Goal: Task Accomplishment & Management: Use online tool/utility

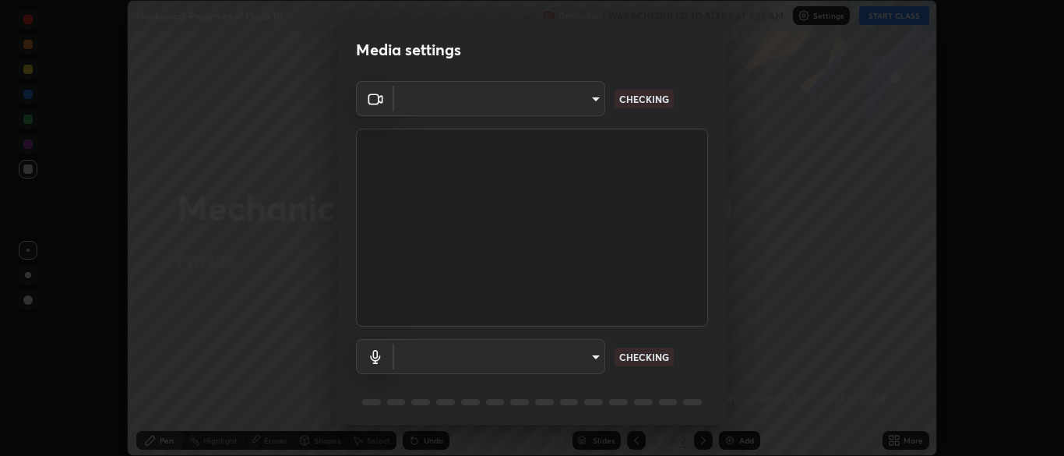
scroll to position [55, 0]
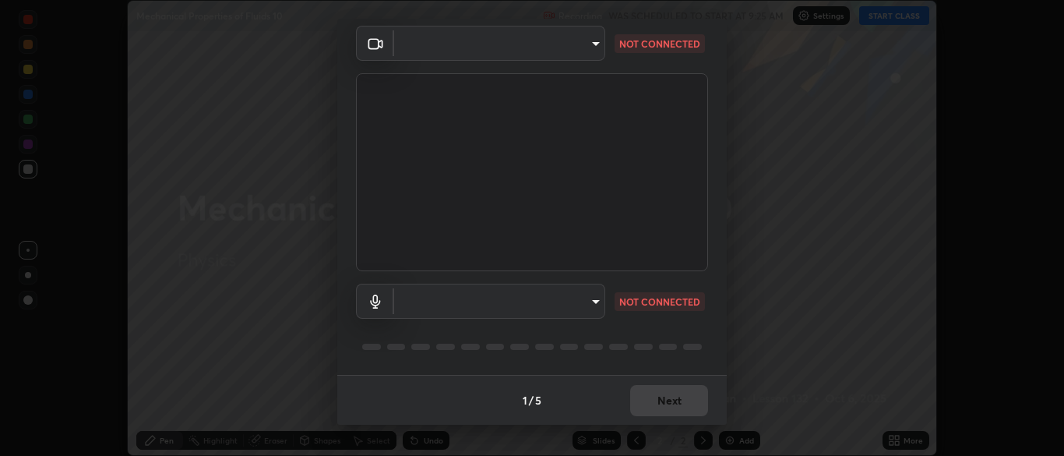
type input "34e31713075c762eaf549acf7f79ea8c82e7b285c8b1d47eb74ddb9ef0427e79"
type input "a51cd70dd5b072eb16381c70b122b1b6146e2395c754708df2d878bacbfa8082"
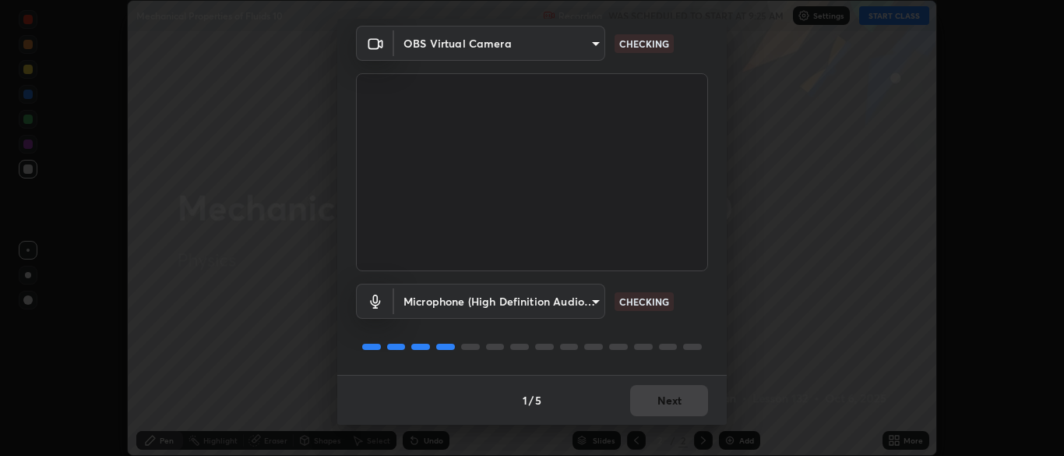
click at [680, 320] on div "Microphone (High Definition Audio Device) a51cd70dd5b072eb16381c70b122b1b6146e2…" at bounding box center [532, 323] width 352 height 104
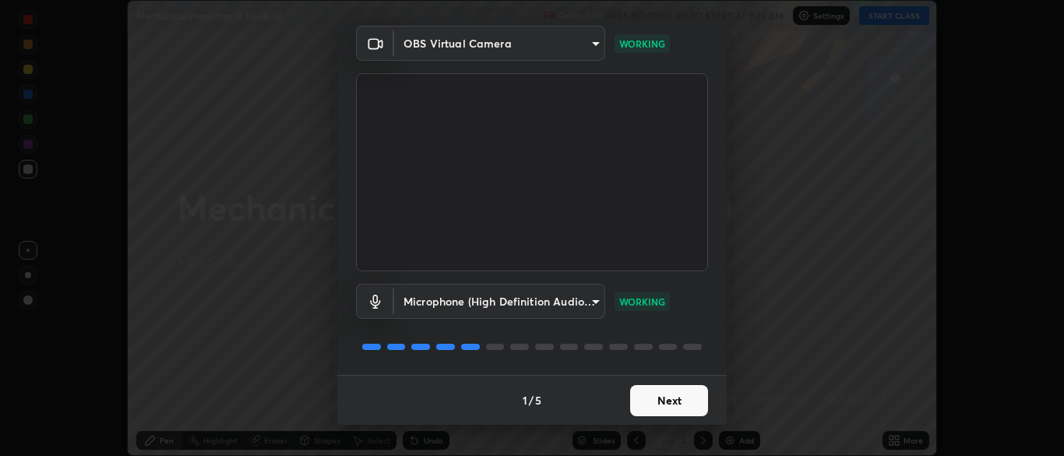
click at [682, 401] on button "Next" at bounding box center [669, 400] width 78 height 31
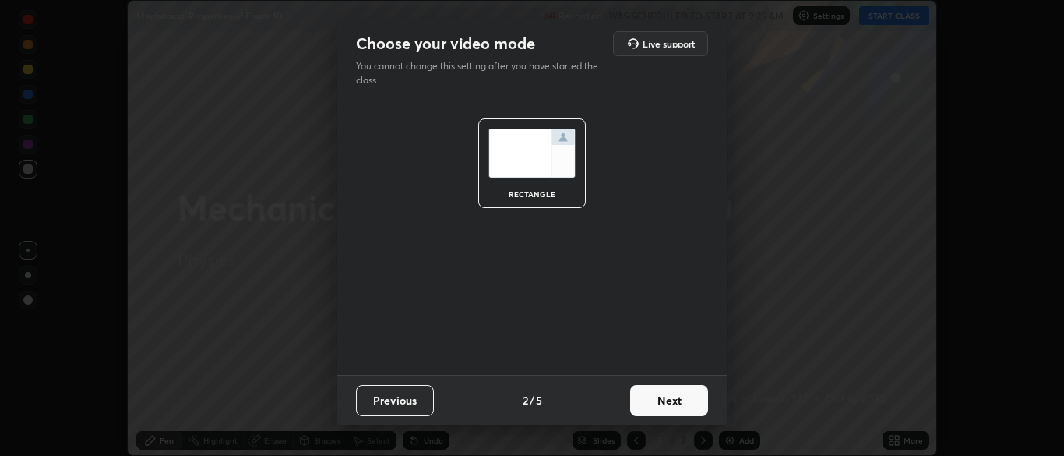
click at [681, 403] on button "Next" at bounding box center [669, 400] width 78 height 31
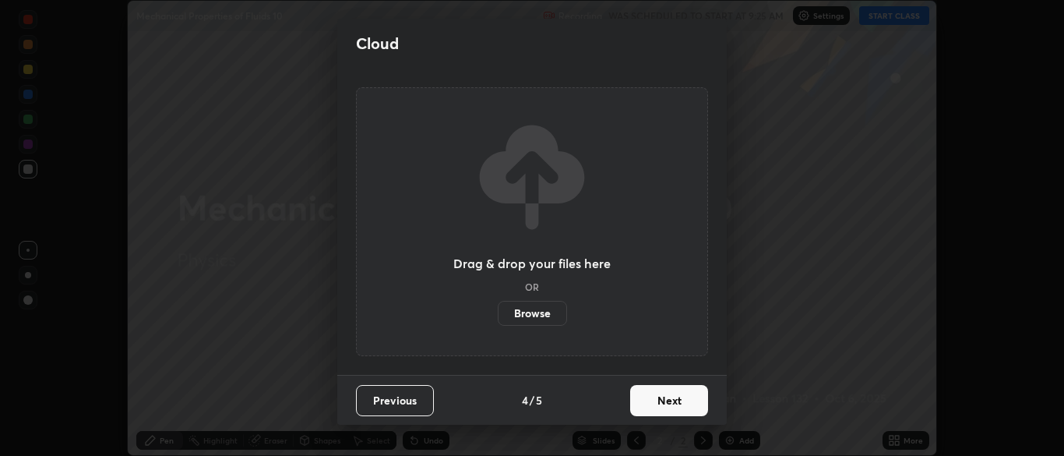
click at [684, 406] on button "Next" at bounding box center [669, 400] width 78 height 31
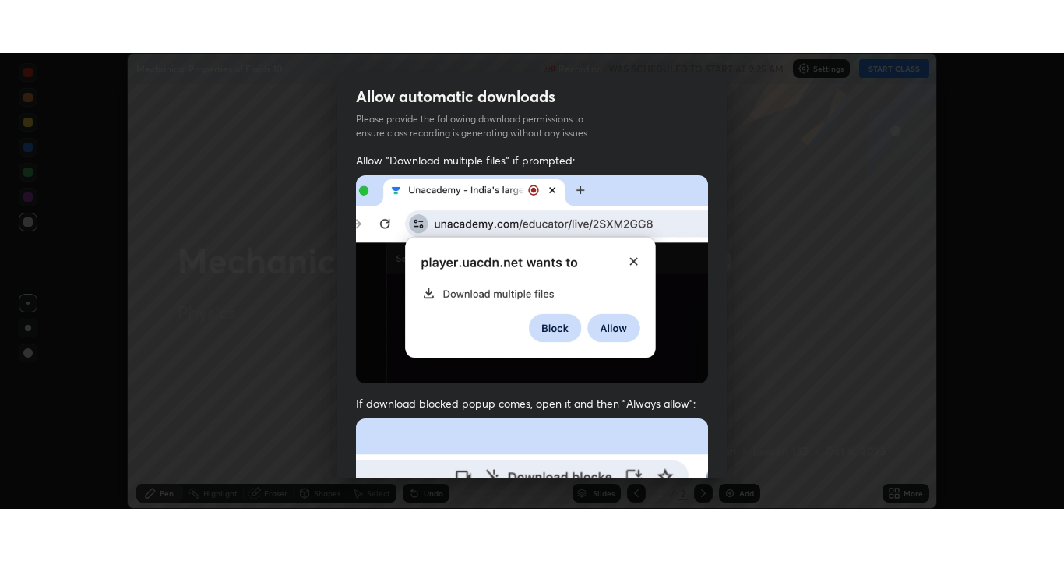
scroll to position [373, 0]
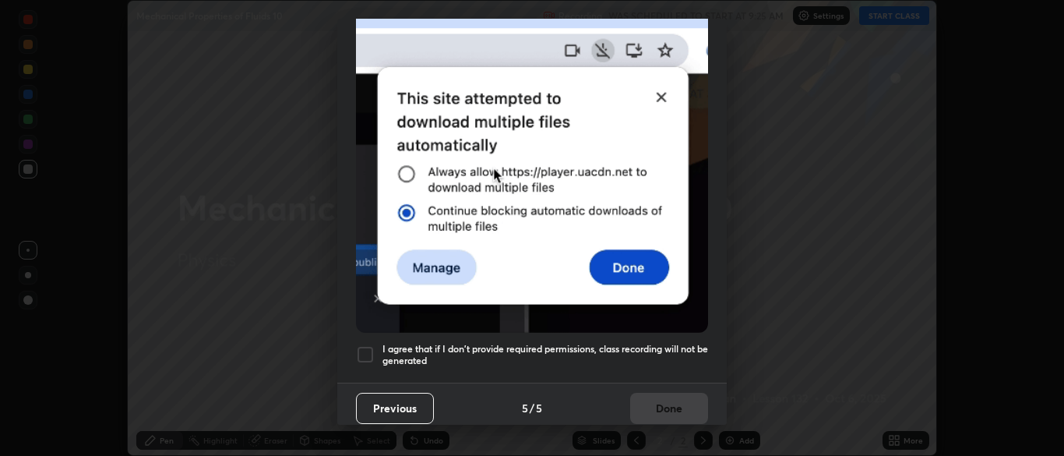
click at [359, 347] on div at bounding box center [365, 354] width 19 height 19
click at [663, 402] on button "Done" at bounding box center [669, 407] width 78 height 31
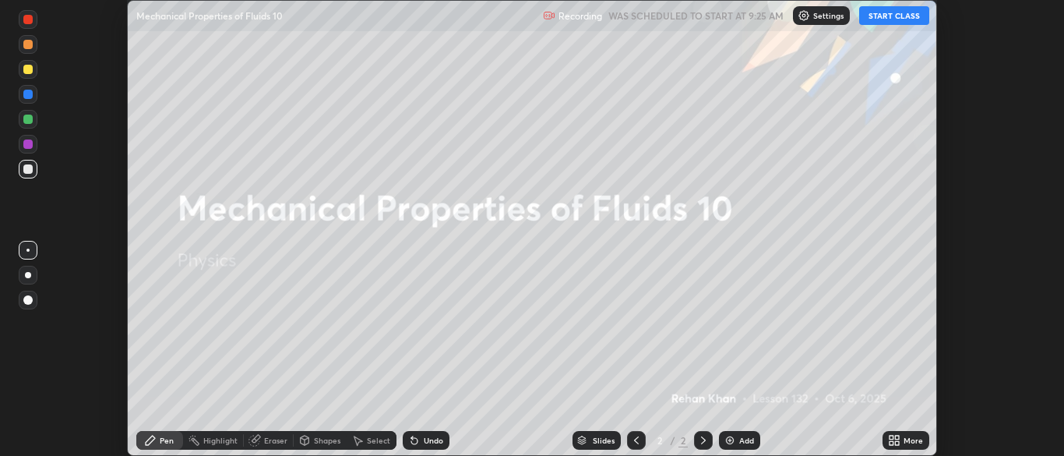
click at [905, 14] on button "START CLASS" at bounding box center [894, 15] width 70 height 19
click at [906, 442] on div "More" at bounding box center [912, 440] width 19 height 8
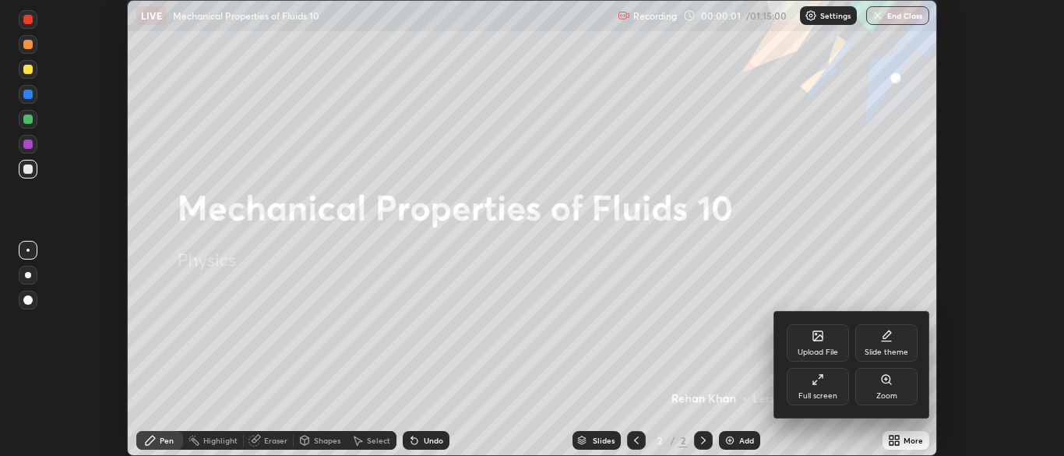
click at [832, 394] on div "Full screen" at bounding box center [817, 396] width 39 height 8
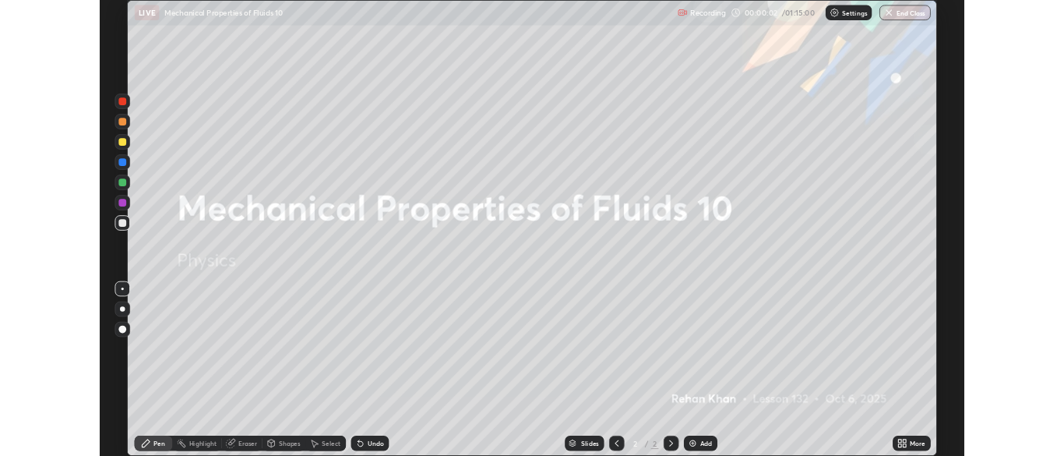
scroll to position [561, 1064]
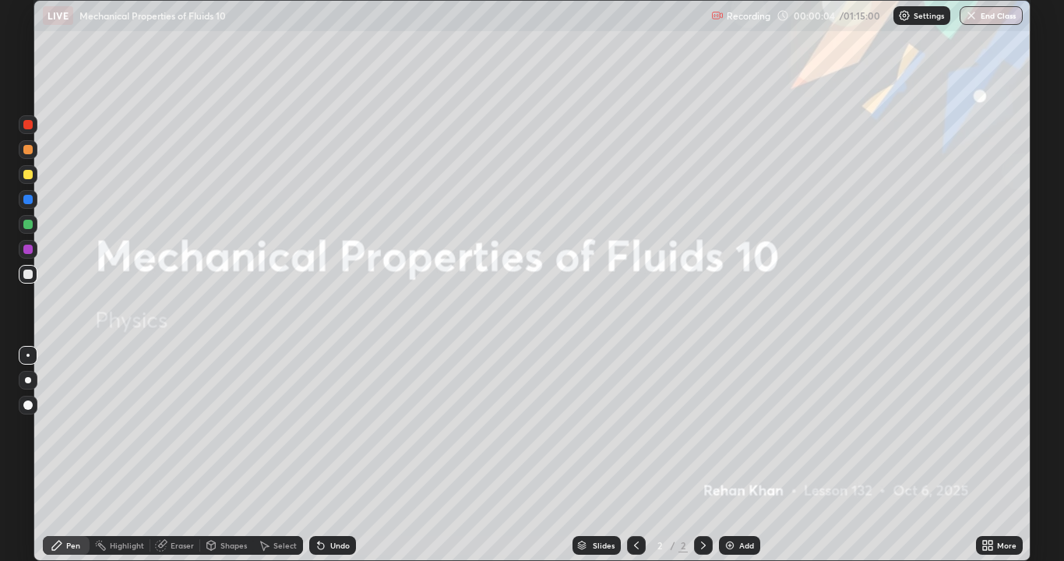
click at [738, 455] on div "Add" at bounding box center [739, 545] width 41 height 19
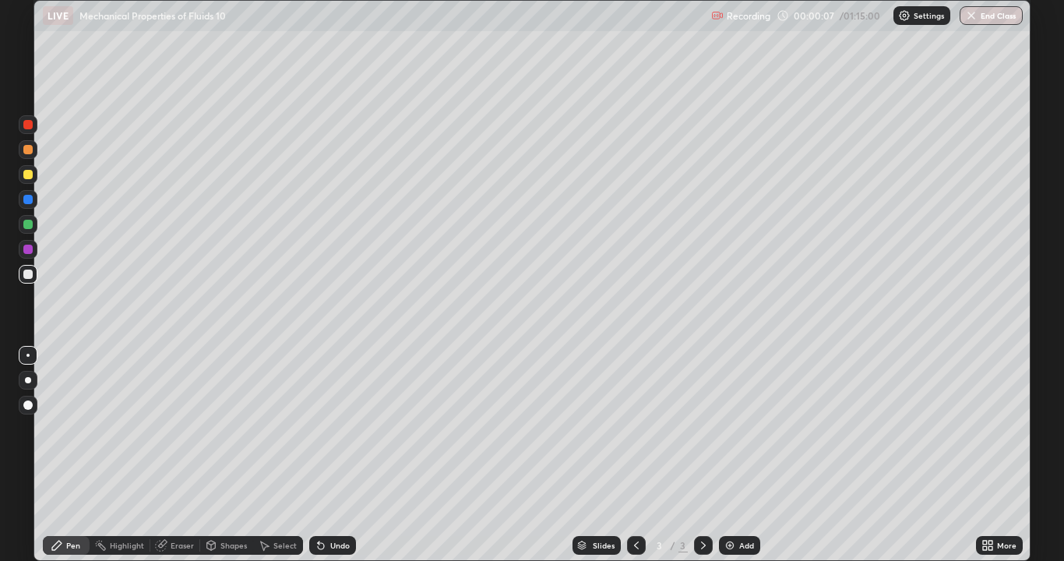
click at [28, 380] on div at bounding box center [28, 380] width 6 height 6
click at [26, 271] on div at bounding box center [27, 273] width 9 height 9
click at [24, 174] on div at bounding box center [27, 174] width 9 height 9
click at [28, 355] on div at bounding box center [27, 355] width 3 height 3
click at [332, 455] on div "Undo" at bounding box center [339, 545] width 19 height 8
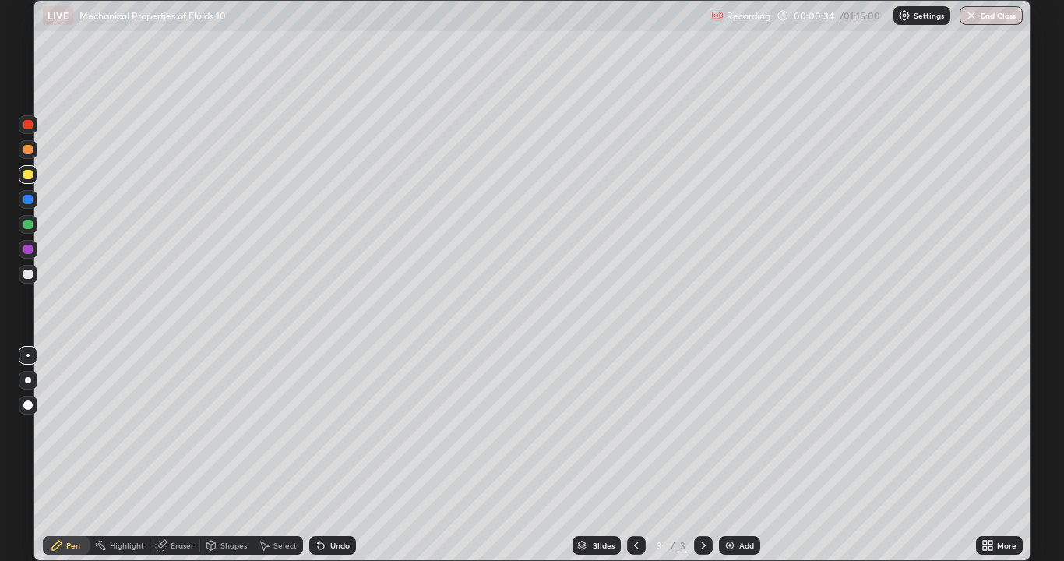
click at [333, 455] on div "Undo" at bounding box center [332, 545] width 47 height 19
click at [26, 276] on div at bounding box center [27, 273] width 9 height 9
click at [323, 455] on icon at bounding box center [321, 545] width 12 height 12
click at [327, 455] on div "Undo" at bounding box center [332, 545] width 47 height 19
click at [334, 455] on div "Undo" at bounding box center [339, 545] width 19 height 8
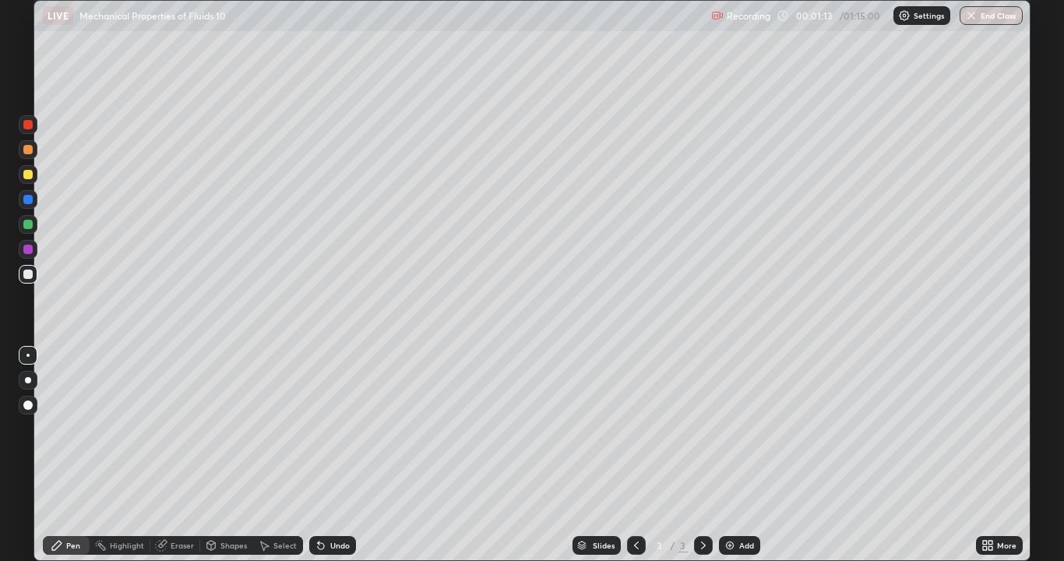
click at [333, 455] on div "Undo" at bounding box center [339, 545] width 19 height 8
click at [332, 455] on div "Undo" at bounding box center [339, 545] width 19 height 8
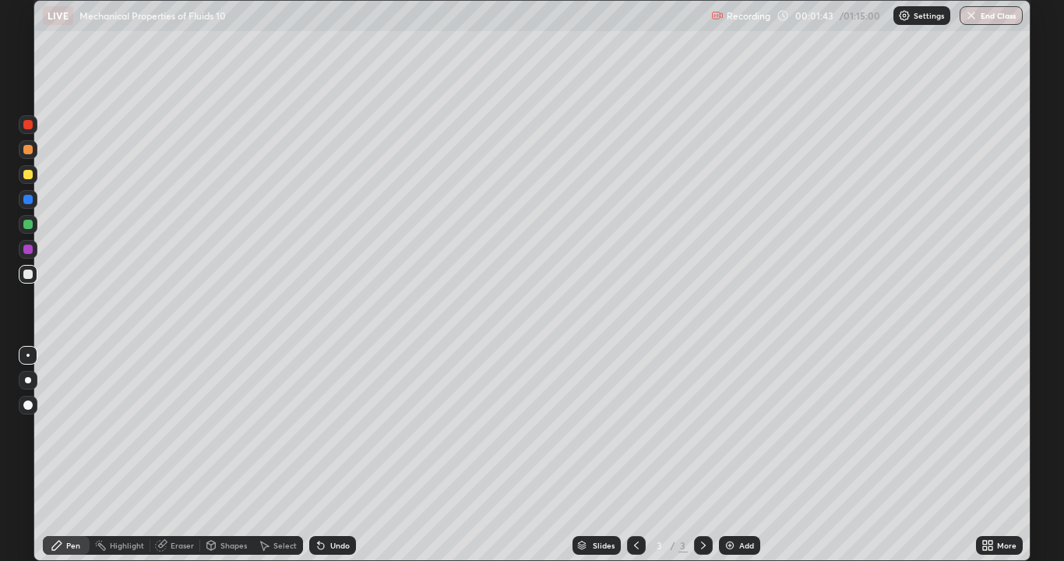
click at [30, 202] on div at bounding box center [27, 199] width 9 height 9
click at [224, 455] on div "Shapes" at bounding box center [233, 545] width 26 height 8
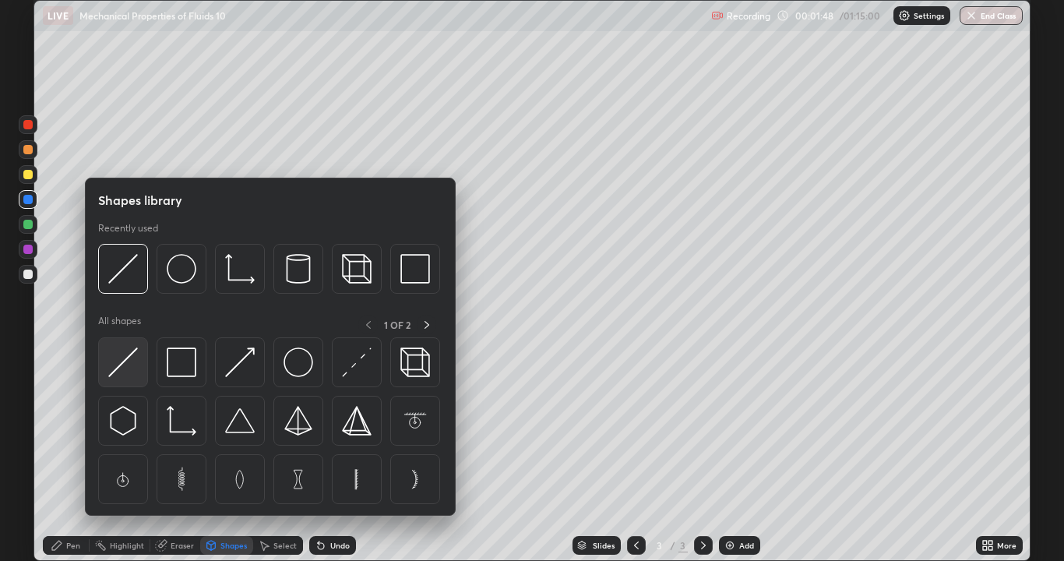
click at [132, 371] on img at bounding box center [123, 362] width 30 height 30
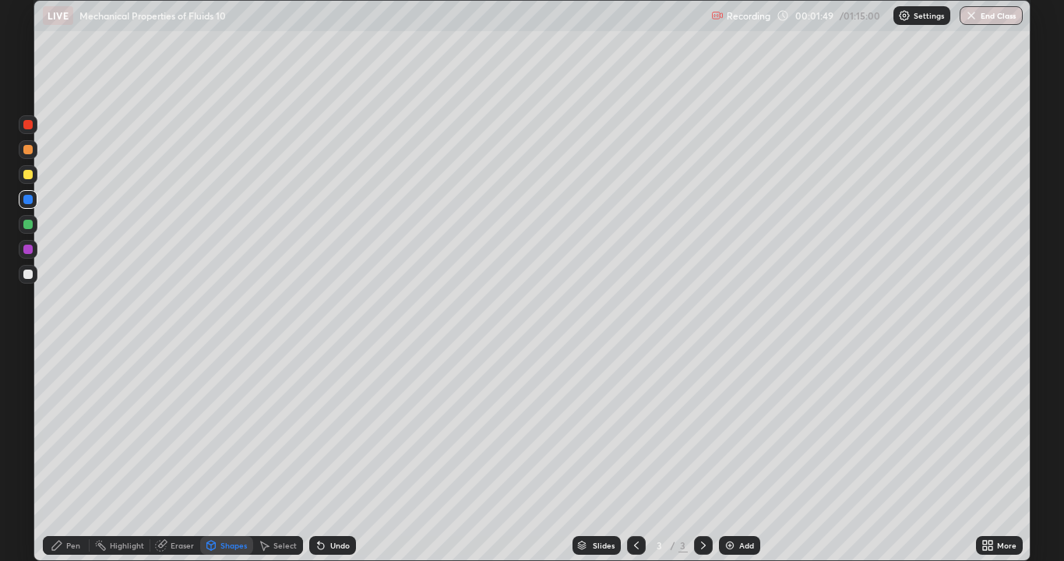
click at [28, 153] on div at bounding box center [27, 149] width 9 height 9
click at [30, 249] on div at bounding box center [27, 249] width 9 height 9
click at [173, 455] on div "Eraser" at bounding box center [182, 545] width 23 height 8
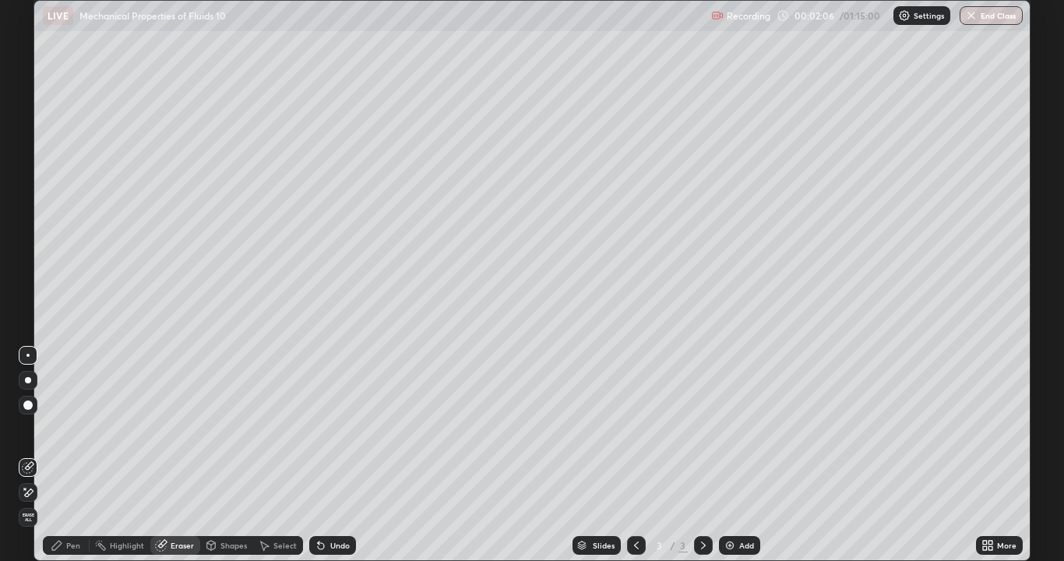
click at [62, 455] on icon at bounding box center [57, 545] width 12 height 12
click at [28, 380] on div at bounding box center [28, 380] width 6 height 6
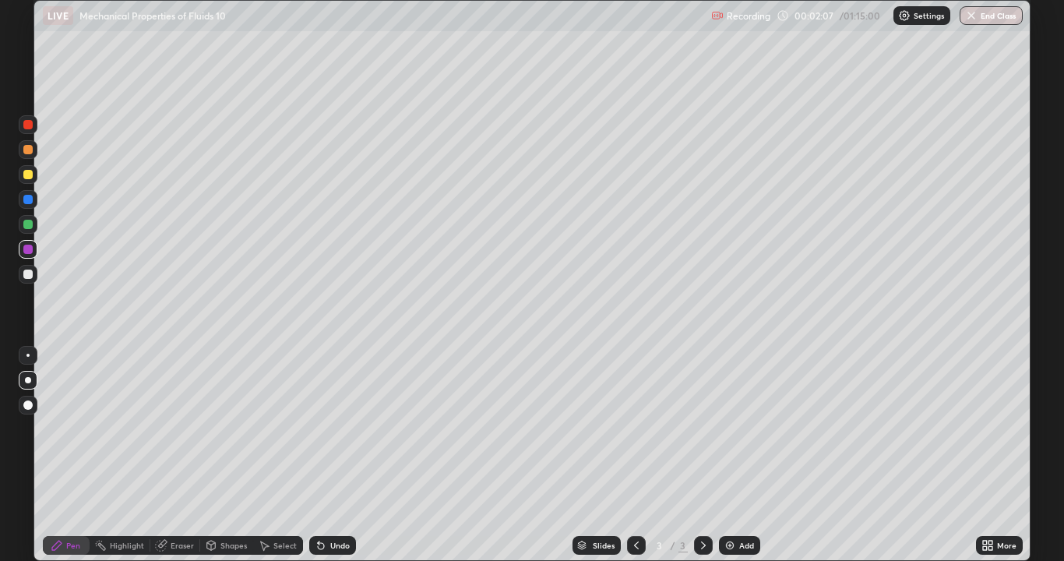
click at [28, 355] on div at bounding box center [27, 355] width 3 height 3
click at [220, 455] on div "Shapes" at bounding box center [233, 545] width 26 height 8
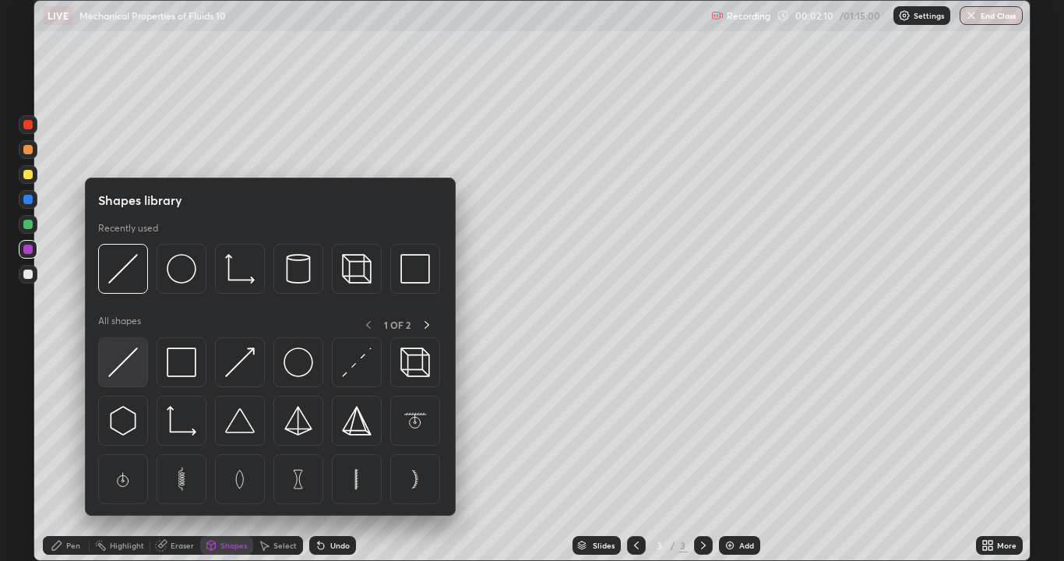
click at [124, 366] on img at bounding box center [123, 362] width 30 height 30
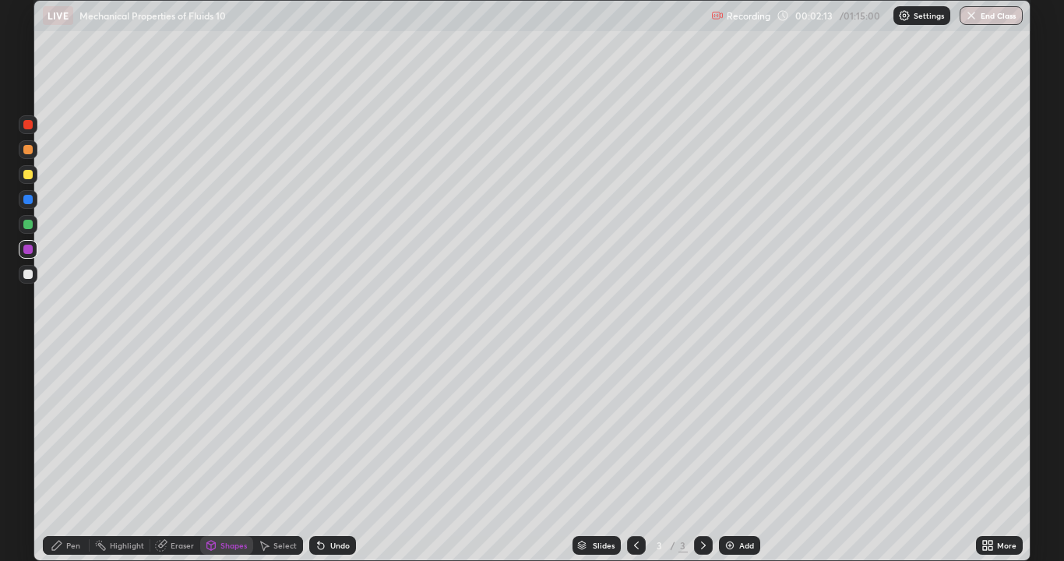
click at [344, 455] on div "Undo" at bounding box center [339, 545] width 19 height 8
click at [31, 274] on div at bounding box center [27, 273] width 9 height 9
click at [333, 455] on div "Undo" at bounding box center [339, 545] width 19 height 8
click at [24, 182] on div at bounding box center [28, 174] width 19 height 19
click at [26, 158] on div at bounding box center [28, 149] width 19 height 19
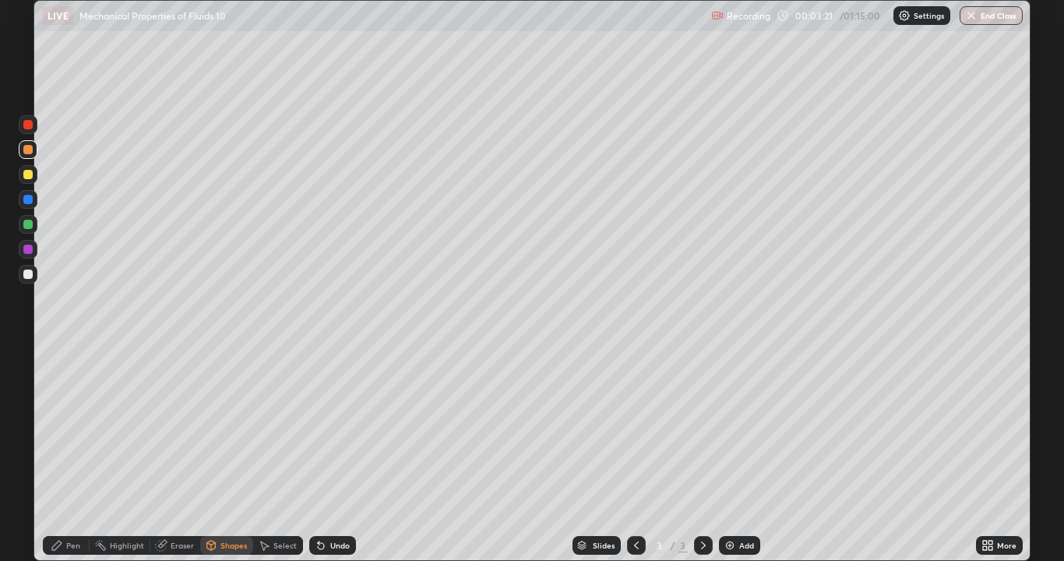
click at [211, 455] on icon at bounding box center [211, 546] width 0 height 5
click at [58, 455] on icon at bounding box center [56, 544] width 9 height 9
click at [29, 401] on div at bounding box center [27, 404] width 9 height 9
click at [211, 455] on icon at bounding box center [211, 546] width 0 height 5
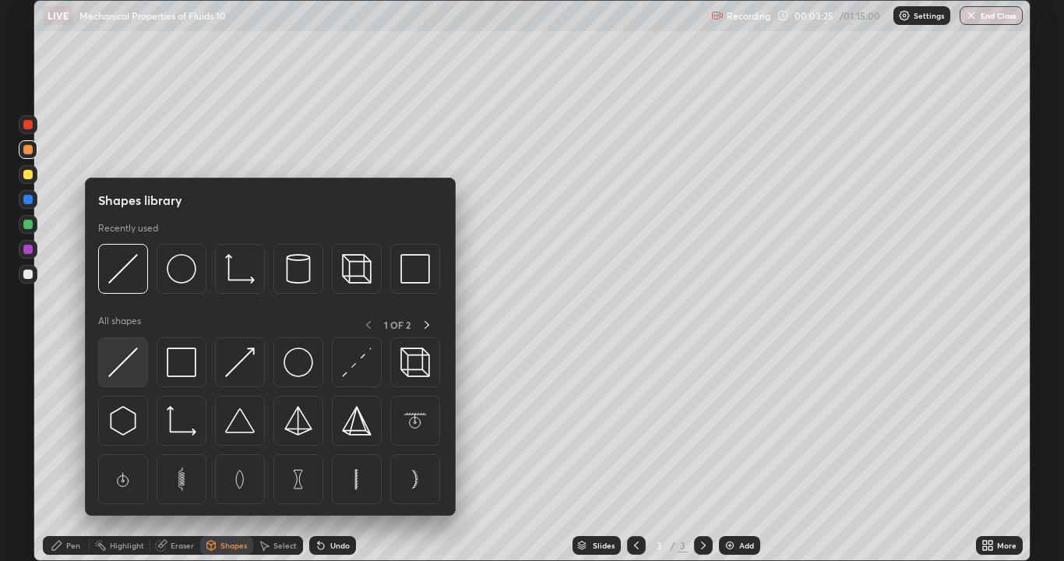
click at [128, 366] on img at bounding box center [123, 362] width 30 height 30
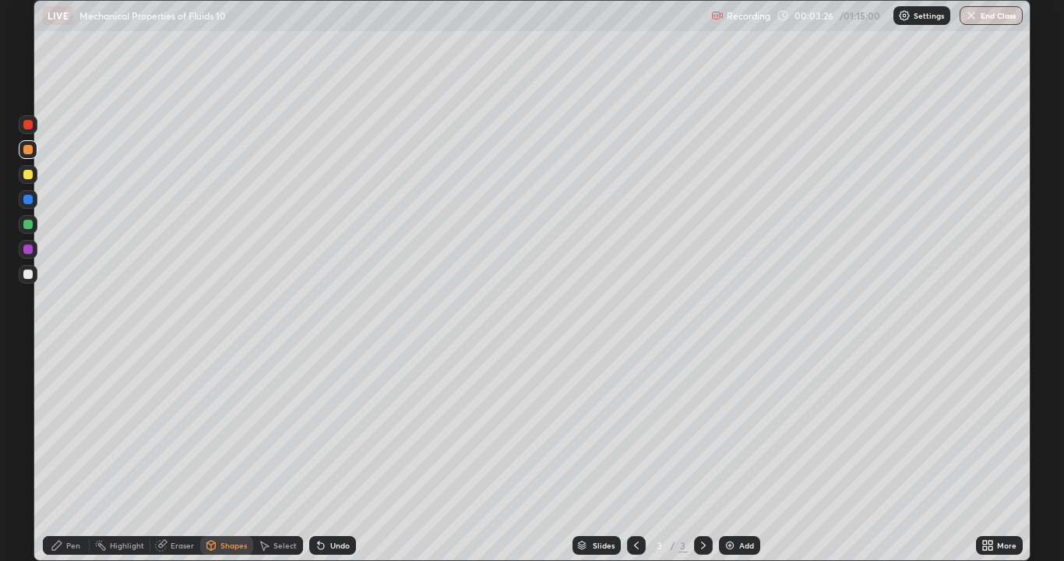
click at [26, 152] on div at bounding box center [27, 149] width 9 height 9
click at [340, 455] on div "Undo" at bounding box center [332, 545] width 47 height 19
click at [25, 128] on div at bounding box center [27, 124] width 9 height 9
click at [327, 455] on div "Undo" at bounding box center [332, 545] width 47 height 19
click at [56, 455] on div "Pen" at bounding box center [66, 545] width 47 height 19
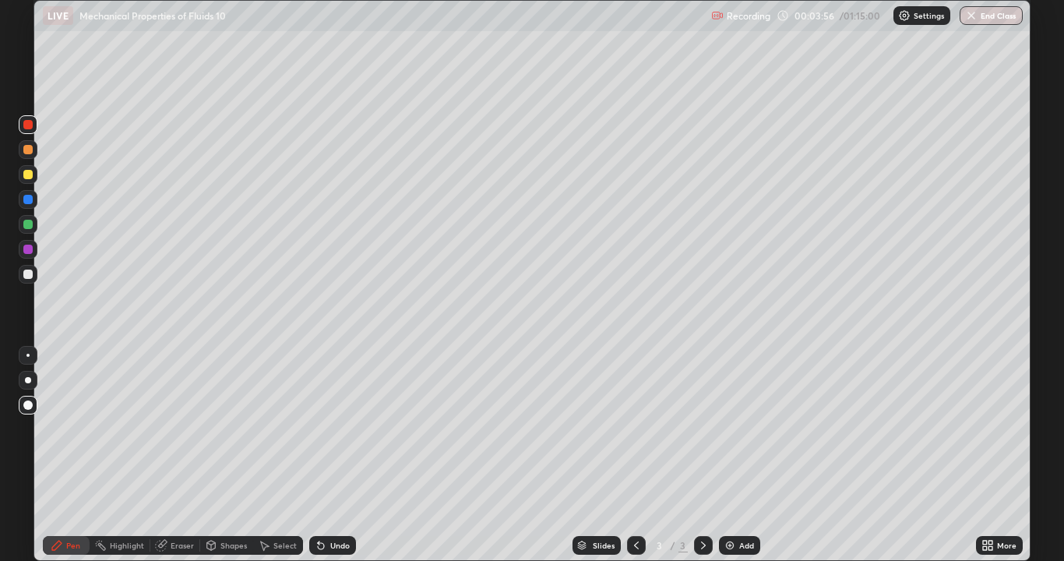
click at [348, 455] on div "Undo" at bounding box center [332, 545] width 47 height 19
click at [28, 355] on div at bounding box center [27, 355] width 3 height 3
click at [26, 277] on div at bounding box center [27, 273] width 9 height 9
click at [330, 455] on div "Undo" at bounding box center [339, 545] width 19 height 8
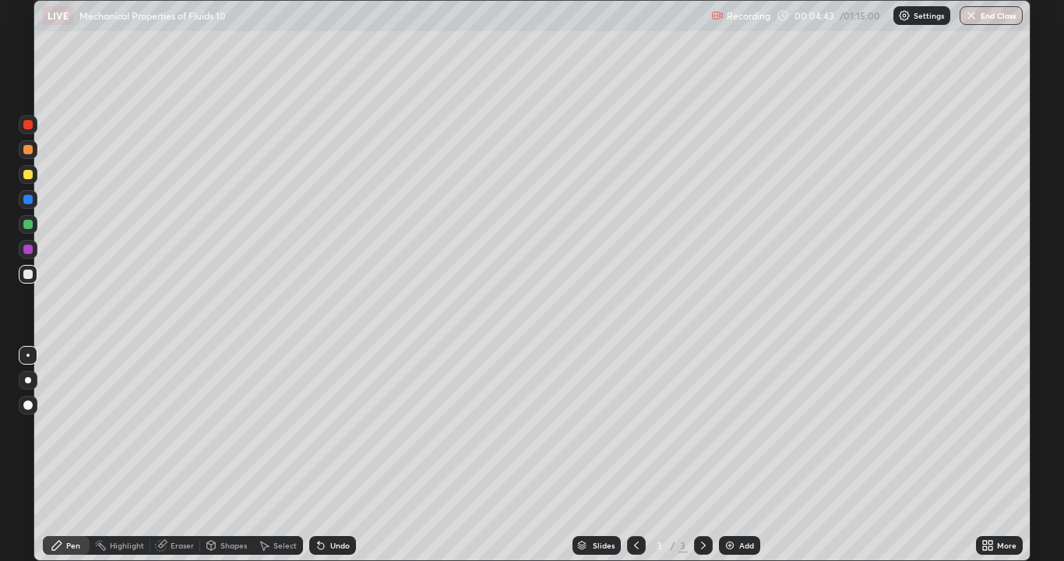
click at [26, 274] on div at bounding box center [27, 273] width 9 height 9
click at [28, 355] on div at bounding box center [27, 355] width 3 height 3
click at [325, 455] on div "Undo" at bounding box center [332, 545] width 47 height 19
click at [324, 455] on icon at bounding box center [321, 545] width 12 height 12
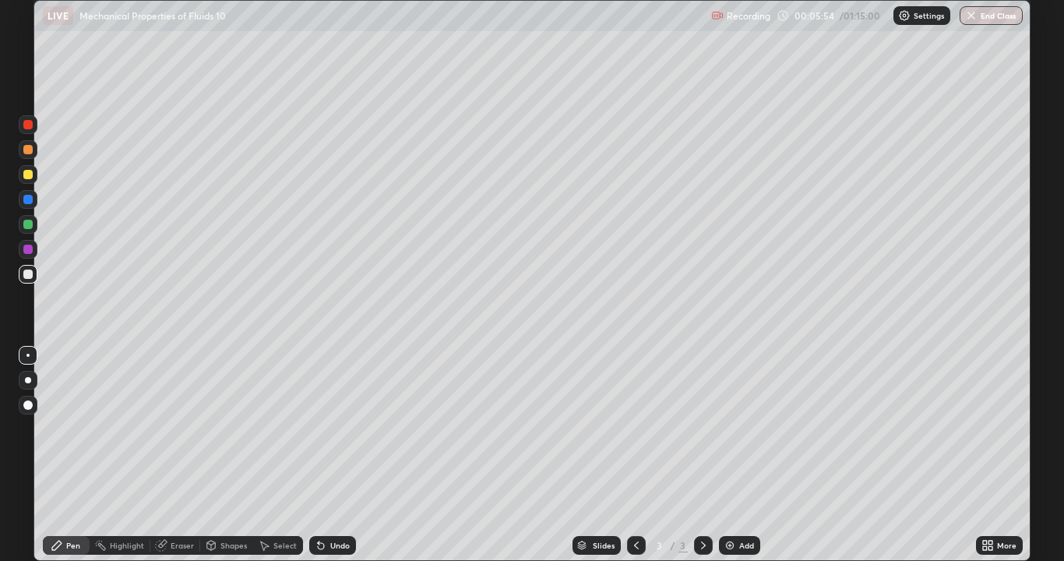
click at [325, 455] on div "Undo" at bounding box center [332, 545] width 47 height 19
click at [324, 455] on icon at bounding box center [321, 545] width 12 height 12
click at [323, 455] on icon at bounding box center [321, 545] width 12 height 12
click at [327, 455] on div "Undo" at bounding box center [332, 545] width 47 height 19
click at [330, 455] on div "Undo" at bounding box center [339, 545] width 19 height 8
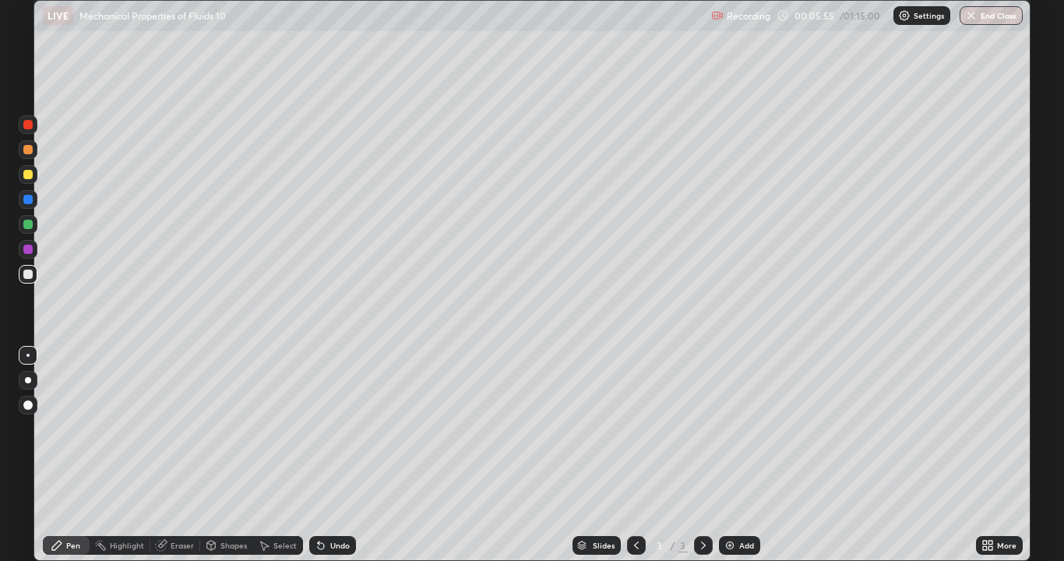
click at [327, 455] on div "Undo" at bounding box center [332, 545] width 47 height 19
click at [330, 455] on div "Undo" at bounding box center [339, 545] width 19 height 8
click at [326, 455] on div "Undo" at bounding box center [332, 545] width 47 height 19
click at [325, 455] on div "Undo" at bounding box center [332, 545] width 47 height 19
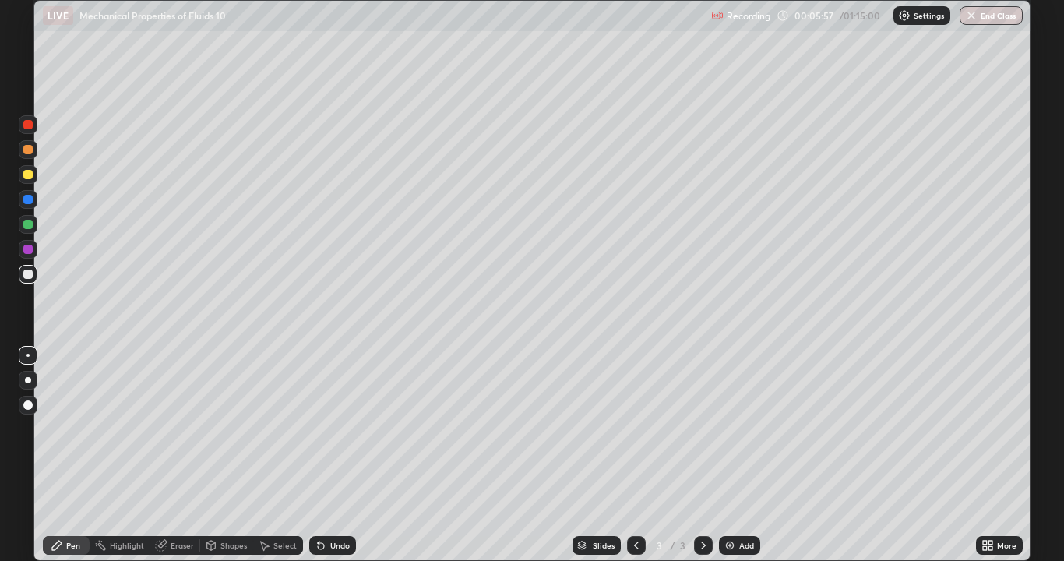
click at [325, 455] on div "Undo" at bounding box center [332, 545] width 47 height 19
click at [324, 455] on icon at bounding box center [321, 545] width 12 height 12
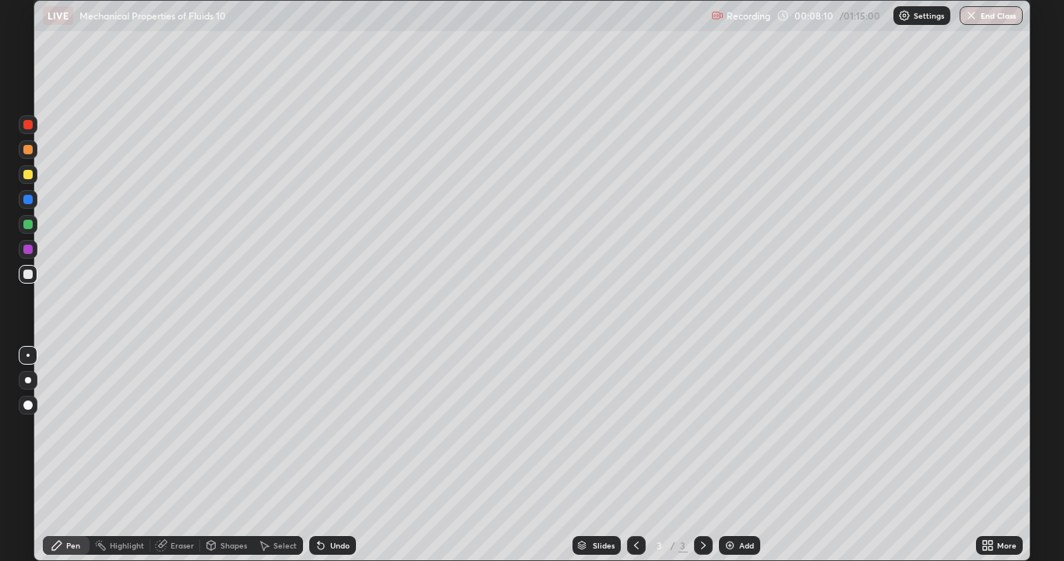
click at [26, 247] on div at bounding box center [27, 249] width 9 height 9
click at [29, 202] on div at bounding box center [27, 199] width 9 height 9
click at [26, 178] on div at bounding box center [27, 174] width 9 height 9
click at [29, 276] on div at bounding box center [27, 273] width 9 height 9
click at [28, 355] on div at bounding box center [27, 355] width 3 height 3
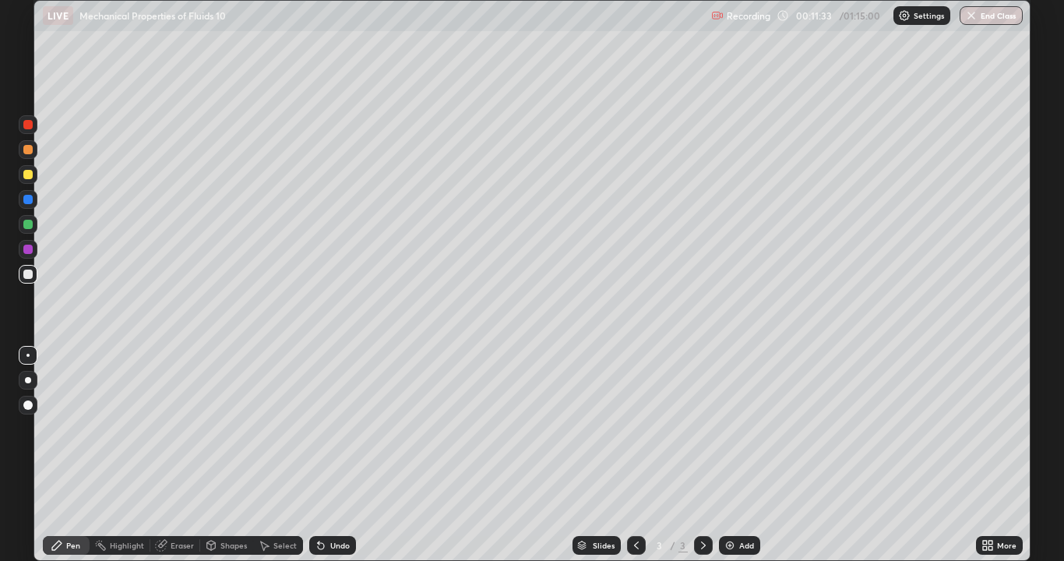
click at [28, 150] on div at bounding box center [27, 149] width 9 height 9
click at [324, 455] on icon at bounding box center [321, 545] width 12 height 12
click at [324, 455] on div "Undo" at bounding box center [332, 545] width 47 height 19
click at [326, 455] on div "Undo" at bounding box center [332, 545] width 47 height 19
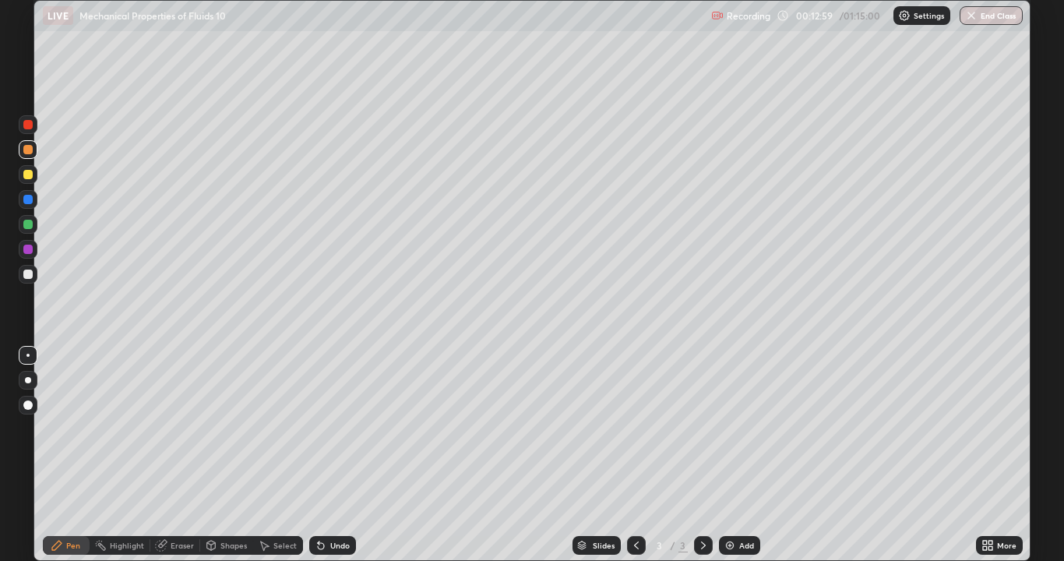
click at [333, 455] on div "Undo" at bounding box center [332, 545] width 47 height 19
click at [742, 455] on div "Add" at bounding box center [746, 545] width 15 height 8
click at [28, 355] on div at bounding box center [27, 355] width 3 height 3
click at [25, 271] on div at bounding box center [27, 273] width 9 height 9
click at [635, 455] on icon at bounding box center [636, 545] width 12 height 12
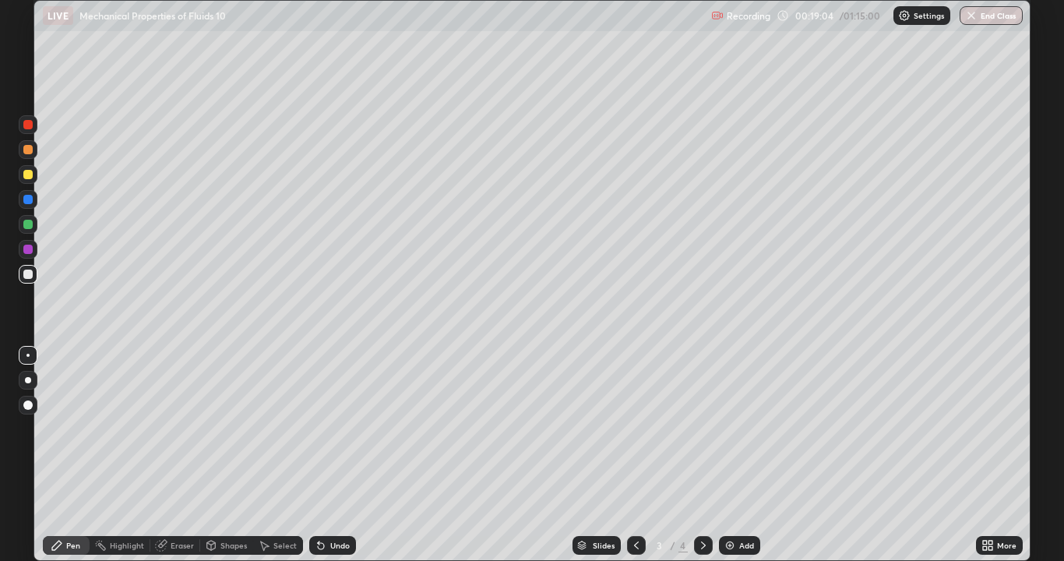
click at [702, 455] on icon at bounding box center [703, 545] width 12 height 12
click at [330, 455] on div "Undo" at bounding box center [339, 545] width 19 height 8
click at [742, 455] on div "Add" at bounding box center [739, 545] width 41 height 19
click at [26, 381] on div at bounding box center [28, 380] width 6 height 6
click at [26, 178] on div at bounding box center [27, 174] width 9 height 9
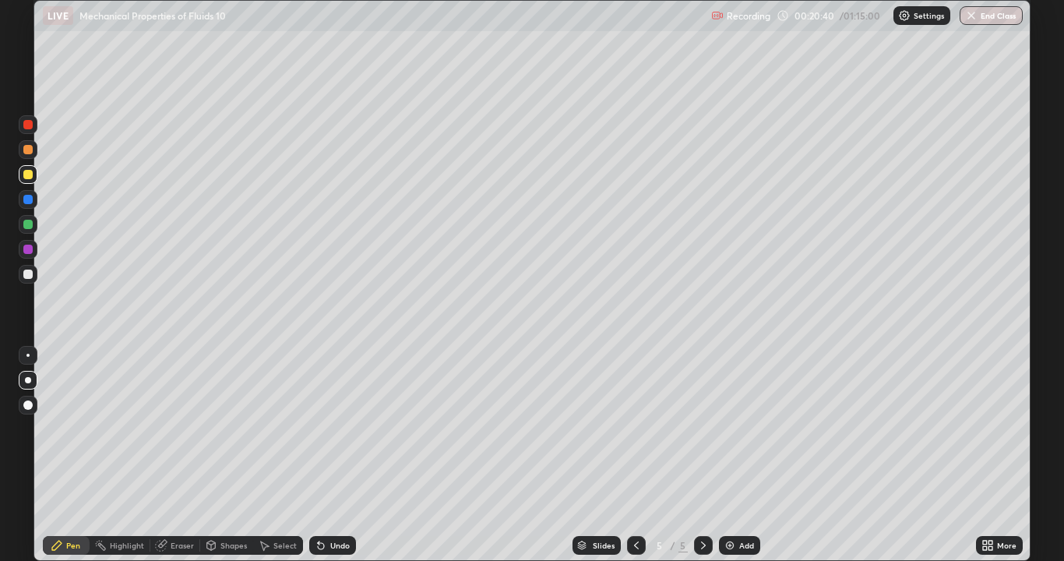
click at [30, 277] on div at bounding box center [27, 273] width 9 height 9
click at [28, 355] on div at bounding box center [27, 355] width 3 height 3
click at [318, 455] on icon at bounding box center [321, 546] width 6 height 6
click at [323, 455] on icon at bounding box center [321, 545] width 12 height 12
click at [21, 202] on div at bounding box center [28, 199] width 19 height 19
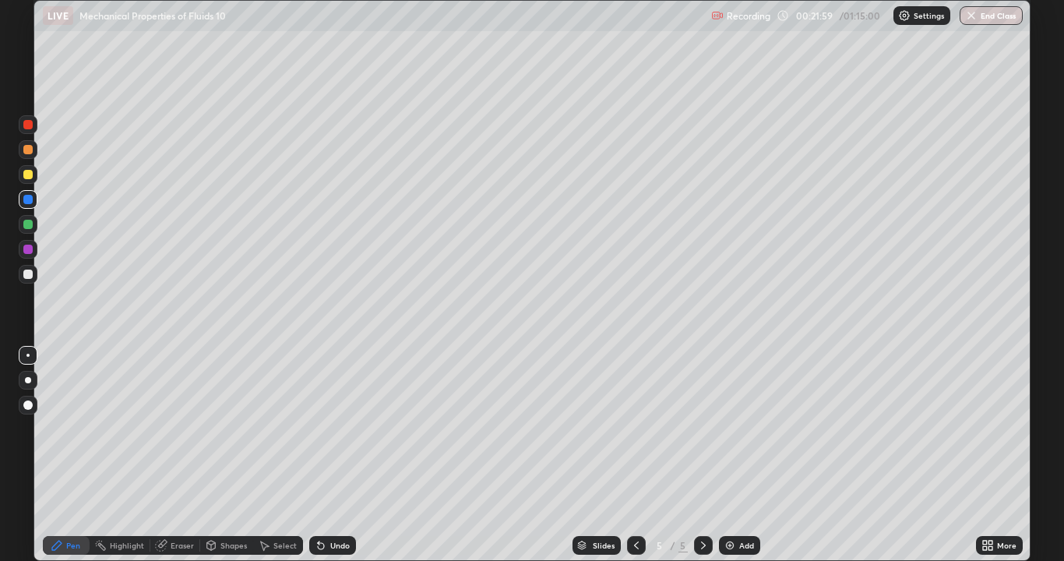
click at [28, 275] on div at bounding box center [27, 273] width 9 height 9
click at [28, 175] on div at bounding box center [27, 174] width 9 height 9
click at [226, 455] on div "Shapes" at bounding box center [226, 545] width 53 height 19
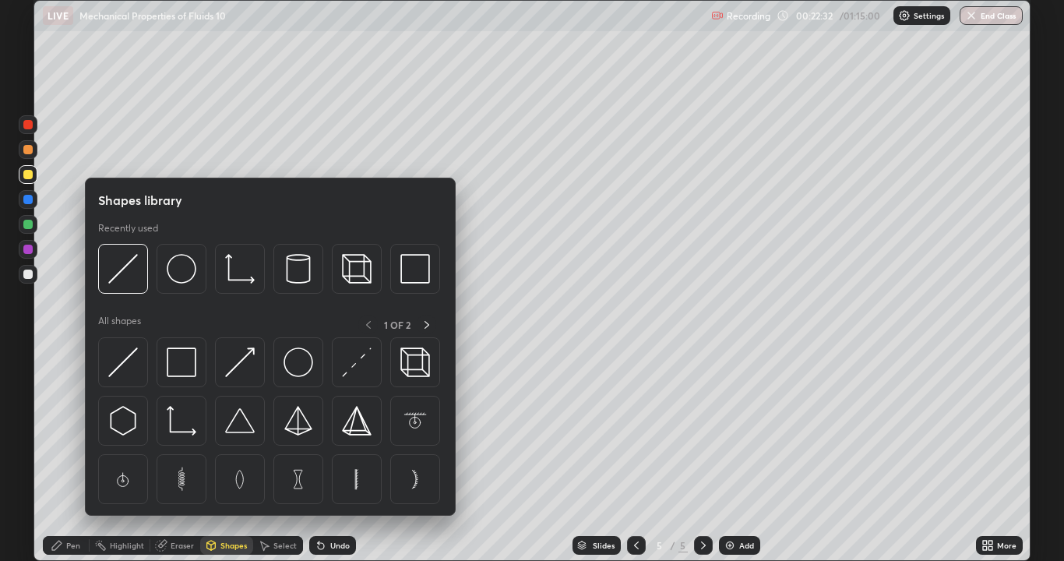
click at [31, 282] on div at bounding box center [28, 274] width 19 height 19
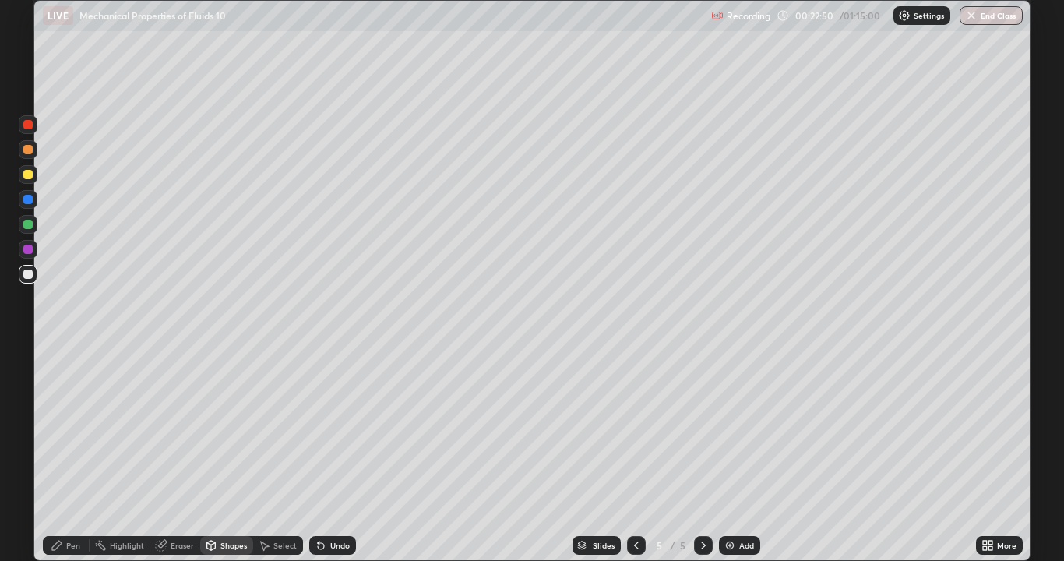
click at [334, 455] on div "Undo" at bounding box center [339, 545] width 19 height 8
click at [30, 200] on div at bounding box center [27, 199] width 9 height 9
click at [72, 455] on div "Pen" at bounding box center [73, 545] width 14 height 8
click at [26, 125] on div at bounding box center [27, 124] width 9 height 9
click at [335, 455] on div "Undo" at bounding box center [339, 545] width 19 height 8
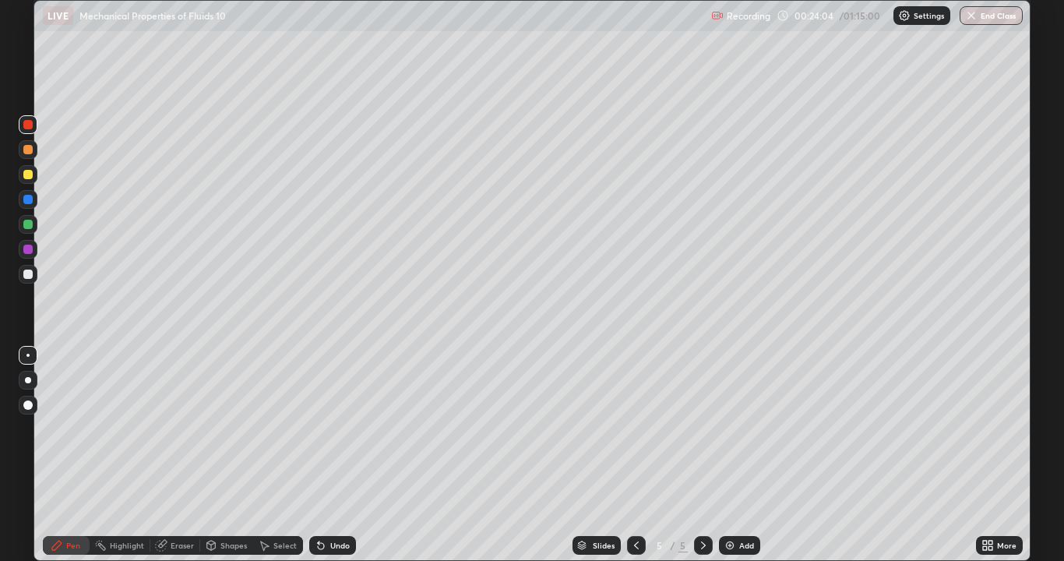
click at [336, 455] on div "Undo" at bounding box center [339, 545] width 19 height 8
click at [27, 225] on div at bounding box center [27, 224] width 9 height 9
click at [24, 277] on div at bounding box center [27, 273] width 9 height 9
click at [25, 175] on div at bounding box center [27, 174] width 9 height 9
click at [336, 455] on div "Undo" at bounding box center [332, 545] width 47 height 19
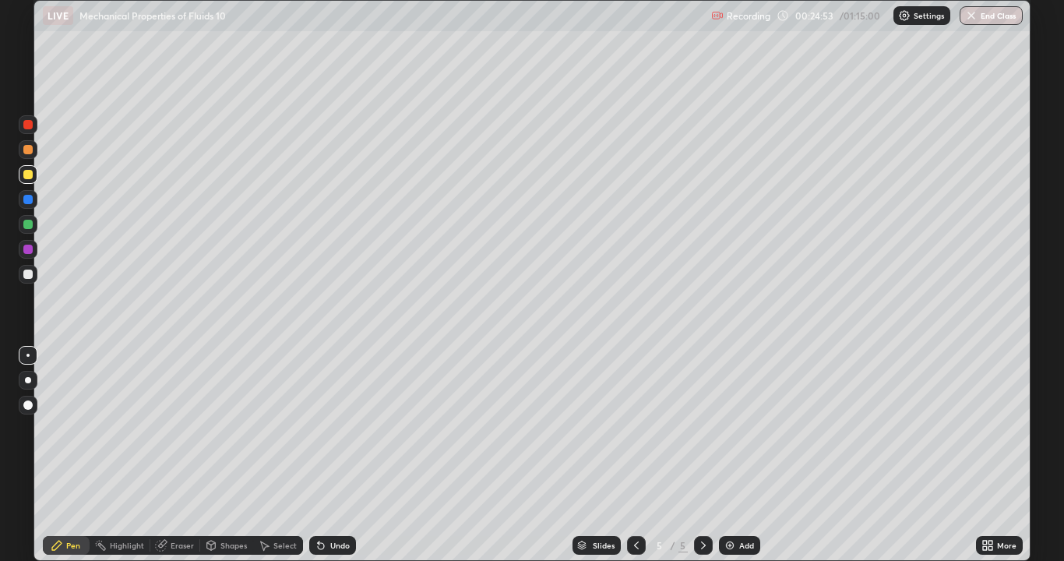
click at [336, 455] on div "Undo" at bounding box center [332, 545] width 47 height 19
click at [27, 277] on div at bounding box center [27, 273] width 9 height 9
click at [26, 270] on div at bounding box center [27, 273] width 9 height 9
click at [28, 200] on div at bounding box center [27, 199] width 9 height 9
click at [25, 251] on div at bounding box center [27, 249] width 9 height 9
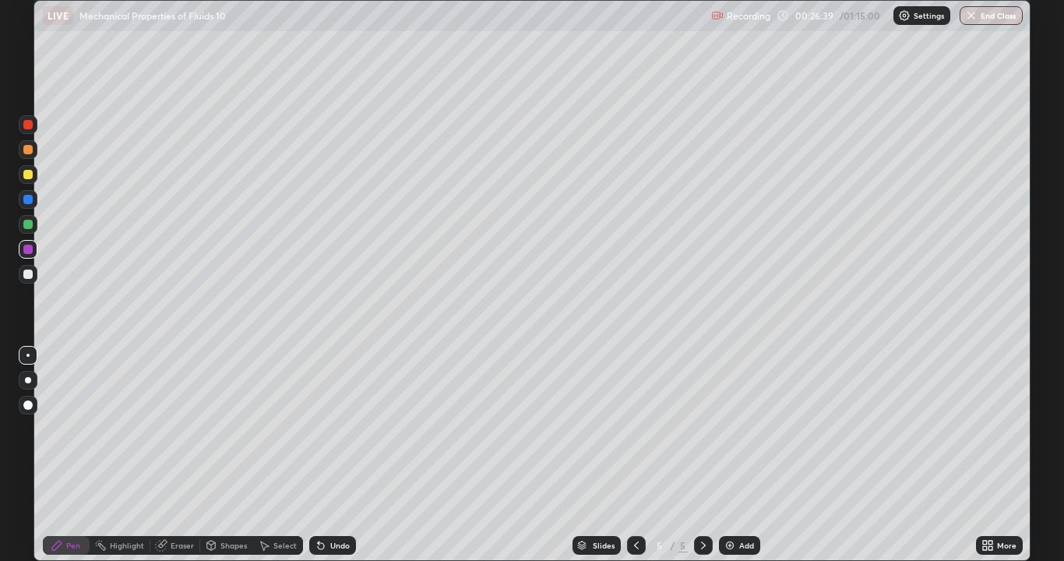
click at [30, 276] on div at bounding box center [27, 273] width 9 height 9
click at [26, 175] on div at bounding box center [27, 174] width 9 height 9
click at [33, 273] on div at bounding box center [28, 274] width 19 height 19
click at [1009, 455] on div "More" at bounding box center [999, 545] width 47 height 31
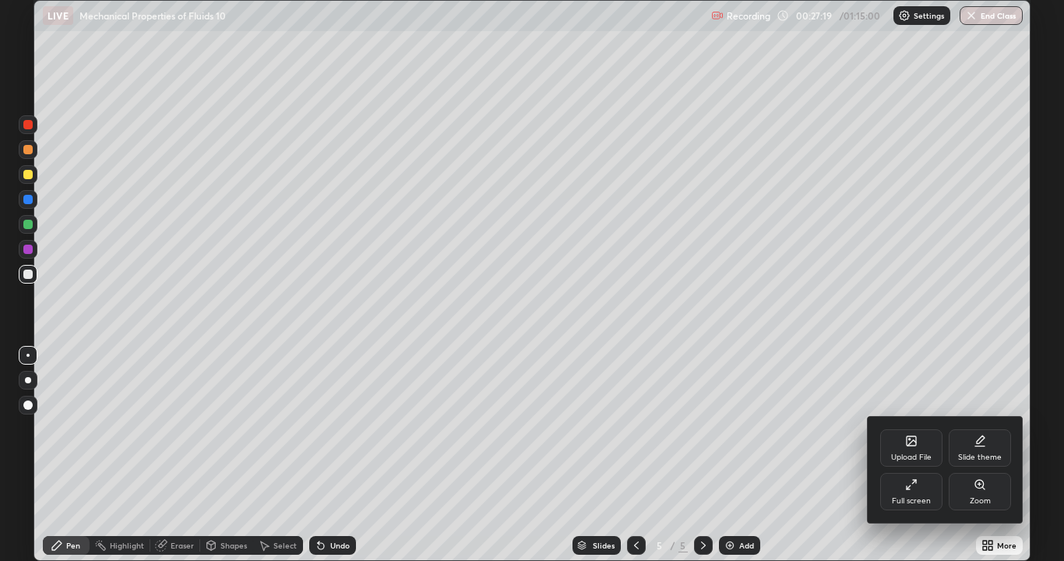
click at [1008, 455] on div "Upload File Slide theme Full screen Zoom" at bounding box center [945, 470] width 156 height 106
click at [1015, 455] on div "Upload File Slide theme Full screen Zoom" at bounding box center [945, 470] width 156 height 106
click at [838, 455] on div at bounding box center [532, 280] width 1064 height 561
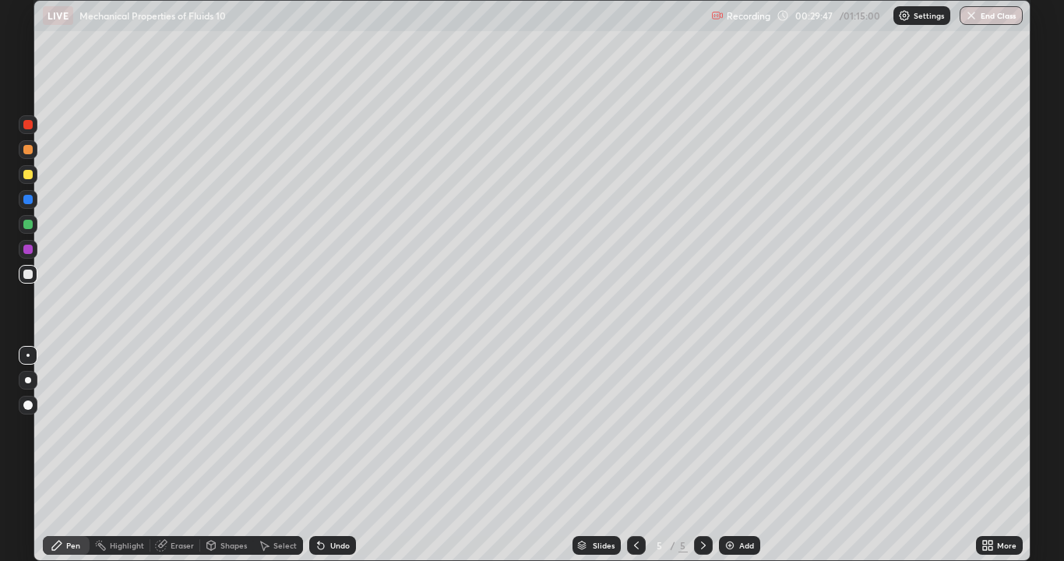
click at [26, 225] on div at bounding box center [27, 224] width 9 height 9
click at [326, 455] on div "Undo" at bounding box center [332, 545] width 47 height 19
click at [325, 455] on div "Undo" at bounding box center [332, 545] width 47 height 19
click at [741, 455] on div "Add" at bounding box center [739, 545] width 41 height 19
click at [26, 275] on div at bounding box center [27, 273] width 9 height 9
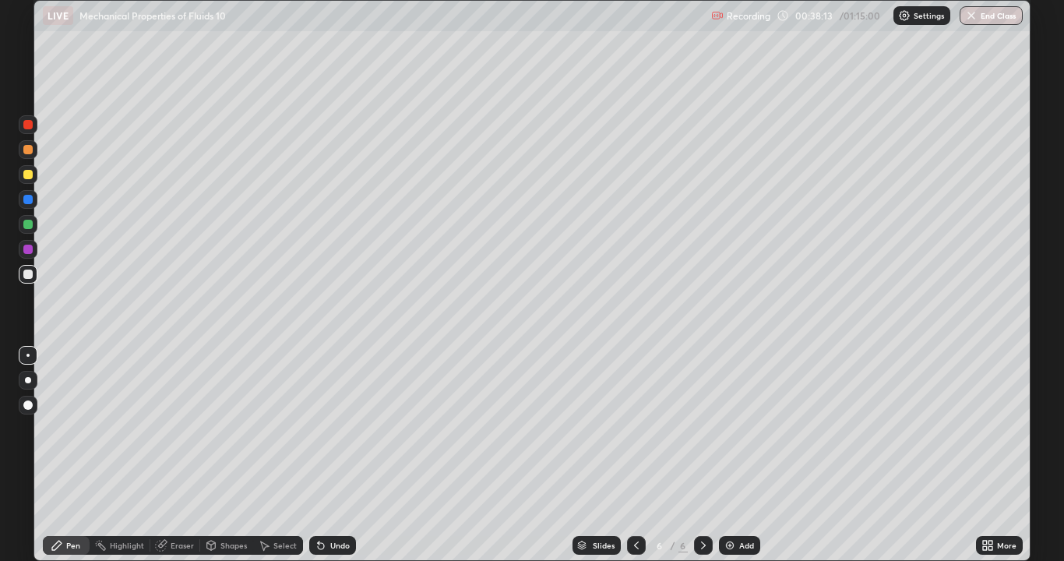
click at [223, 455] on div "Shapes" at bounding box center [233, 545] width 26 height 8
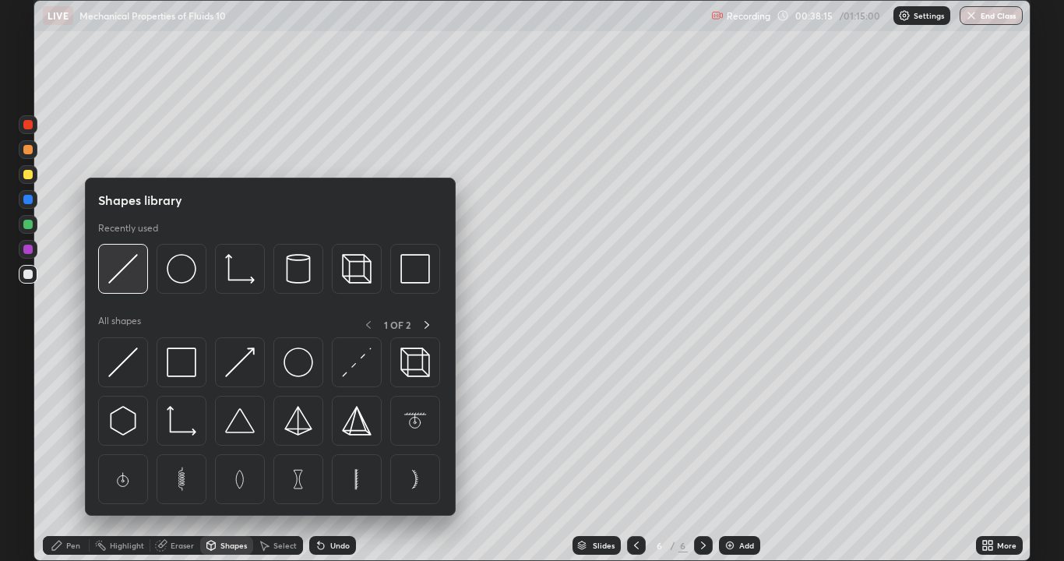
click at [130, 273] on img at bounding box center [123, 269] width 30 height 30
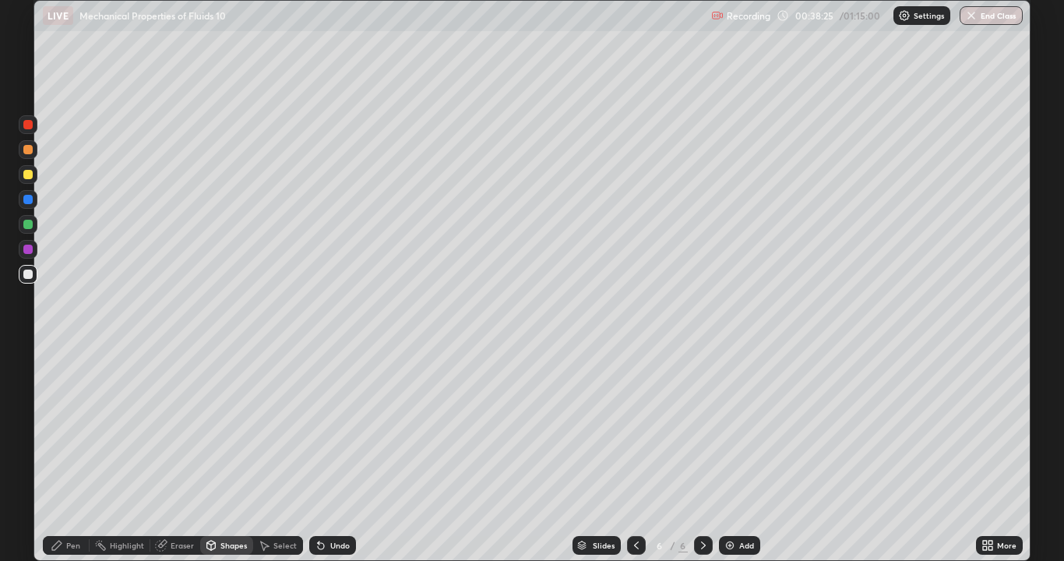
click at [72, 455] on div "Pen" at bounding box center [66, 545] width 47 height 19
click at [26, 199] on div at bounding box center [27, 199] width 9 height 9
click at [336, 455] on div "Undo" at bounding box center [339, 545] width 19 height 8
click at [338, 455] on div "Undo" at bounding box center [339, 545] width 19 height 8
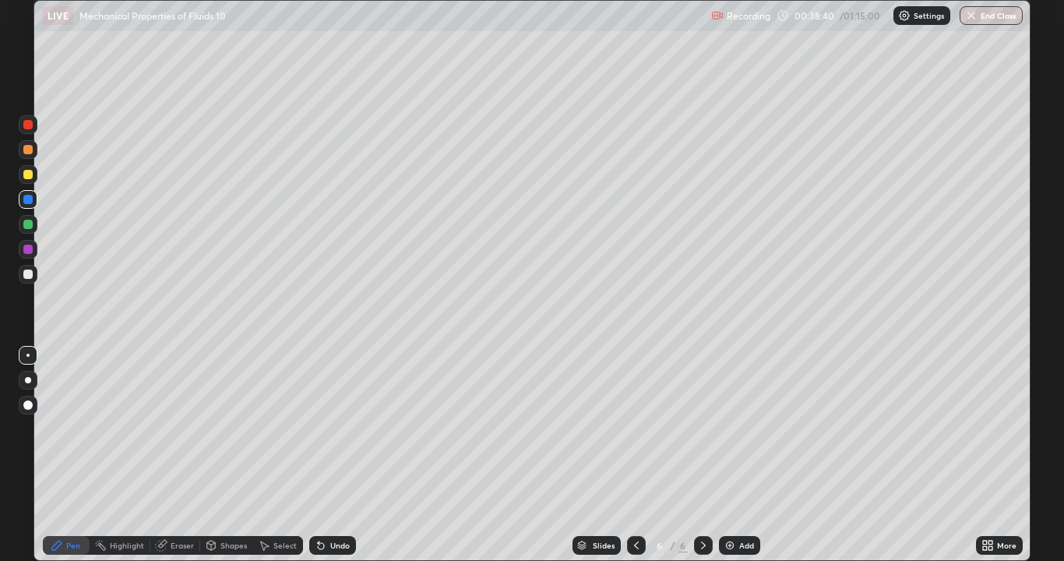
click at [340, 455] on div "Undo" at bounding box center [339, 545] width 19 height 8
click at [342, 455] on div "Undo" at bounding box center [339, 545] width 19 height 8
click at [341, 455] on div "Undo" at bounding box center [339, 545] width 19 height 8
click at [340, 455] on div "Undo" at bounding box center [339, 545] width 19 height 8
click at [338, 455] on div "Undo" at bounding box center [339, 545] width 19 height 8
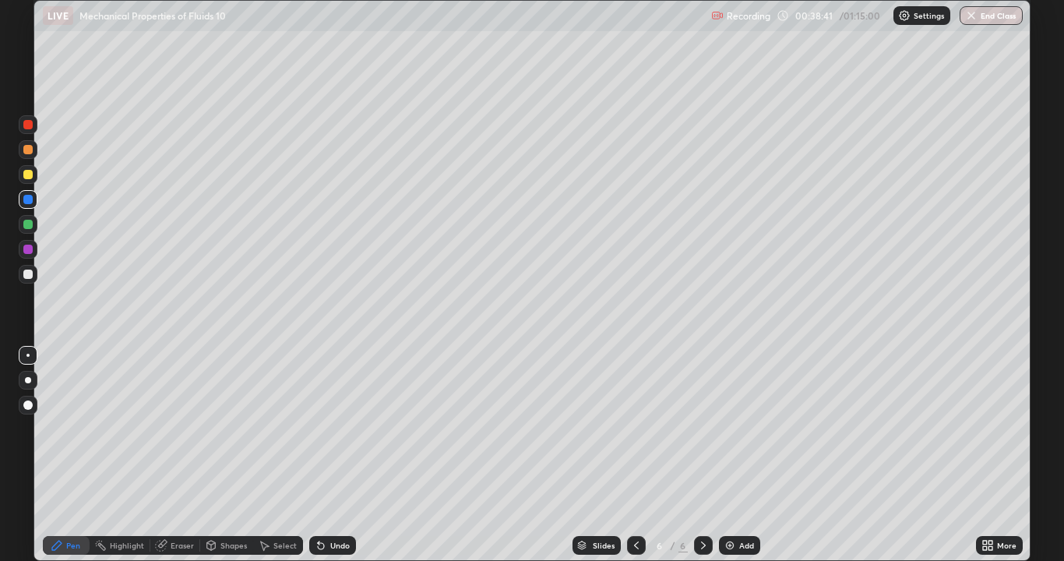
click at [336, 455] on div "Undo" at bounding box center [339, 545] width 19 height 8
click at [335, 455] on div "Undo" at bounding box center [339, 545] width 19 height 8
click at [333, 455] on div "Undo" at bounding box center [339, 545] width 19 height 8
click at [336, 455] on div "Undo" at bounding box center [339, 545] width 19 height 8
click at [338, 455] on div "Undo" at bounding box center [332, 545] width 47 height 19
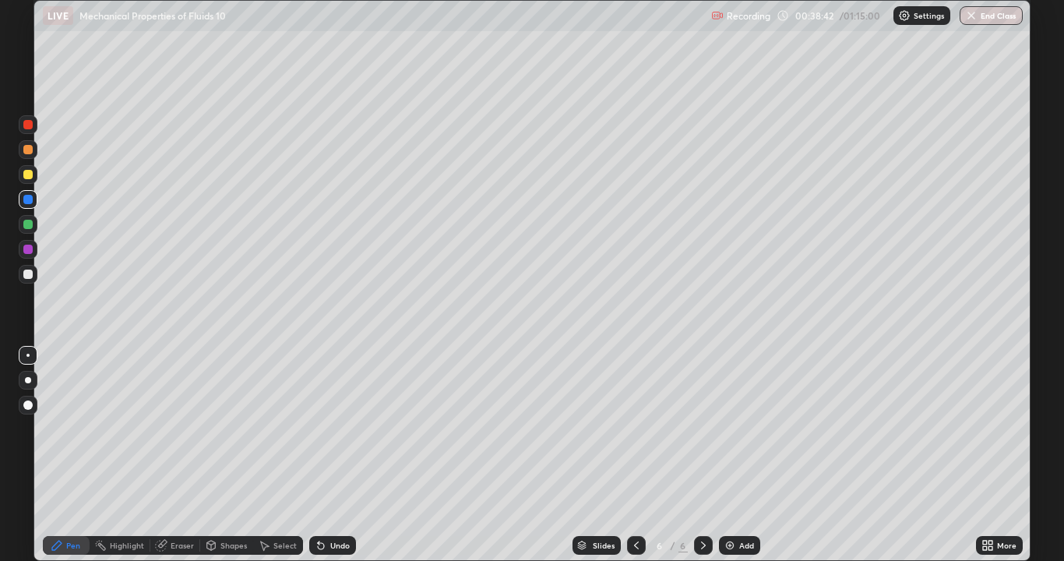
click at [338, 455] on div "Undo" at bounding box center [332, 545] width 47 height 19
click at [333, 455] on div "Undo" at bounding box center [339, 545] width 19 height 8
click at [330, 455] on div "Undo" at bounding box center [339, 545] width 19 height 8
click at [332, 455] on div "Undo" at bounding box center [339, 545] width 19 height 8
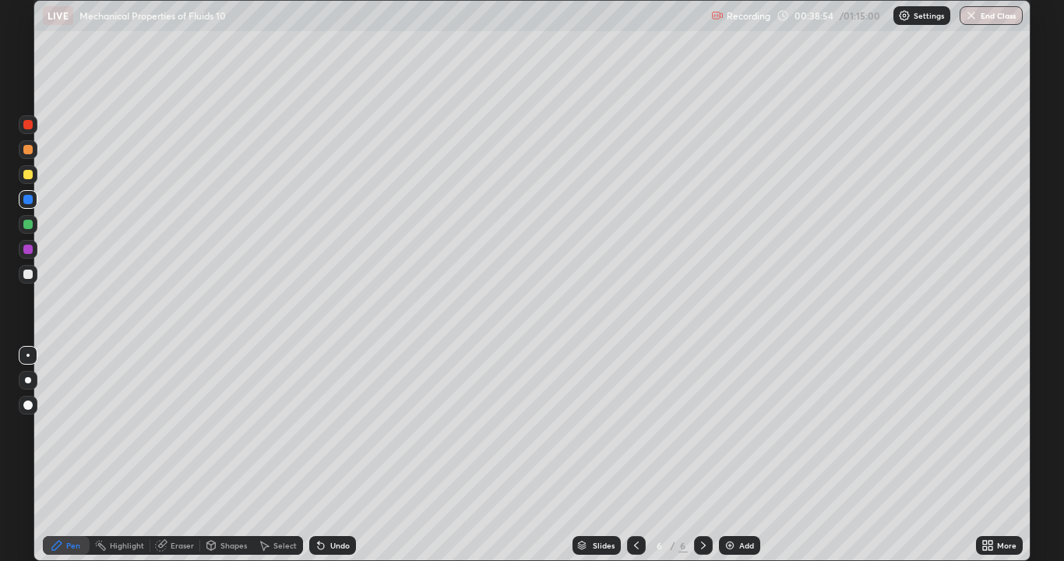
click at [332, 455] on div "Undo" at bounding box center [339, 545] width 19 height 8
click at [333, 455] on div "Undo" at bounding box center [339, 545] width 19 height 8
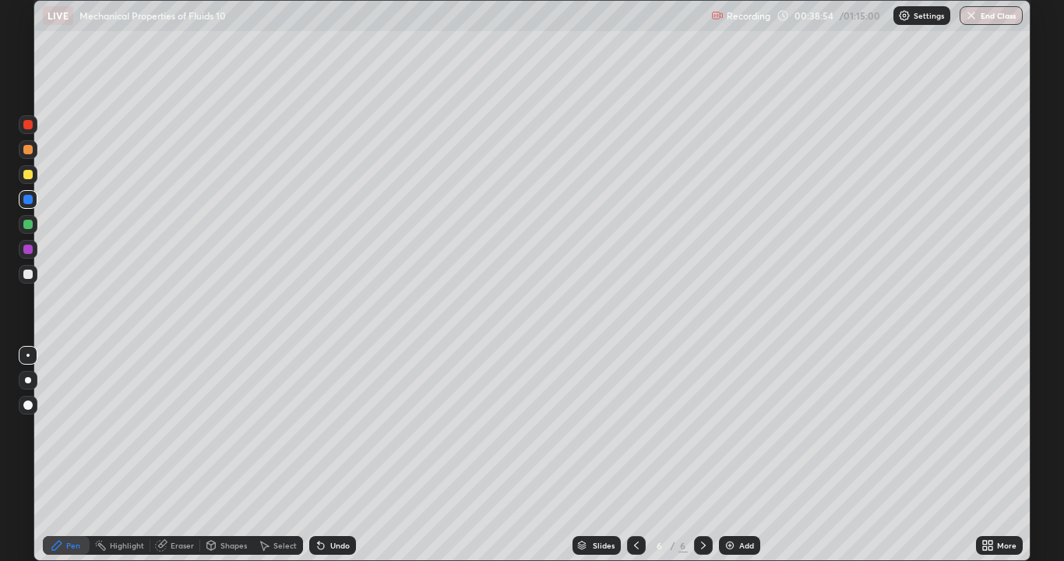
click at [334, 455] on div "Undo" at bounding box center [339, 545] width 19 height 8
click at [335, 455] on div "Undo" at bounding box center [339, 545] width 19 height 8
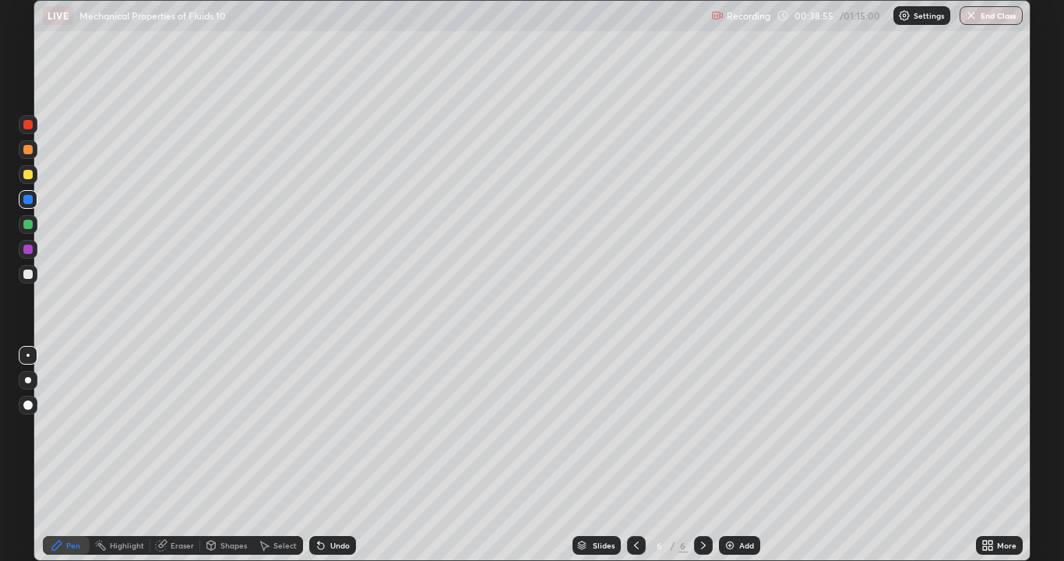
click at [335, 455] on div "Undo" at bounding box center [339, 545] width 19 height 8
click at [336, 455] on div "Undo" at bounding box center [339, 545] width 19 height 8
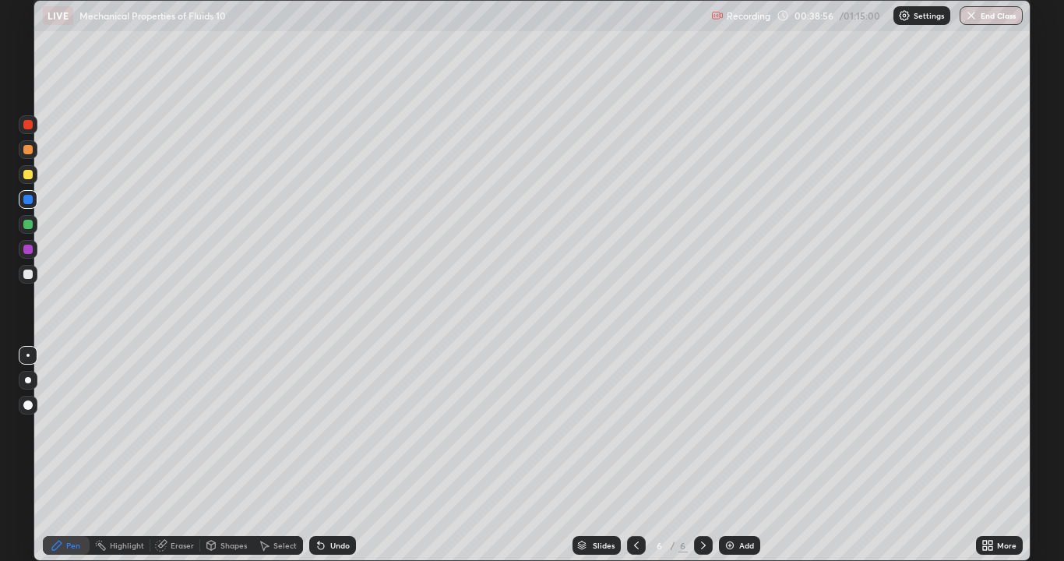
click at [336, 455] on div "Undo" at bounding box center [339, 545] width 19 height 8
click at [335, 455] on div "Undo" at bounding box center [339, 545] width 19 height 8
click at [337, 455] on div "Undo" at bounding box center [332, 545] width 47 height 19
click at [336, 455] on div "Undo" at bounding box center [339, 545] width 19 height 8
click at [329, 455] on div "Undo" at bounding box center [332, 545] width 47 height 19
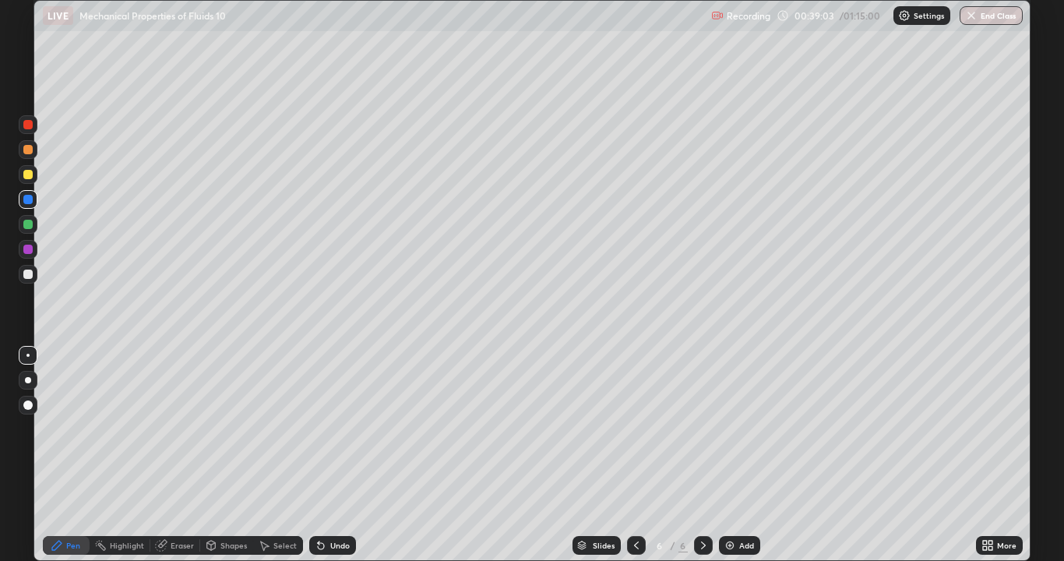
click at [335, 455] on div "Undo" at bounding box center [339, 545] width 19 height 8
click at [338, 455] on div "Undo" at bounding box center [339, 545] width 19 height 8
click at [340, 455] on div "Undo" at bounding box center [339, 545] width 19 height 8
click at [339, 455] on div "Undo" at bounding box center [339, 545] width 19 height 8
click at [341, 455] on div "Undo" at bounding box center [339, 545] width 19 height 8
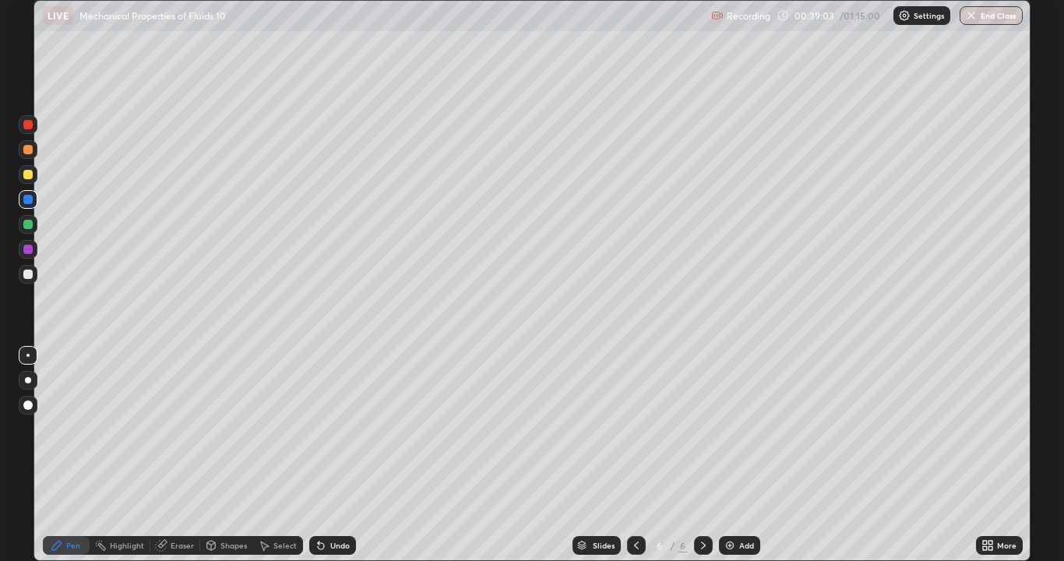
click at [340, 455] on div "Undo" at bounding box center [339, 545] width 19 height 8
click at [342, 455] on div "Undo" at bounding box center [339, 545] width 19 height 8
click at [343, 455] on div "Undo" at bounding box center [339, 545] width 19 height 8
click at [330, 455] on div "Undo" at bounding box center [339, 545] width 19 height 8
click at [334, 455] on div "Undo" at bounding box center [339, 545] width 19 height 8
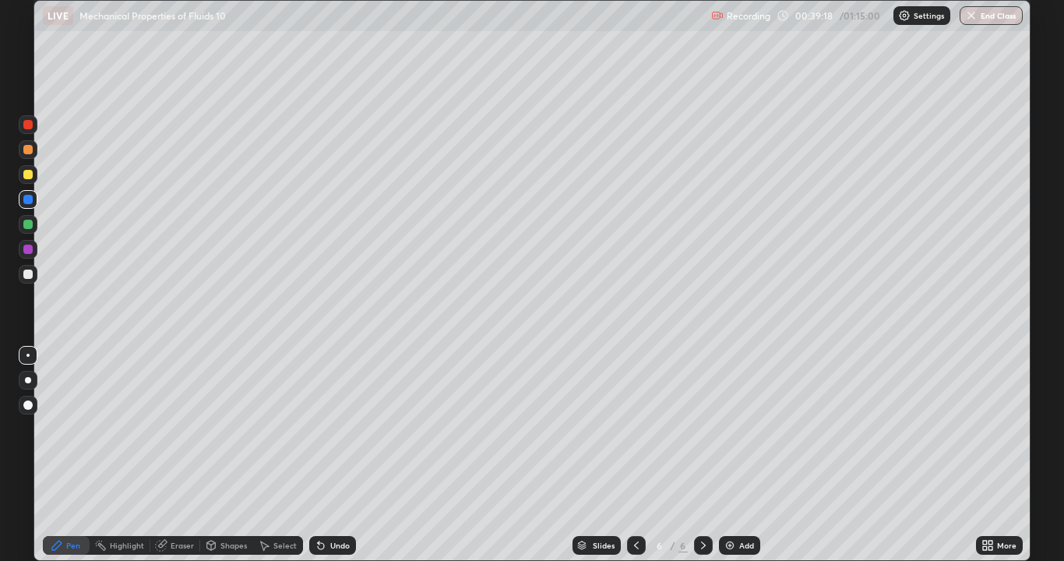
click at [336, 455] on div "Undo" at bounding box center [339, 545] width 19 height 8
click at [339, 455] on div "Undo" at bounding box center [339, 545] width 19 height 8
click at [341, 455] on div "Undo" at bounding box center [339, 545] width 19 height 8
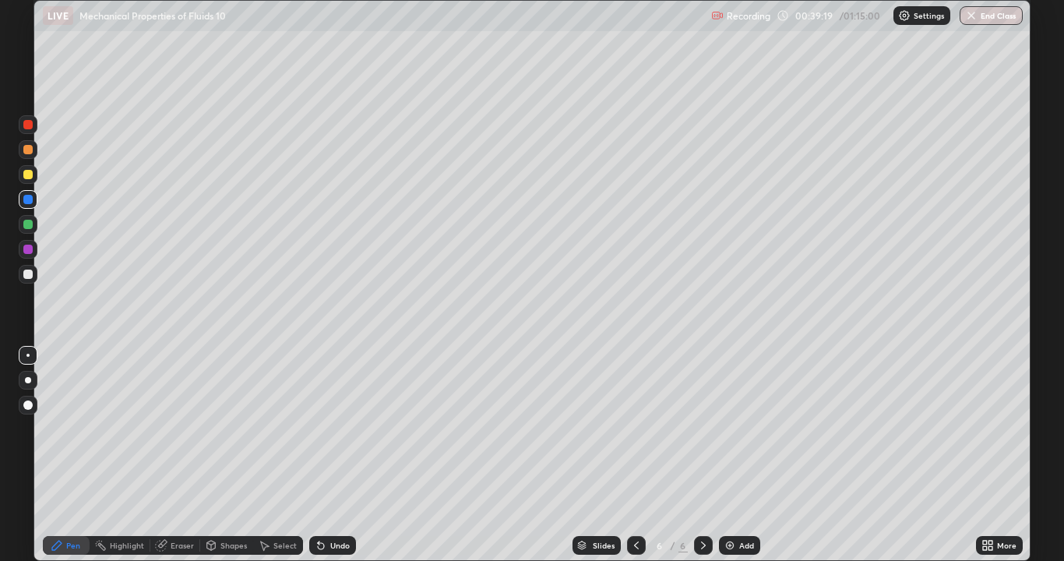
click at [341, 455] on div "Undo" at bounding box center [339, 545] width 19 height 8
click at [344, 455] on div "Undo" at bounding box center [339, 545] width 19 height 8
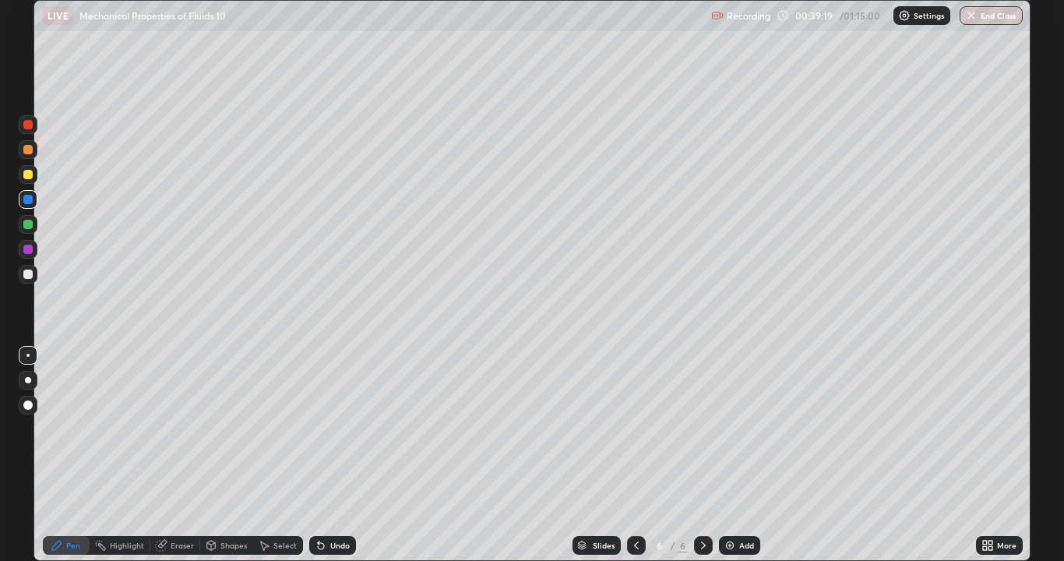
click at [346, 455] on div "Undo" at bounding box center [339, 545] width 19 height 8
click at [347, 455] on div "Undo" at bounding box center [339, 545] width 19 height 8
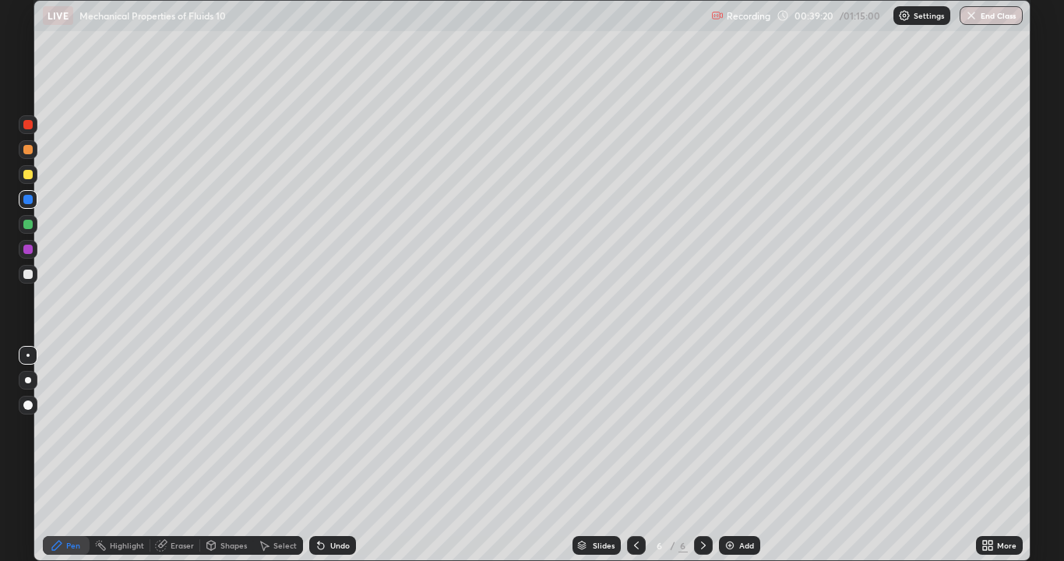
click at [347, 455] on div "Undo" at bounding box center [339, 545] width 19 height 8
click at [346, 455] on div "Undo" at bounding box center [339, 545] width 19 height 8
click at [325, 455] on div "Undo" at bounding box center [332, 545] width 47 height 19
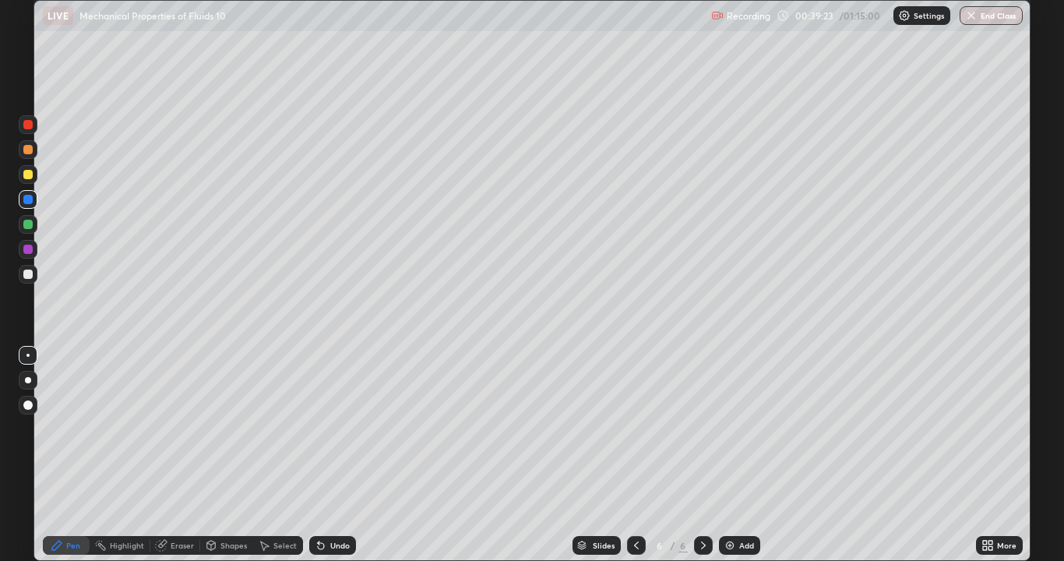
click at [326, 455] on div "Undo" at bounding box center [332, 545] width 47 height 19
click at [327, 455] on div "Undo" at bounding box center [332, 545] width 47 height 19
click at [326, 455] on div "Undo" at bounding box center [332, 545] width 47 height 19
click at [325, 455] on div "Undo" at bounding box center [332, 545] width 47 height 19
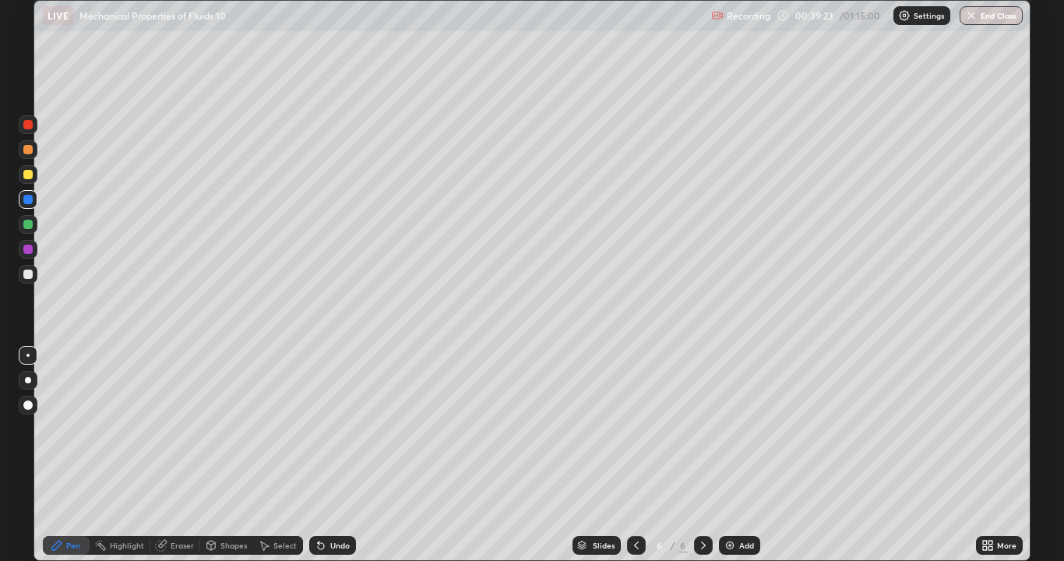
click at [318, 455] on icon at bounding box center [321, 546] width 6 height 6
click at [322, 455] on icon at bounding box center [321, 545] width 12 height 12
click at [318, 455] on icon at bounding box center [321, 546] width 6 height 6
click at [318, 455] on icon at bounding box center [319, 542] width 2 height 2
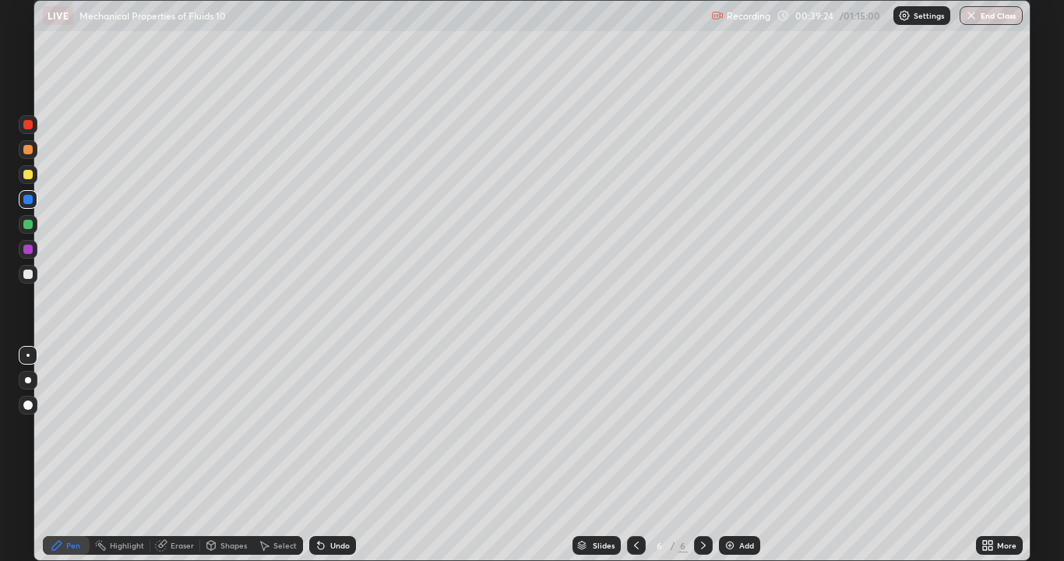
click at [318, 455] on icon at bounding box center [319, 542] width 2 height 2
click at [218, 455] on div "Shapes" at bounding box center [226, 545] width 53 height 19
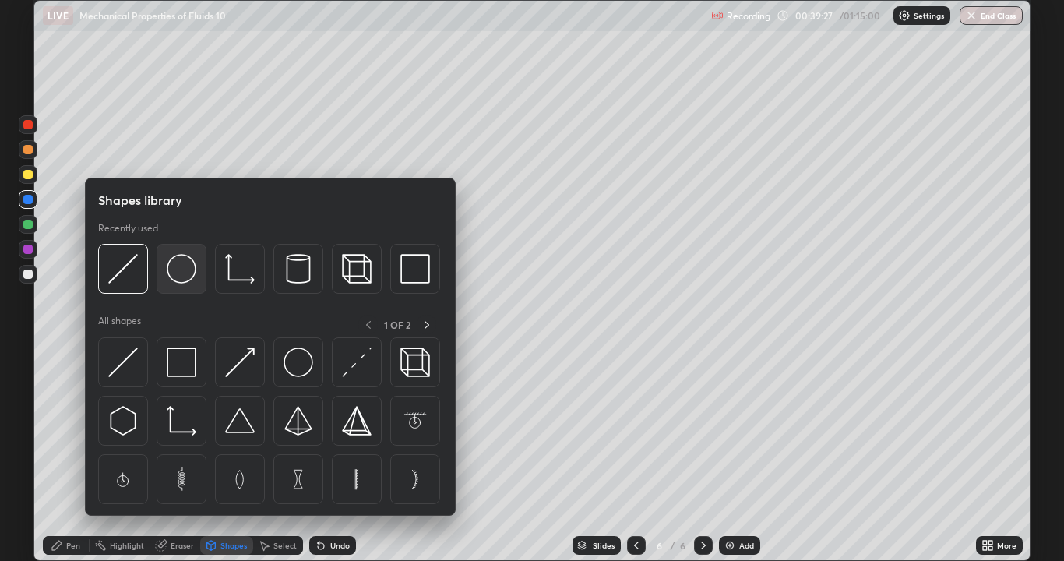
click at [185, 277] on img at bounding box center [182, 269] width 30 height 30
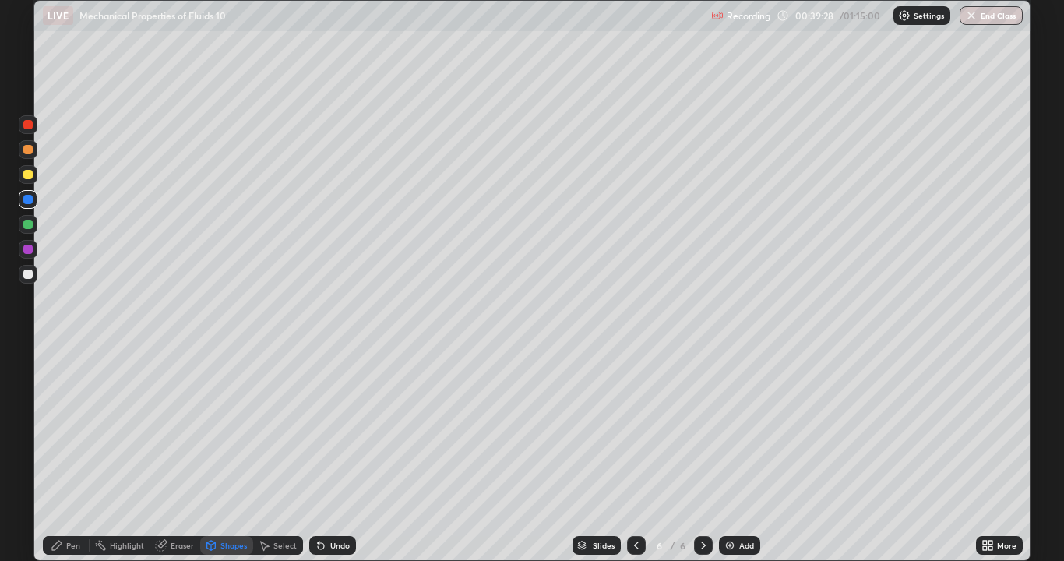
click at [24, 199] on div at bounding box center [27, 199] width 9 height 9
click at [36, 275] on div at bounding box center [28, 274] width 19 height 19
click at [229, 455] on div "Shapes" at bounding box center [233, 545] width 26 height 8
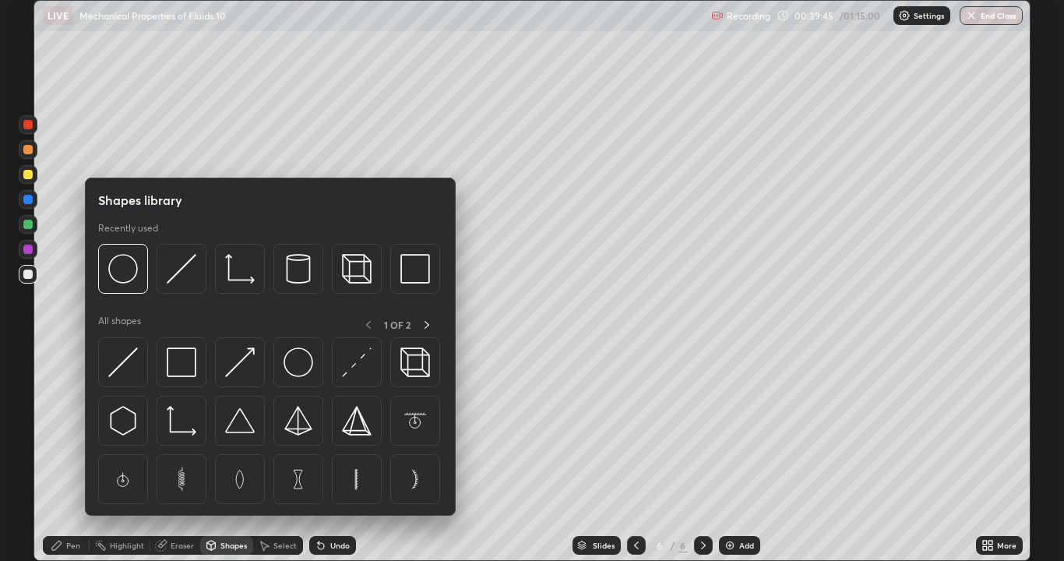
click at [128, 367] on img at bounding box center [123, 362] width 30 height 30
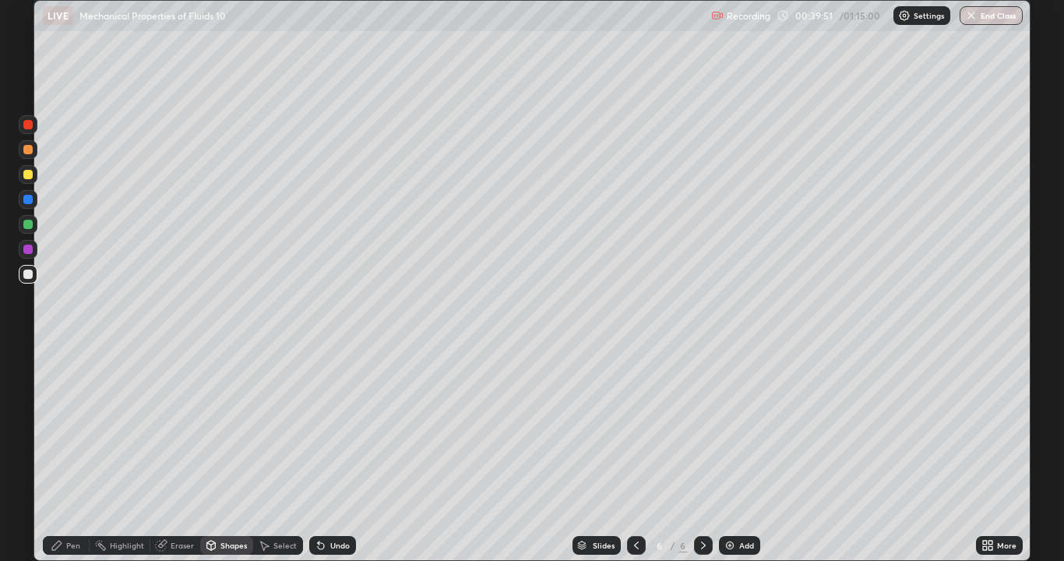
click at [173, 455] on div "Eraser" at bounding box center [182, 545] width 23 height 8
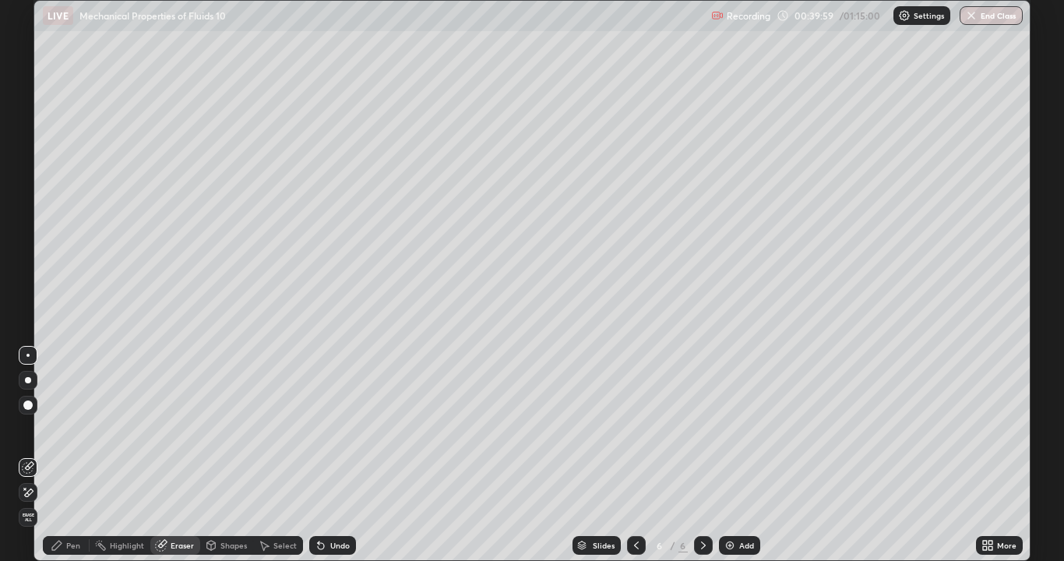
click at [62, 455] on icon at bounding box center [57, 545] width 12 height 12
click at [32, 199] on div at bounding box center [27, 199] width 9 height 9
click at [26, 128] on div at bounding box center [27, 124] width 9 height 9
click at [182, 455] on div "Eraser" at bounding box center [175, 545] width 50 height 19
click at [228, 455] on div "Shapes" at bounding box center [233, 545] width 26 height 8
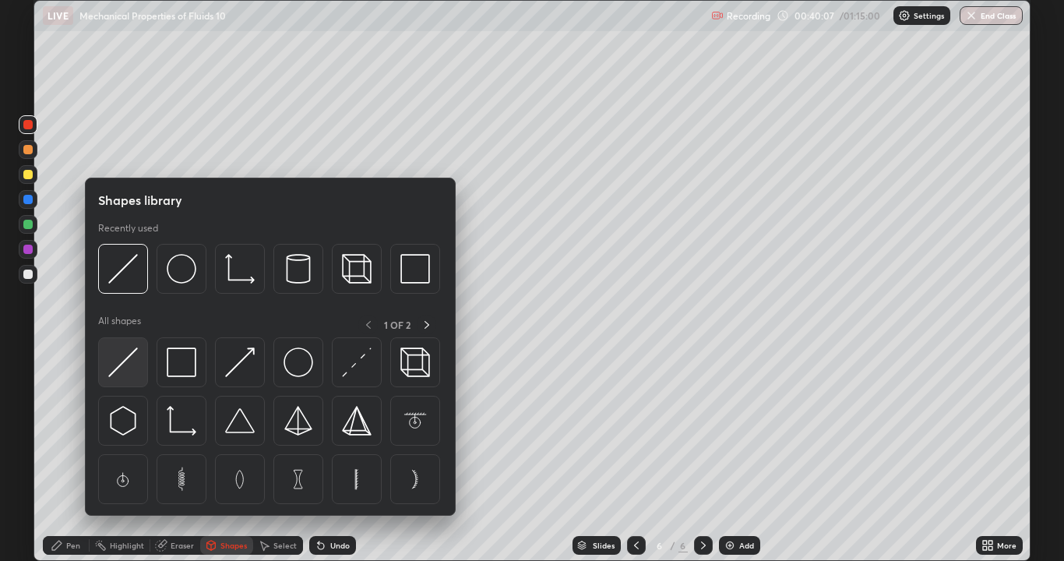
click at [133, 370] on img at bounding box center [123, 362] width 30 height 30
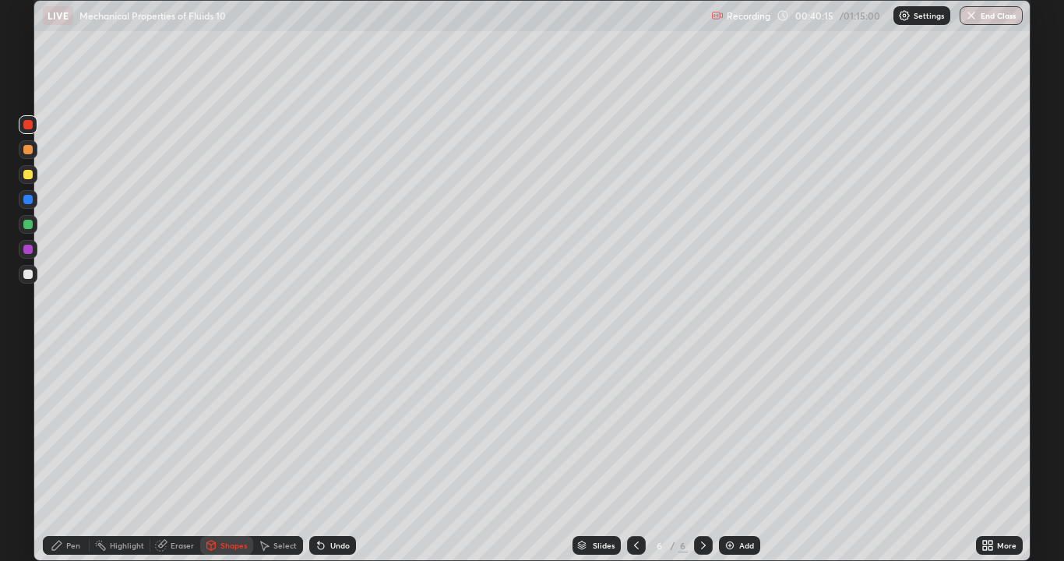
click at [27, 225] on div at bounding box center [27, 224] width 9 height 9
click at [26, 121] on div at bounding box center [27, 124] width 9 height 9
click at [331, 455] on div "Undo" at bounding box center [332, 545] width 47 height 19
click at [177, 455] on div "Eraser" at bounding box center [182, 545] width 23 height 8
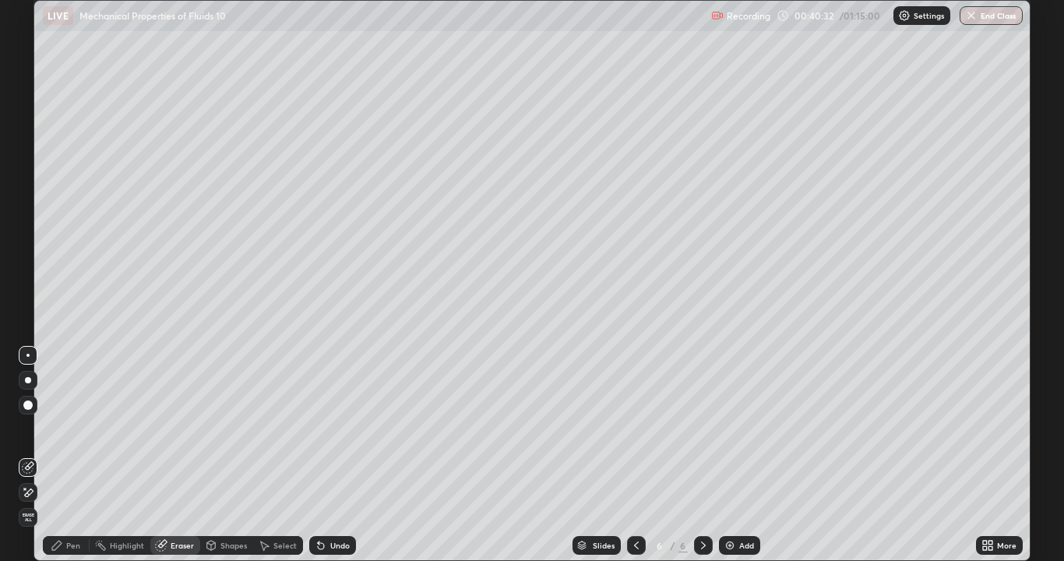
click at [230, 455] on div "Shapes" at bounding box center [233, 545] width 26 height 8
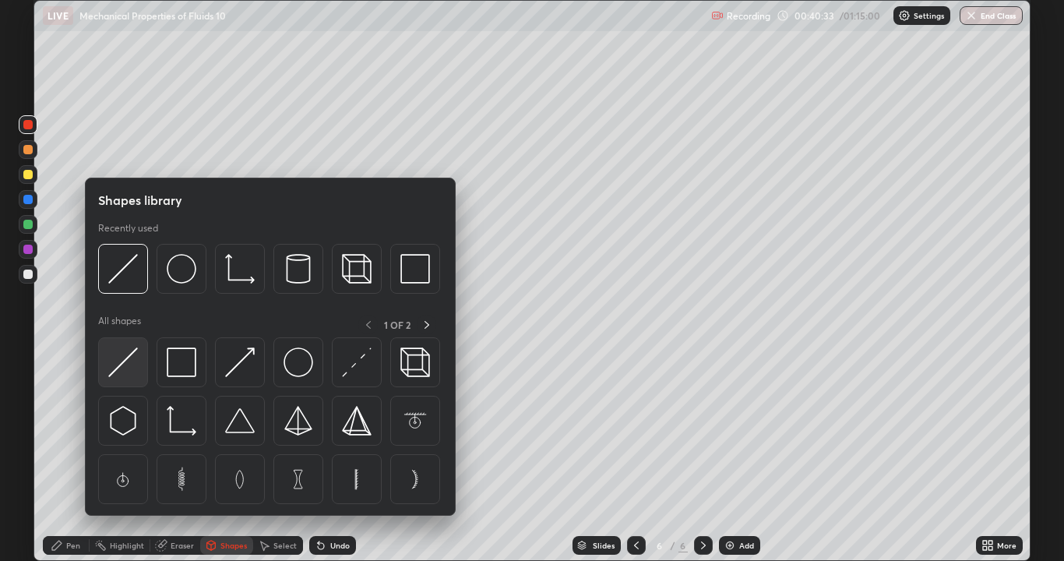
click at [121, 367] on img at bounding box center [123, 362] width 30 height 30
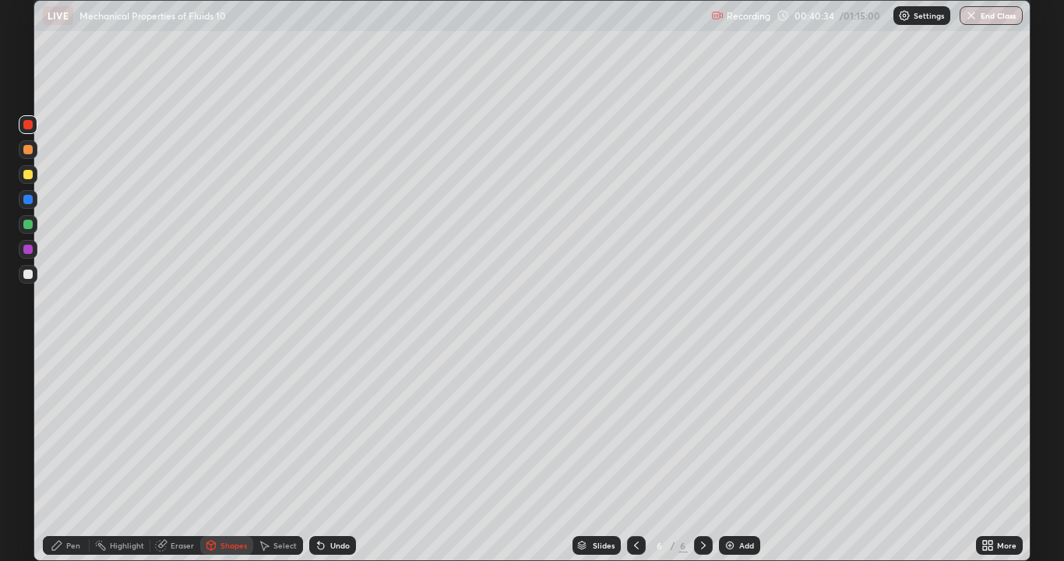
click at [26, 122] on div at bounding box center [27, 124] width 9 height 9
click at [24, 151] on div at bounding box center [27, 149] width 9 height 9
click at [69, 455] on div "Pen" at bounding box center [66, 545] width 47 height 19
click at [27, 201] on div at bounding box center [27, 199] width 9 height 9
click at [61, 455] on icon at bounding box center [57, 545] width 12 height 12
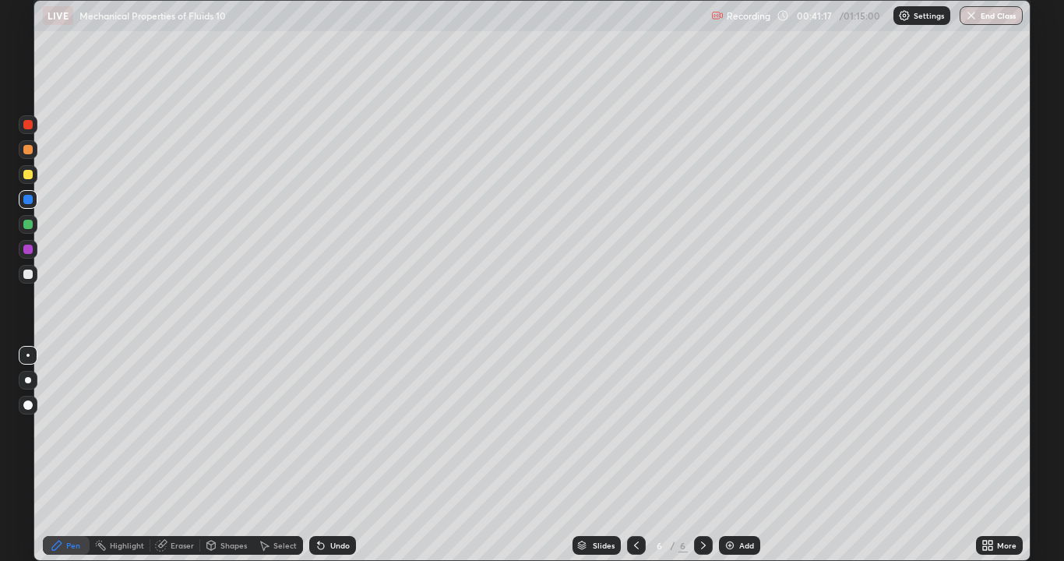
click at [26, 150] on div at bounding box center [27, 149] width 9 height 9
click at [30, 176] on div at bounding box center [27, 174] width 9 height 9
click at [65, 455] on div "Pen" at bounding box center [66, 545] width 47 height 19
click at [24, 276] on div at bounding box center [27, 273] width 9 height 9
click at [26, 200] on div at bounding box center [27, 199] width 9 height 9
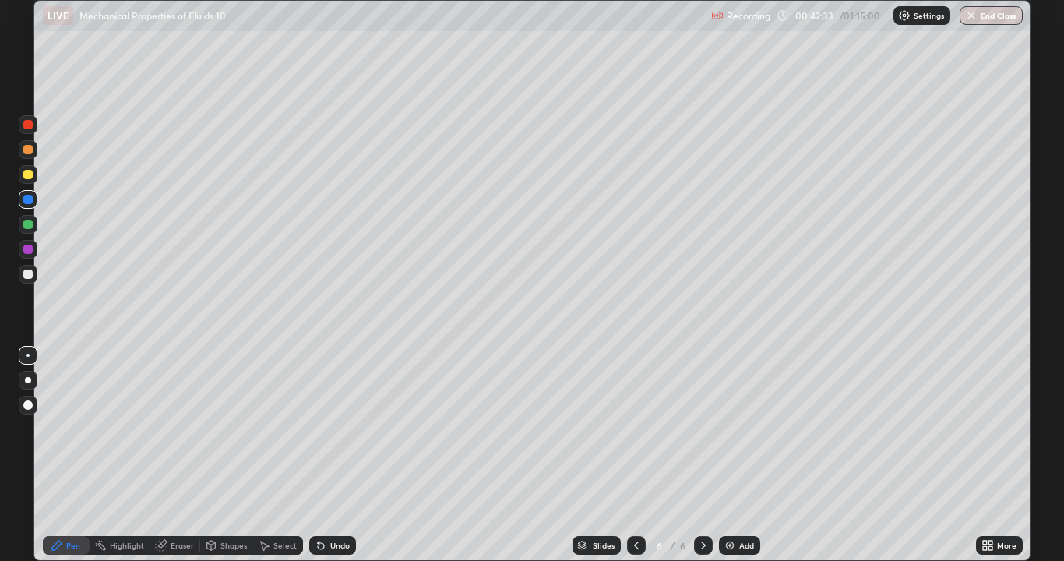
click at [27, 280] on div at bounding box center [28, 274] width 19 height 19
click at [26, 151] on div at bounding box center [27, 149] width 9 height 9
click at [26, 274] on div at bounding box center [27, 273] width 9 height 9
click at [330, 455] on div "Undo" at bounding box center [339, 545] width 19 height 8
click at [334, 455] on div "Undo" at bounding box center [339, 545] width 19 height 8
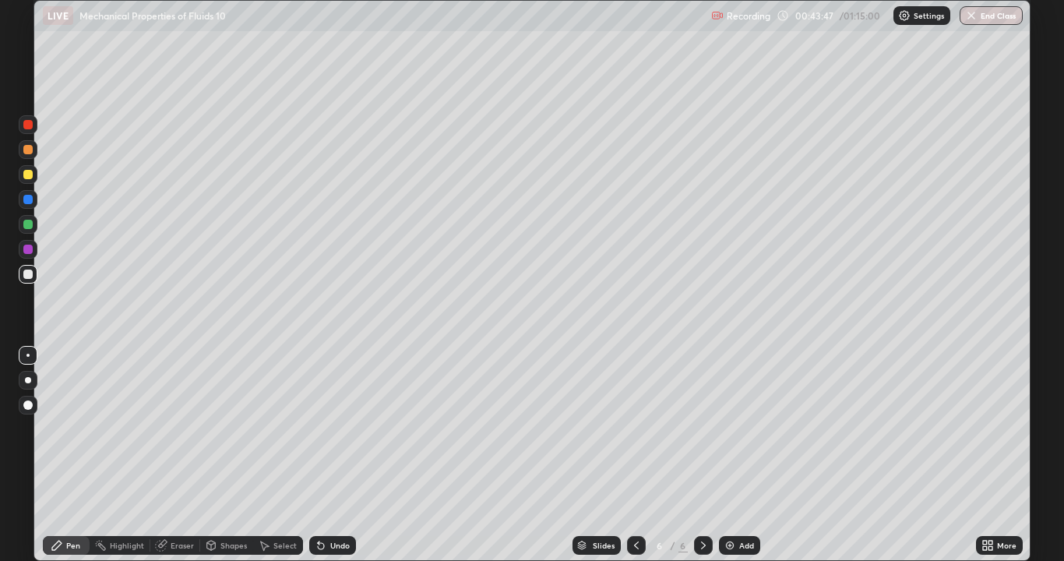
click at [338, 455] on div "Undo" at bounding box center [339, 545] width 19 height 8
click at [331, 455] on div "Undo" at bounding box center [339, 545] width 19 height 8
click at [26, 174] on div at bounding box center [27, 174] width 9 height 9
click at [28, 151] on div at bounding box center [27, 149] width 9 height 9
click at [26, 277] on div at bounding box center [27, 273] width 9 height 9
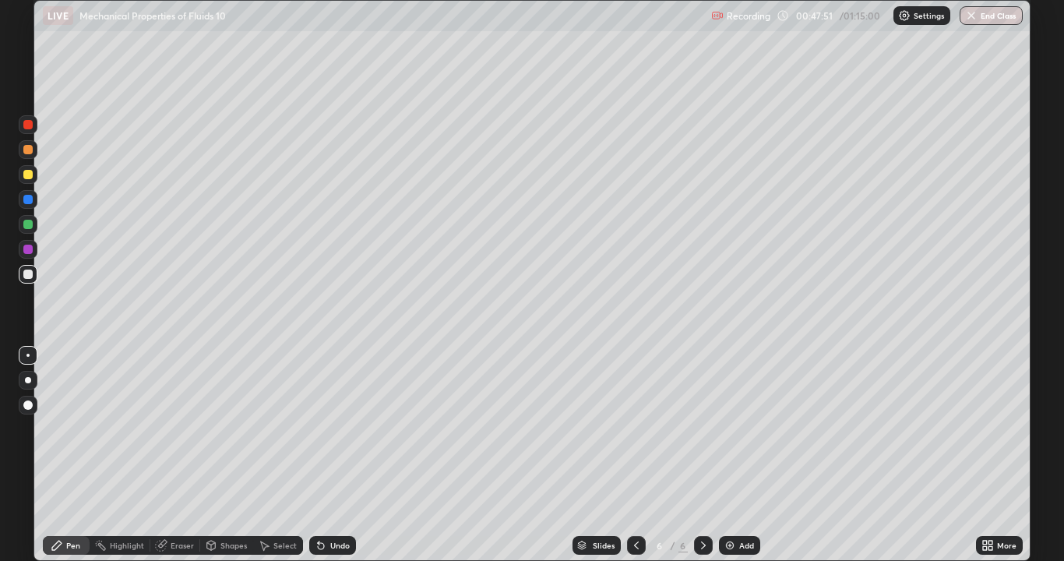
click at [632, 455] on icon at bounding box center [636, 545] width 12 height 12
click at [702, 455] on icon at bounding box center [703, 545] width 12 height 12
click at [744, 455] on div "Add" at bounding box center [746, 545] width 15 height 8
click at [32, 273] on div at bounding box center [27, 273] width 9 height 9
click at [28, 354] on div at bounding box center [27, 355] width 3 height 3
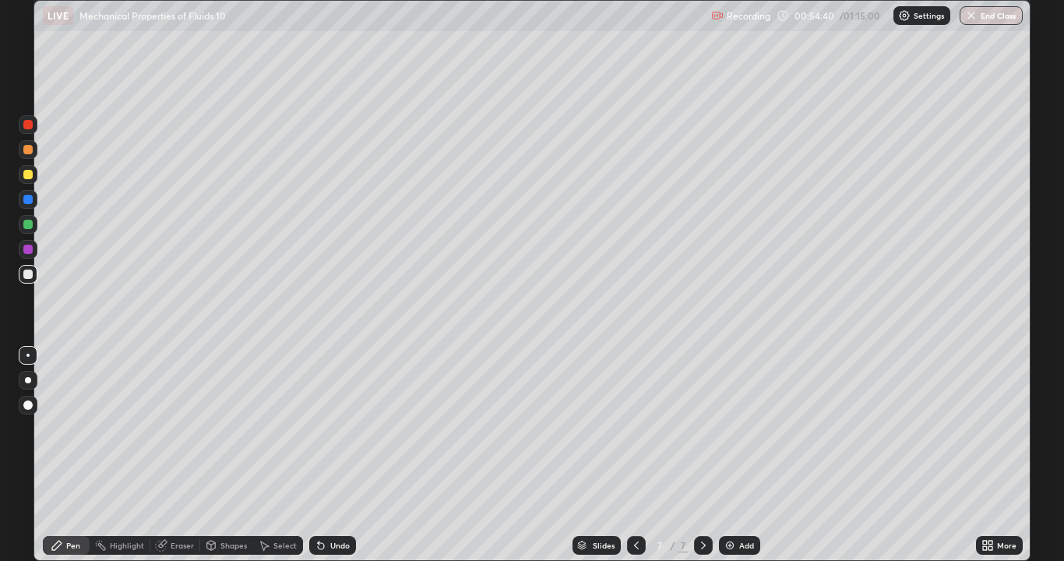
click at [23, 178] on div at bounding box center [28, 174] width 19 height 19
click at [28, 379] on div at bounding box center [28, 380] width 6 height 6
click at [27, 273] on div at bounding box center [27, 273] width 9 height 9
click at [24, 277] on div at bounding box center [27, 273] width 9 height 9
click at [333, 455] on div "Undo" at bounding box center [339, 545] width 19 height 8
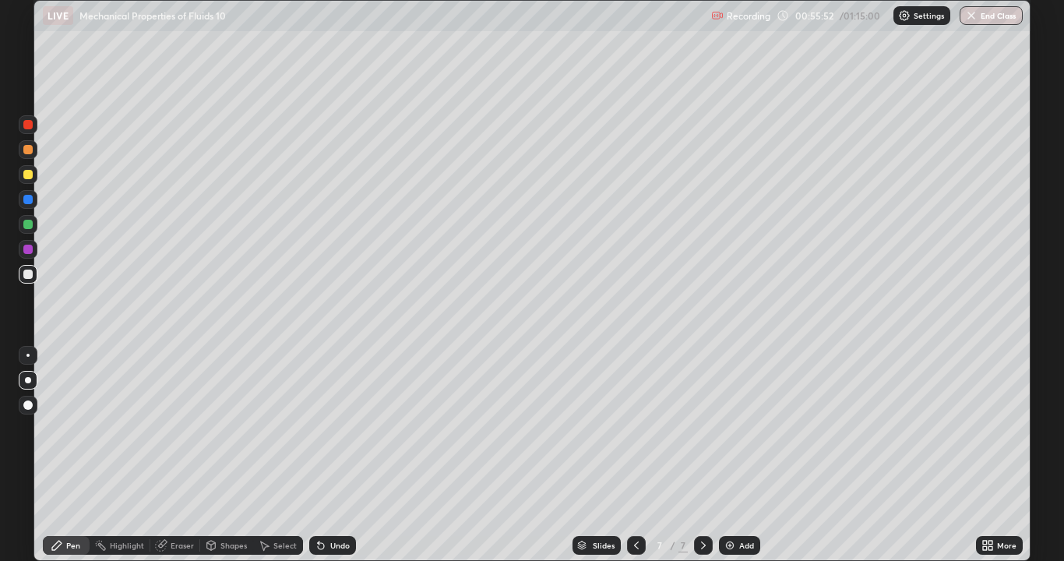
click at [28, 355] on div at bounding box center [27, 355] width 3 height 3
click at [29, 200] on div at bounding box center [27, 199] width 9 height 9
click at [26, 276] on div at bounding box center [27, 273] width 9 height 9
click at [28, 200] on div at bounding box center [27, 199] width 9 height 9
click at [28, 280] on div at bounding box center [28, 274] width 19 height 19
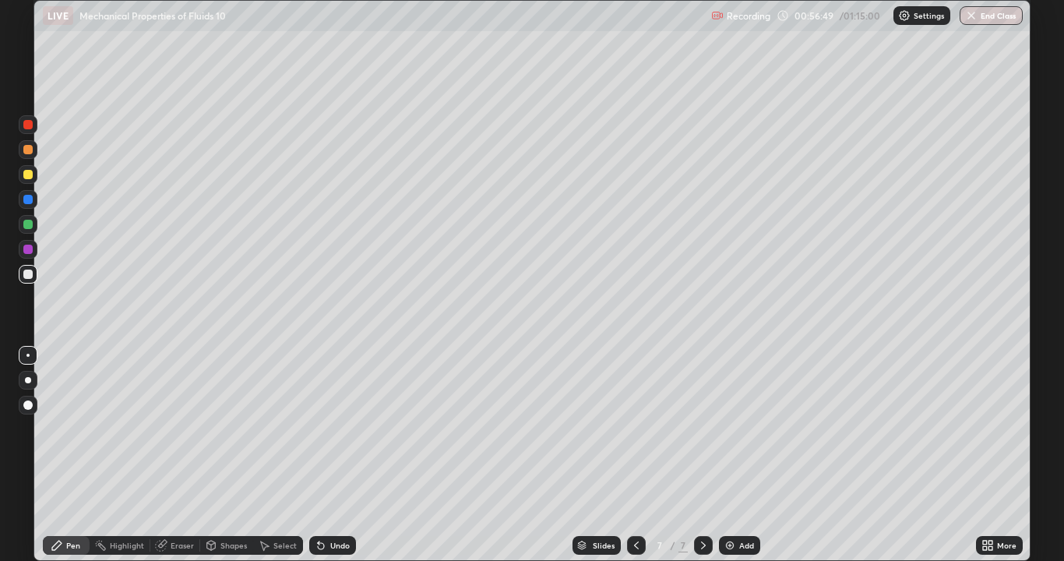
click at [29, 178] on div at bounding box center [27, 174] width 9 height 9
click at [30, 283] on div at bounding box center [28, 274] width 19 height 19
click at [28, 175] on div at bounding box center [27, 174] width 9 height 9
click at [37, 273] on div at bounding box center [28, 274] width 19 height 19
click at [330, 455] on div "Undo" at bounding box center [339, 545] width 19 height 8
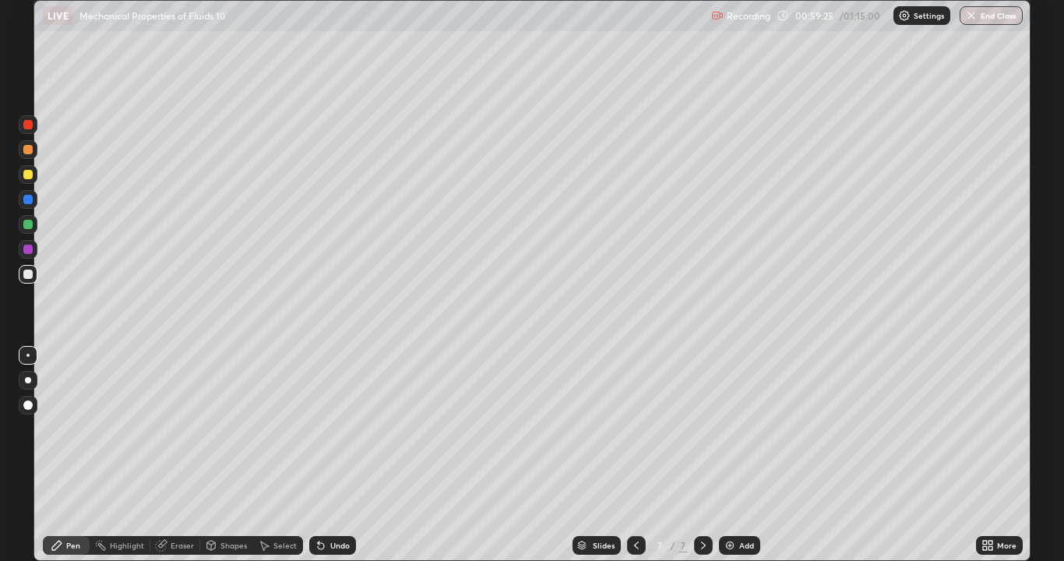
click at [333, 455] on div "Undo" at bounding box center [339, 545] width 19 height 8
click at [335, 455] on div "Undo" at bounding box center [332, 545] width 47 height 19
click at [635, 455] on icon at bounding box center [636, 545] width 12 height 12
click at [699, 455] on icon at bounding box center [703, 545] width 12 height 12
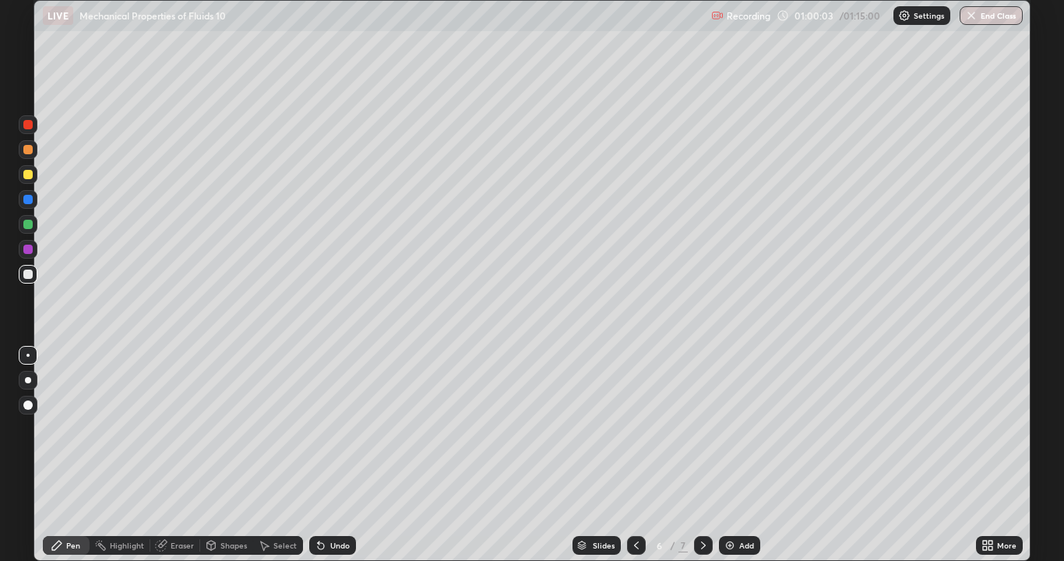
click at [701, 455] on icon at bounding box center [703, 545] width 12 height 12
click at [735, 455] on div "Add" at bounding box center [739, 545] width 41 height 19
click at [23, 274] on div at bounding box center [28, 274] width 19 height 19
click at [330, 455] on div "Undo" at bounding box center [332, 545] width 47 height 19
click at [332, 455] on div "Undo" at bounding box center [332, 545] width 47 height 19
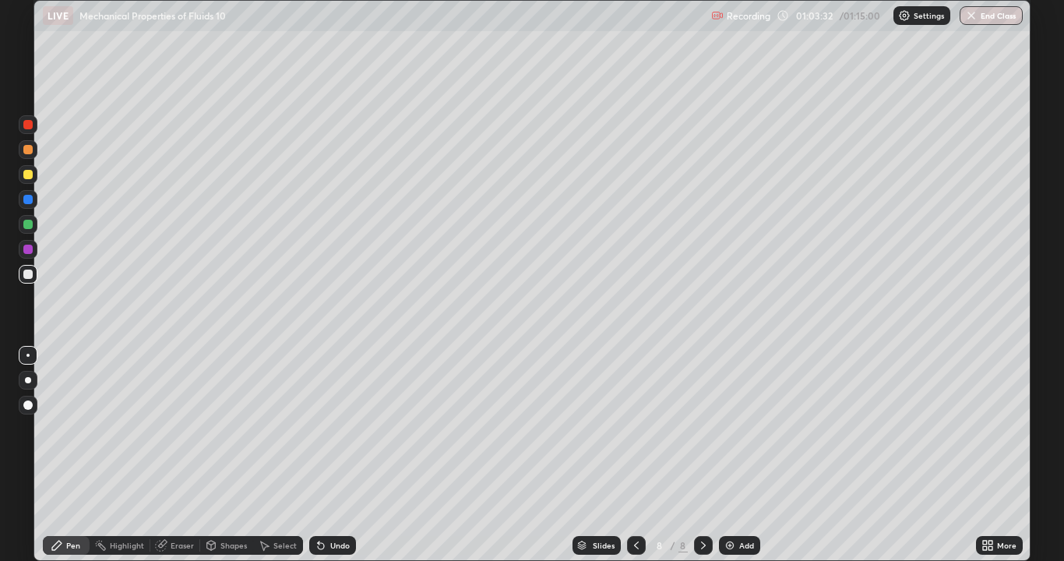
click at [28, 355] on div at bounding box center [27, 355] width 3 height 3
click at [25, 278] on div at bounding box center [27, 273] width 9 height 9
click at [227, 455] on div "Shapes" at bounding box center [233, 545] width 26 height 8
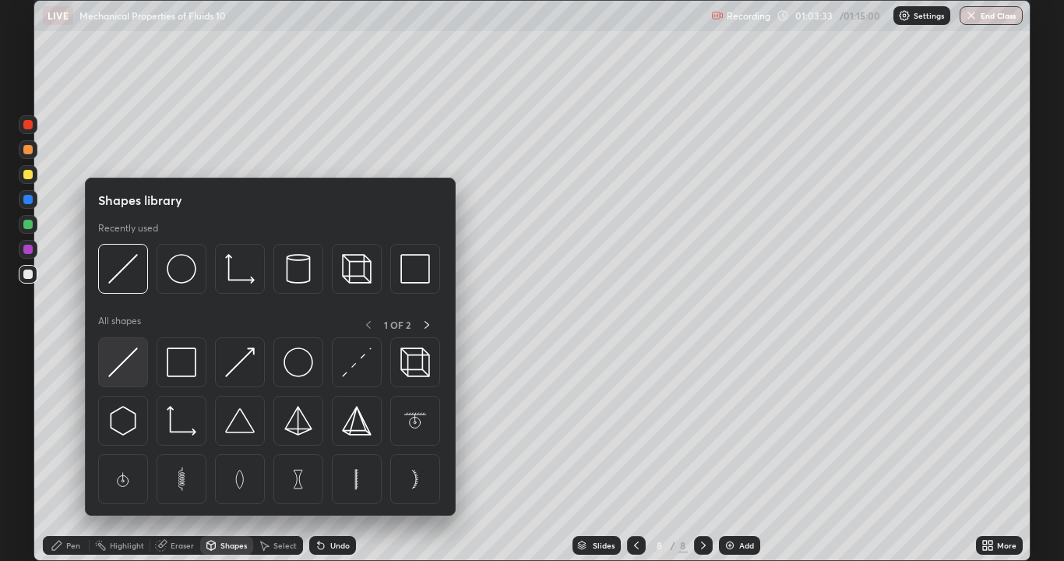
click at [118, 366] on img at bounding box center [123, 362] width 30 height 30
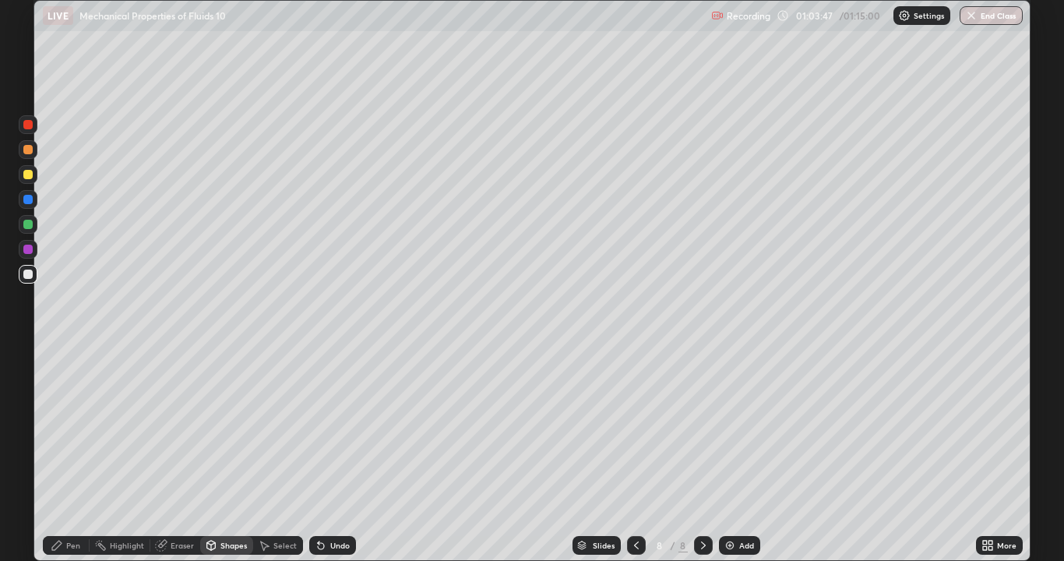
click at [25, 202] on div at bounding box center [27, 199] width 9 height 9
click at [30, 277] on div at bounding box center [27, 273] width 9 height 9
click at [66, 455] on div "Pen" at bounding box center [73, 545] width 14 height 8
click at [27, 171] on div at bounding box center [27, 174] width 9 height 9
click at [325, 455] on div "Undo" at bounding box center [332, 545] width 47 height 19
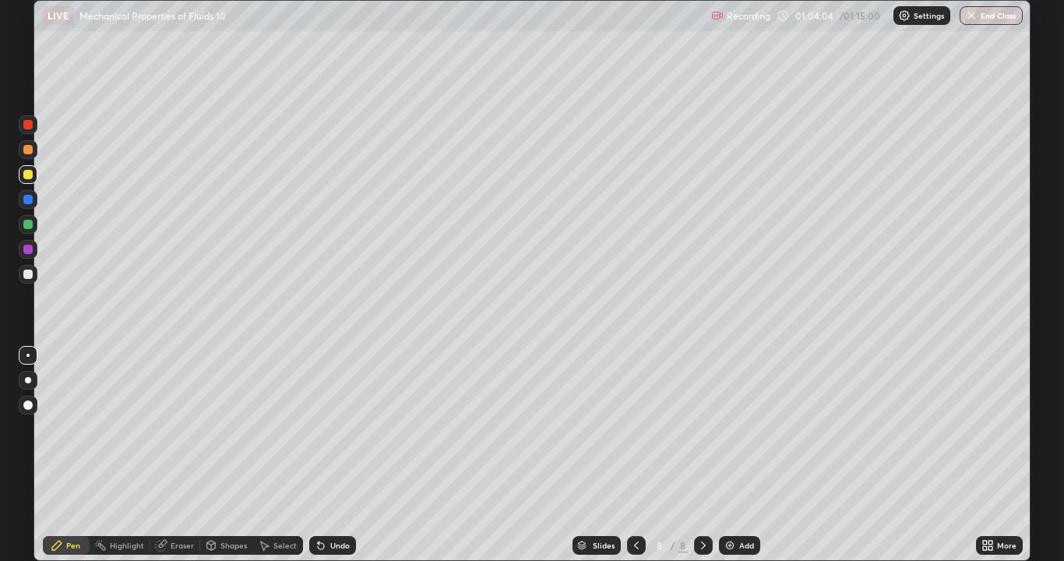
click at [318, 455] on icon at bounding box center [319, 542] width 2 height 2
click at [321, 455] on icon at bounding box center [321, 546] width 6 height 6
click at [28, 200] on div at bounding box center [27, 199] width 9 height 9
click at [31, 150] on div at bounding box center [27, 149] width 9 height 9
click at [28, 223] on div at bounding box center [27, 224] width 9 height 9
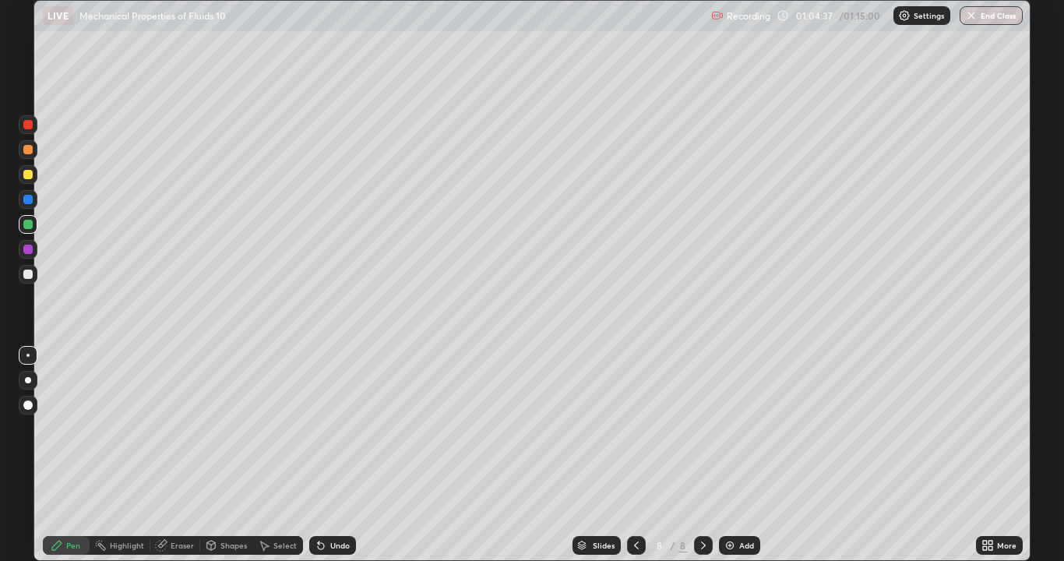
click at [220, 455] on div "Shapes" at bounding box center [226, 545] width 53 height 19
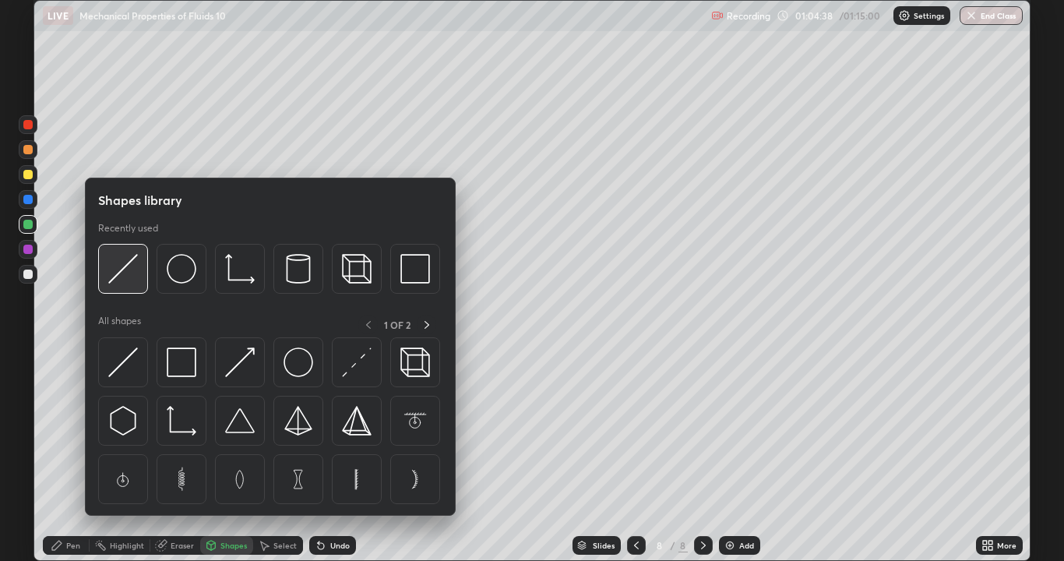
click at [112, 283] on img at bounding box center [123, 269] width 30 height 30
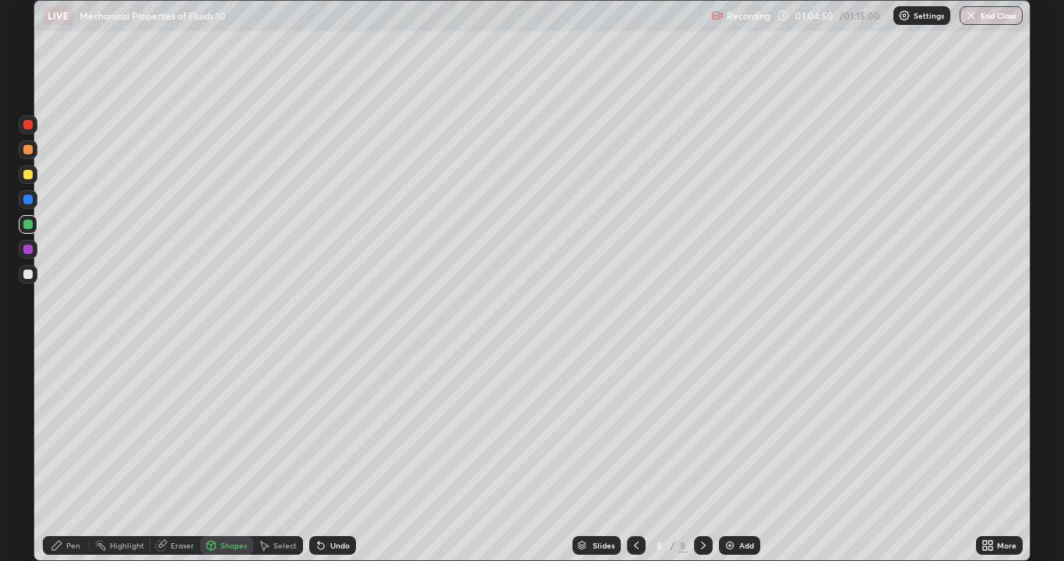
click at [59, 455] on div "Pen" at bounding box center [66, 545] width 47 height 19
click at [26, 125] on div at bounding box center [27, 124] width 9 height 9
click at [330, 455] on div "Undo" at bounding box center [339, 545] width 19 height 8
click at [222, 455] on div "Shapes" at bounding box center [226, 545] width 53 height 19
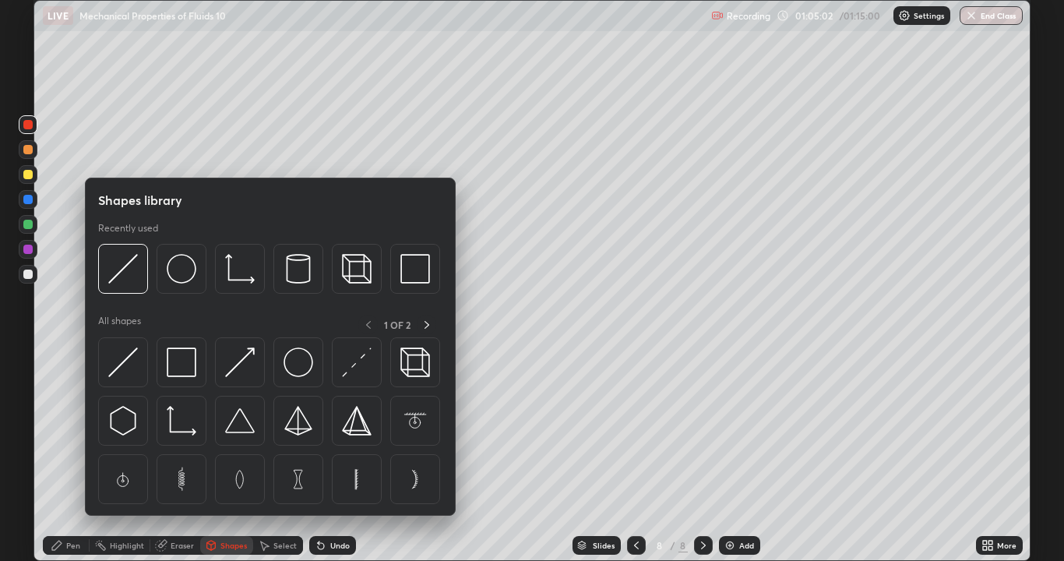
click at [127, 363] on img at bounding box center [123, 362] width 30 height 30
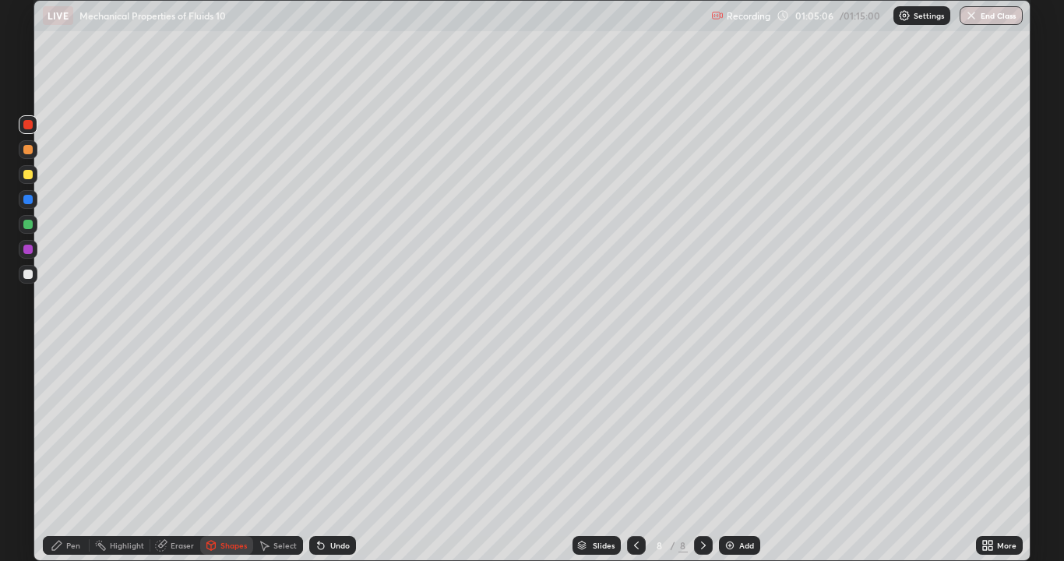
click at [27, 270] on div at bounding box center [27, 273] width 9 height 9
click at [336, 455] on div "Undo" at bounding box center [339, 545] width 19 height 8
click at [59, 455] on icon at bounding box center [56, 544] width 9 height 9
click at [29, 152] on div at bounding box center [27, 149] width 9 height 9
click at [27, 250] on div at bounding box center [27, 249] width 9 height 9
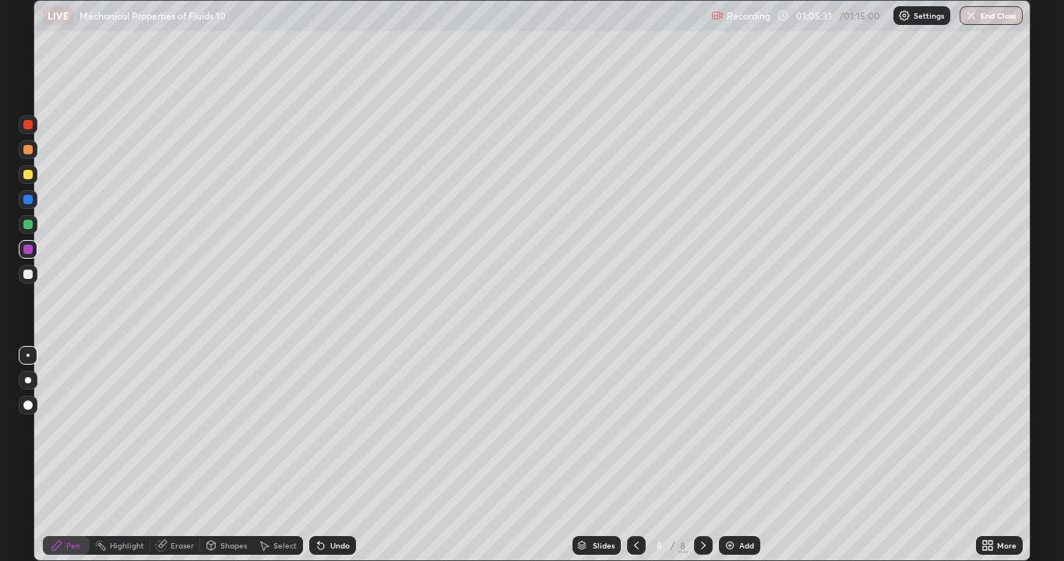
click at [26, 277] on div at bounding box center [27, 273] width 9 height 9
click at [192, 455] on div "Eraser" at bounding box center [175, 545] width 50 height 31
click at [330, 455] on div "Undo" at bounding box center [339, 545] width 19 height 8
click at [60, 455] on icon at bounding box center [56, 544] width 9 height 9
click at [314, 455] on div "Undo" at bounding box center [329, 545] width 53 height 31
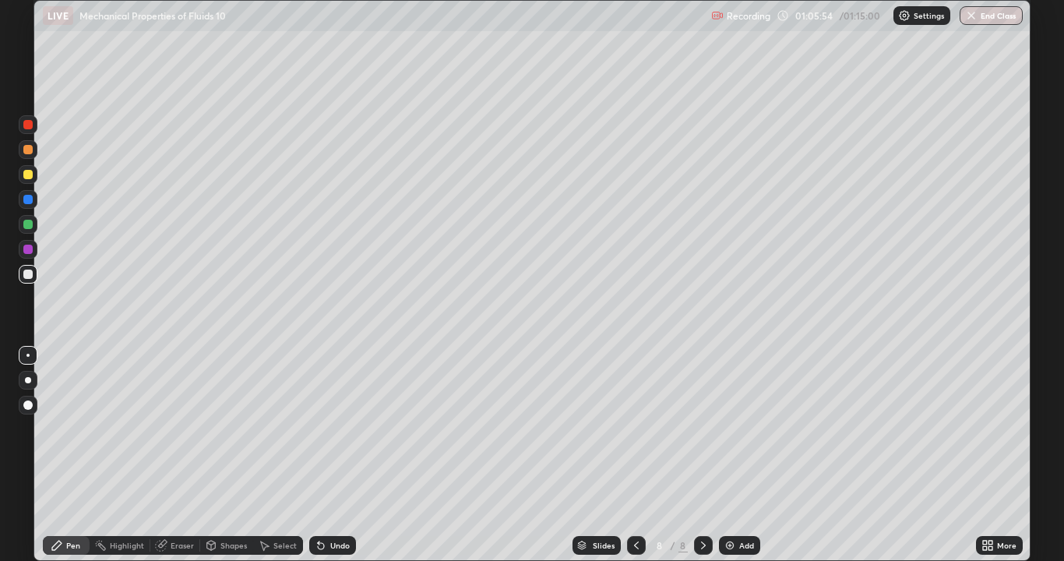
click at [333, 455] on div "Undo" at bounding box center [329, 545] width 53 height 31
click at [333, 455] on div "Undo" at bounding box center [339, 545] width 19 height 8
click at [345, 455] on div "Undo" at bounding box center [329, 545] width 53 height 31
click at [223, 455] on div "Shapes" at bounding box center [233, 545] width 26 height 8
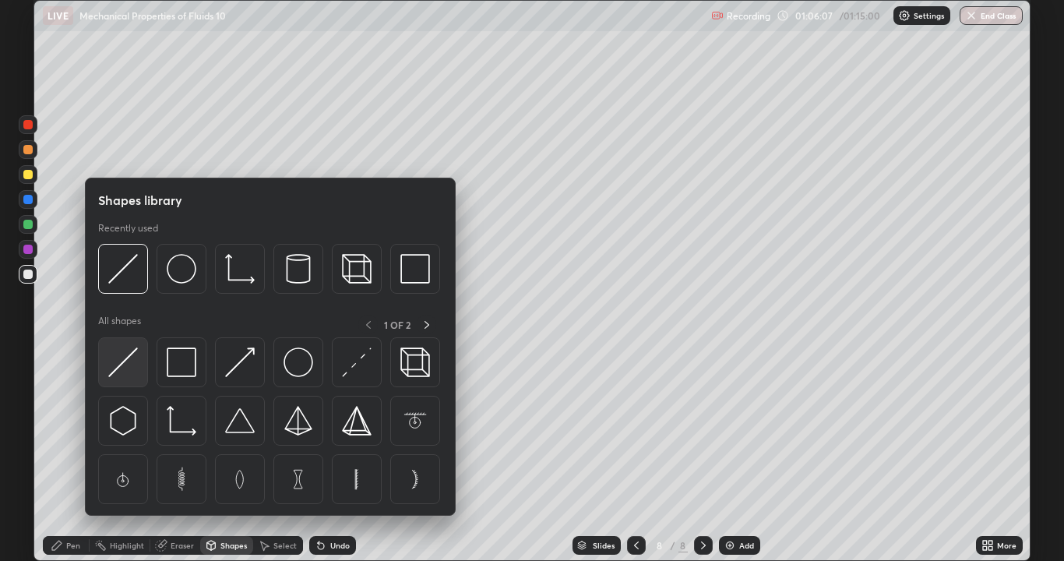
click at [128, 349] on img at bounding box center [123, 362] width 30 height 30
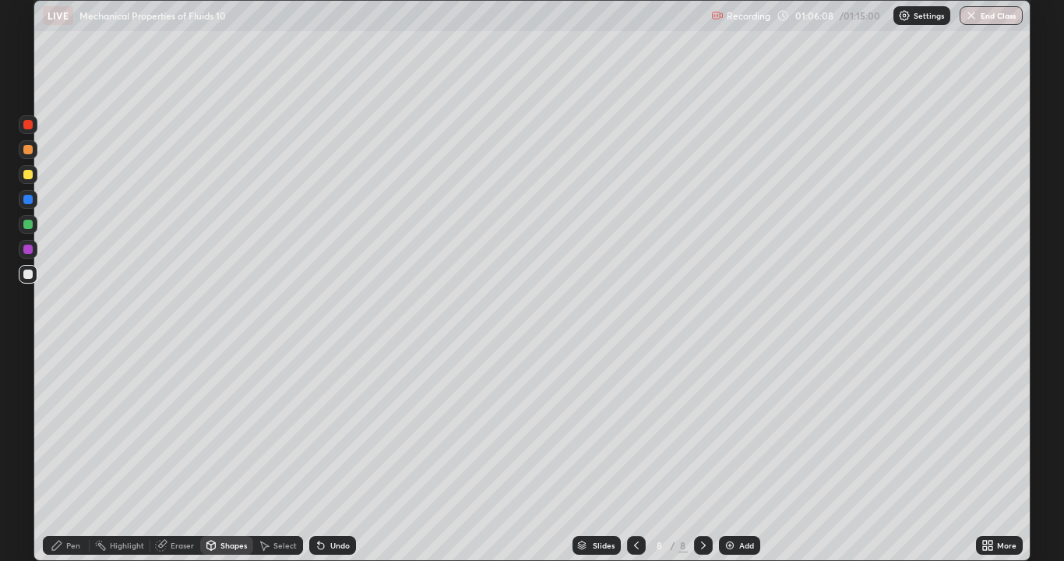
click at [25, 277] on div at bounding box center [27, 273] width 9 height 9
click at [78, 455] on div "Pen" at bounding box center [66, 545] width 47 height 19
click at [23, 276] on div at bounding box center [27, 273] width 9 height 9
click at [25, 150] on div at bounding box center [27, 149] width 9 height 9
click at [21, 206] on div at bounding box center [28, 199] width 19 height 19
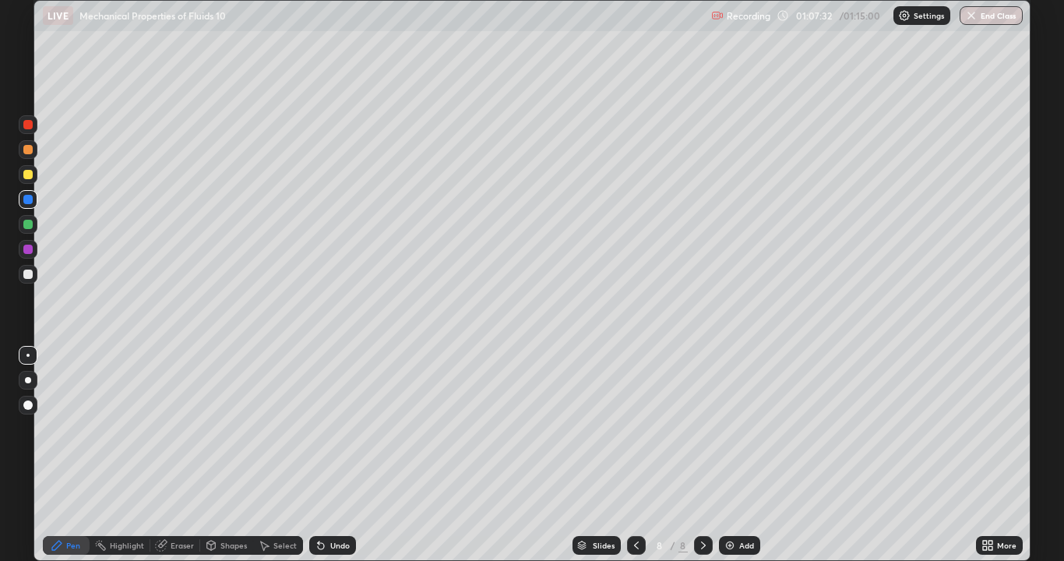
click at [36, 276] on div at bounding box center [28, 274] width 19 height 19
click at [330, 455] on div "Undo" at bounding box center [332, 545] width 47 height 19
click at [331, 455] on div "Undo" at bounding box center [332, 545] width 47 height 19
click at [329, 455] on div "Undo" at bounding box center [332, 545] width 47 height 19
click at [318, 455] on div "Undo" at bounding box center [332, 545] width 47 height 19
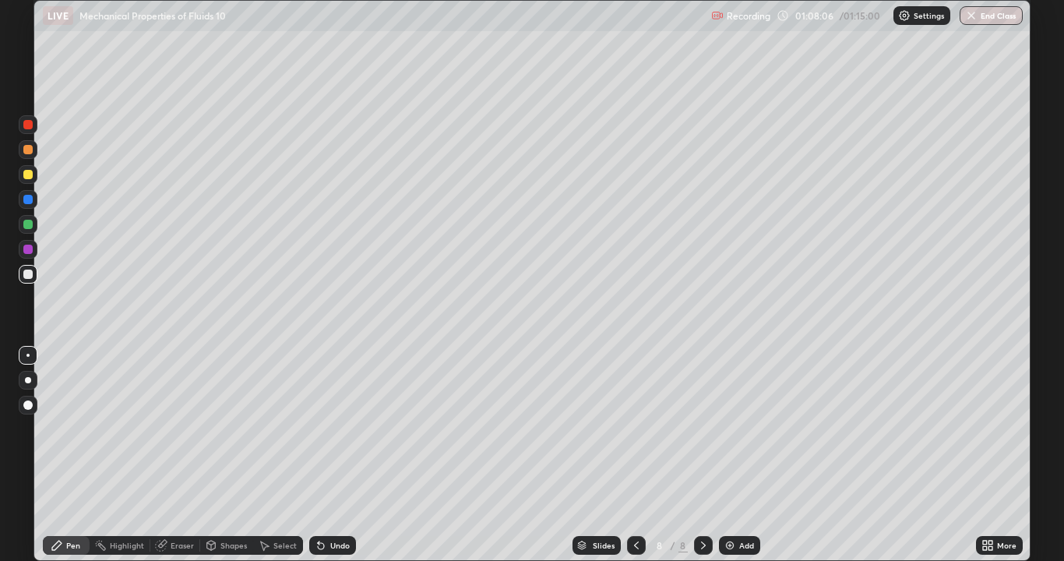
click at [329, 455] on div "Undo" at bounding box center [332, 545] width 47 height 19
click at [220, 455] on div "Shapes" at bounding box center [233, 545] width 26 height 8
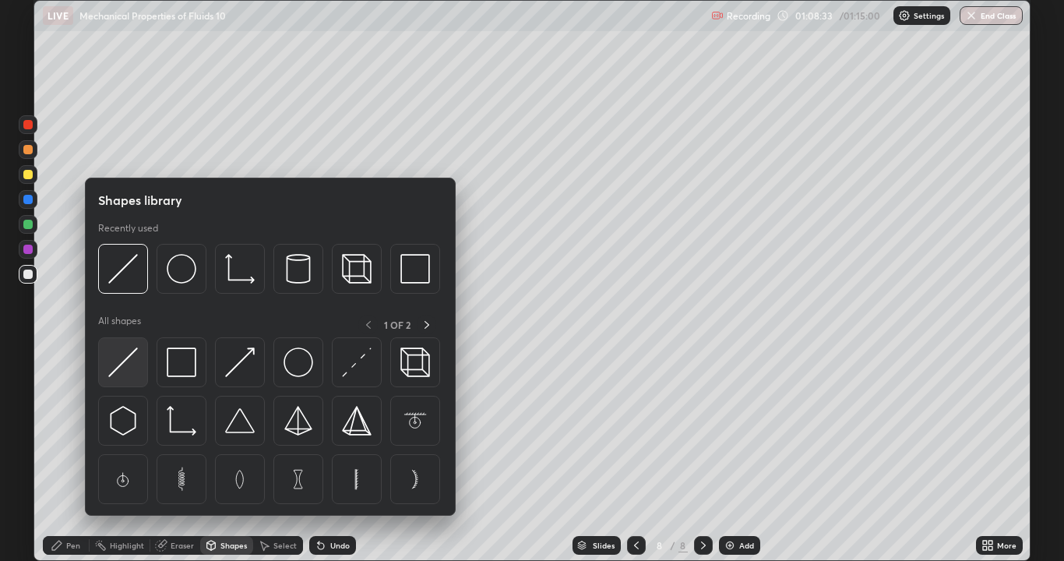
click at [131, 370] on img at bounding box center [123, 362] width 30 height 30
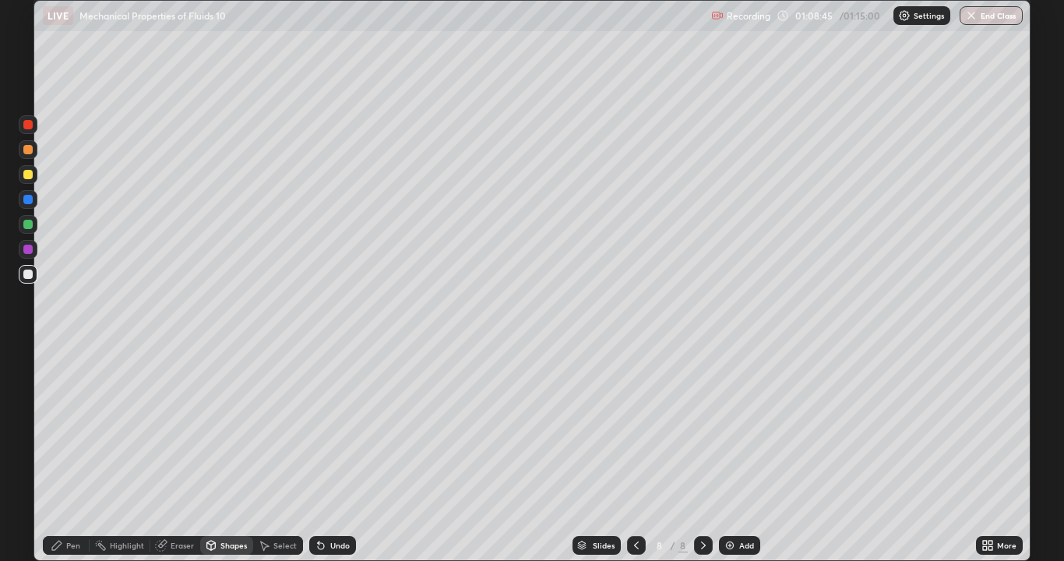
click at [69, 455] on div "Pen" at bounding box center [73, 545] width 14 height 8
click at [26, 202] on div at bounding box center [27, 199] width 9 height 9
click at [36, 153] on div at bounding box center [28, 149] width 19 height 19
click at [29, 230] on div at bounding box center [28, 224] width 19 height 19
click at [33, 181] on div at bounding box center [28, 174] width 19 height 19
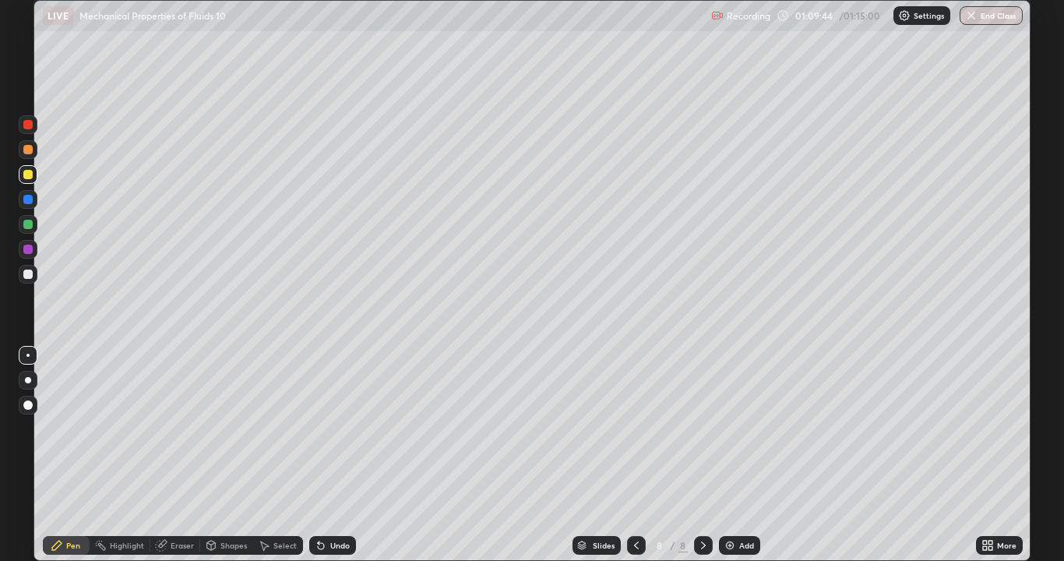
click at [183, 455] on div "Eraser" at bounding box center [175, 545] width 50 height 19
click at [245, 455] on div "Shapes" at bounding box center [226, 545] width 53 height 19
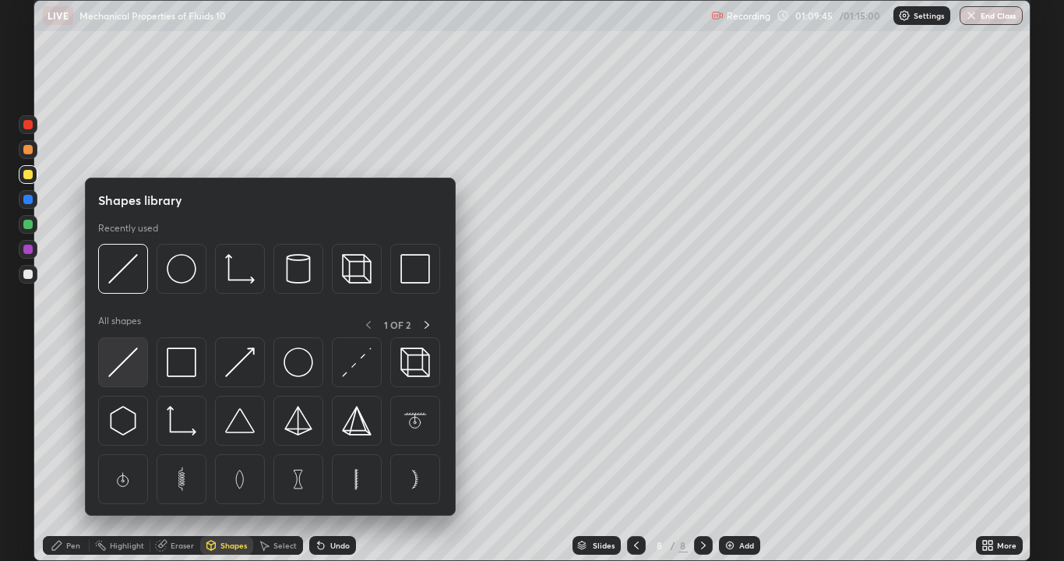
click at [123, 366] on img at bounding box center [123, 362] width 30 height 30
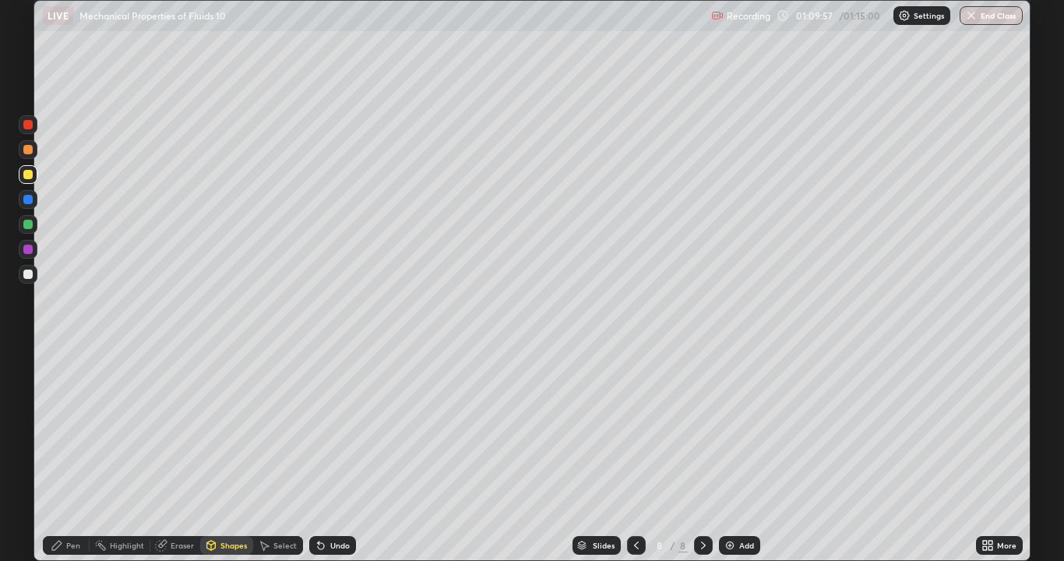
click at [65, 455] on div "Pen" at bounding box center [66, 545] width 47 height 19
click at [635, 455] on icon at bounding box center [636, 545] width 12 height 12
click at [699, 455] on div at bounding box center [703, 545] width 19 height 19
click at [702, 455] on icon at bounding box center [703, 545] width 12 height 12
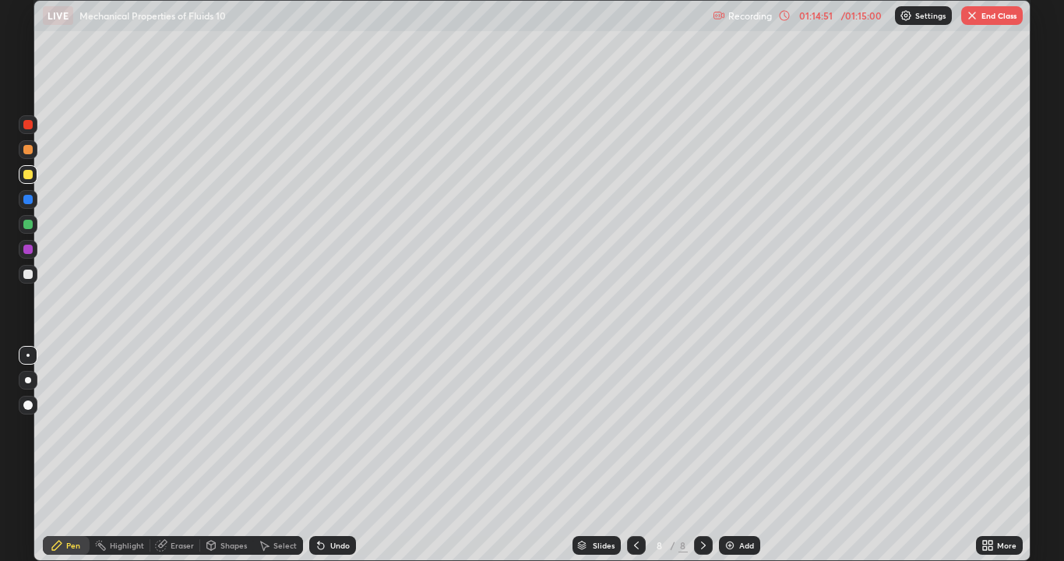
click at [733, 455] on div "Add" at bounding box center [739, 545] width 41 height 19
click at [26, 280] on div at bounding box center [28, 274] width 19 height 19
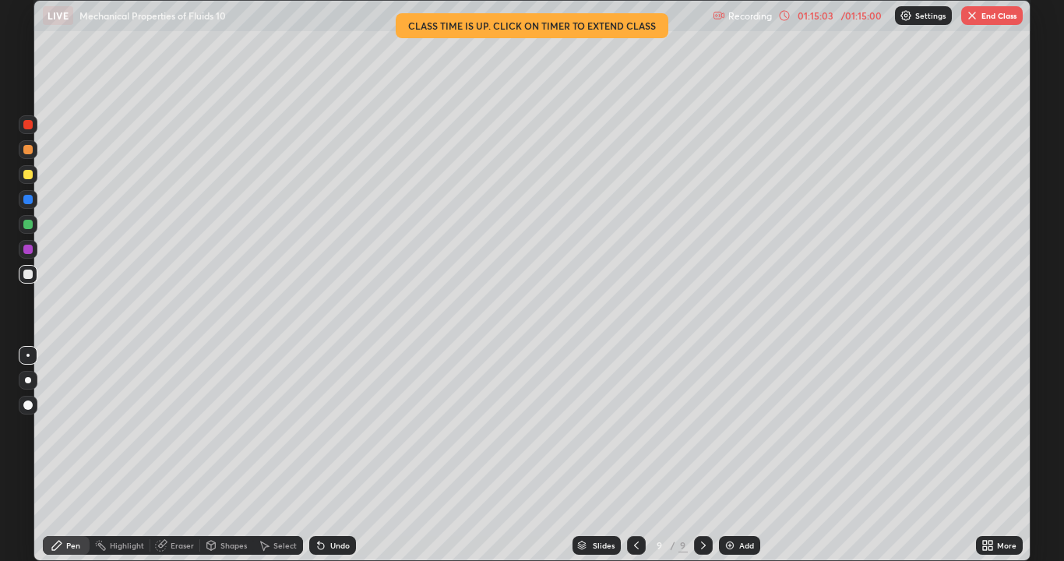
click at [827, 15] on div "01:15:03" at bounding box center [815, 15] width 44 height 9
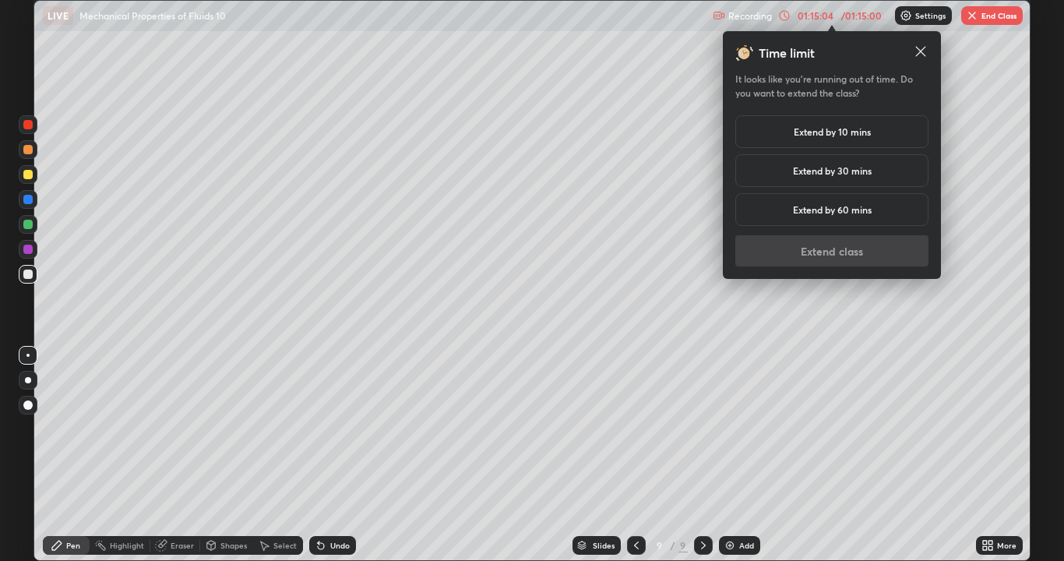
click at [836, 132] on h5 "Extend by 10 mins" at bounding box center [831, 132] width 77 height 14
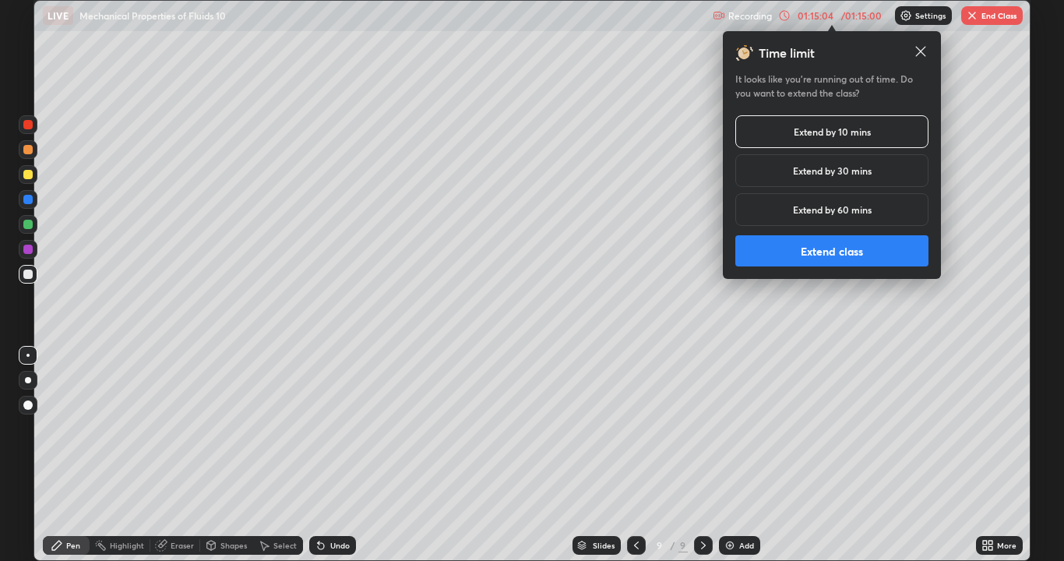
click at [854, 255] on button "Extend class" at bounding box center [831, 250] width 193 height 31
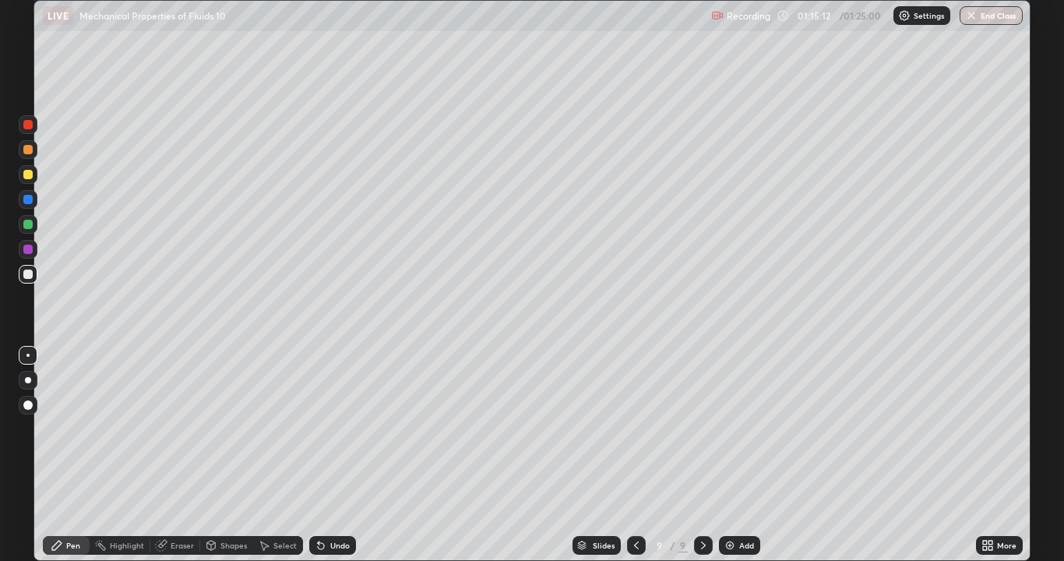
click at [231, 455] on div "Shapes" at bounding box center [233, 545] width 26 height 8
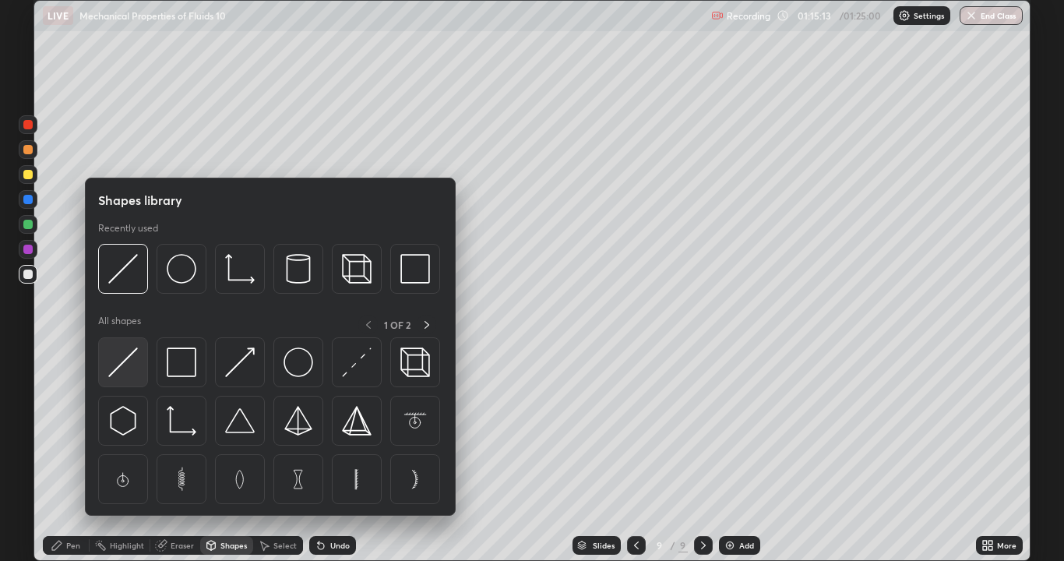
click at [121, 363] on img at bounding box center [123, 362] width 30 height 30
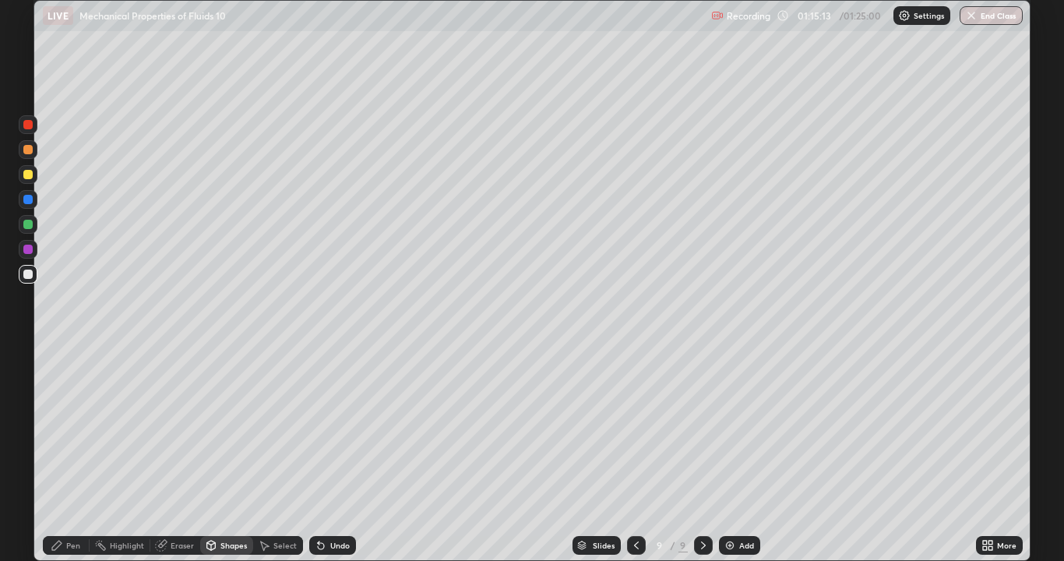
click at [25, 276] on div at bounding box center [27, 273] width 9 height 9
click at [69, 455] on div "Pen" at bounding box center [73, 545] width 14 height 8
click at [26, 202] on div at bounding box center [27, 199] width 9 height 9
click at [26, 277] on div at bounding box center [27, 273] width 9 height 9
click at [26, 177] on div at bounding box center [27, 174] width 9 height 9
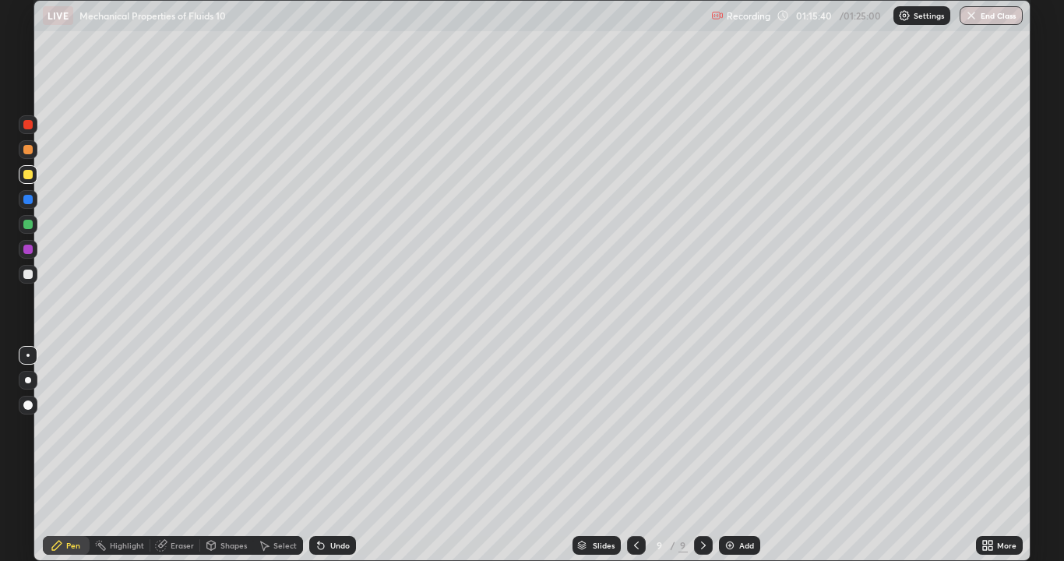
click at [28, 275] on div at bounding box center [27, 273] width 9 height 9
click at [26, 153] on div at bounding box center [27, 149] width 9 height 9
click at [332, 455] on div "Undo" at bounding box center [332, 545] width 47 height 19
click at [336, 455] on div "Undo" at bounding box center [339, 545] width 19 height 8
click at [28, 277] on div at bounding box center [27, 273] width 9 height 9
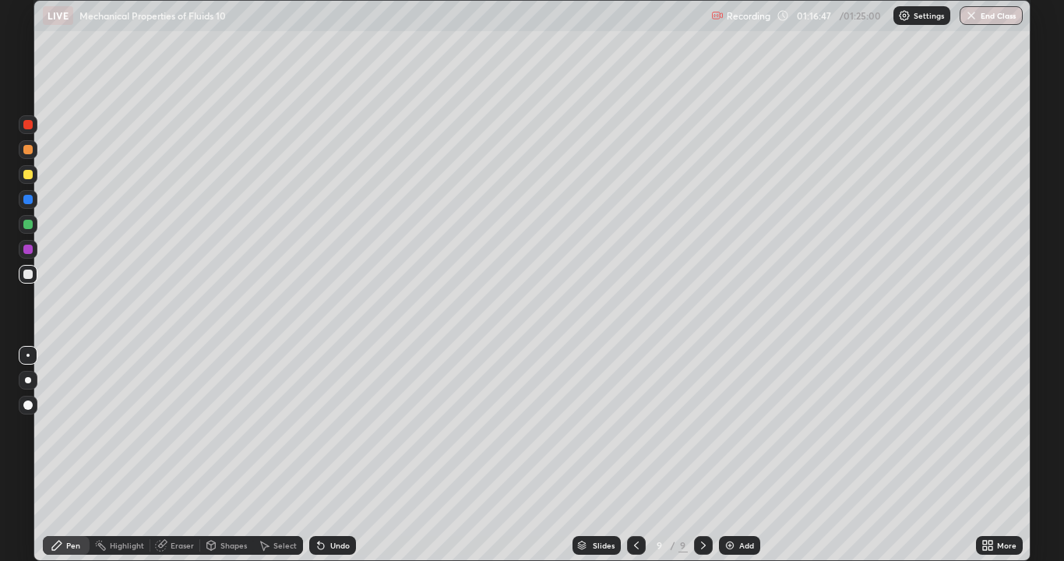
click at [28, 200] on div at bounding box center [27, 199] width 9 height 9
click at [28, 274] on div at bounding box center [27, 273] width 9 height 9
click at [330, 455] on div "Undo" at bounding box center [339, 545] width 19 height 8
click at [26, 178] on div at bounding box center [27, 174] width 9 height 9
click at [636, 455] on icon at bounding box center [636, 545] width 12 height 12
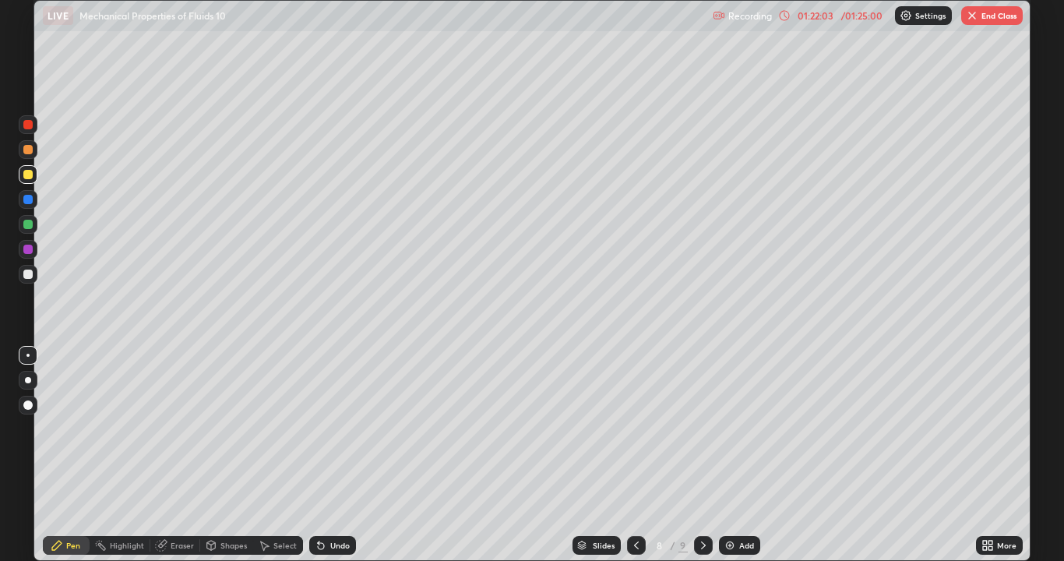
click at [702, 455] on icon at bounding box center [703, 545] width 12 height 12
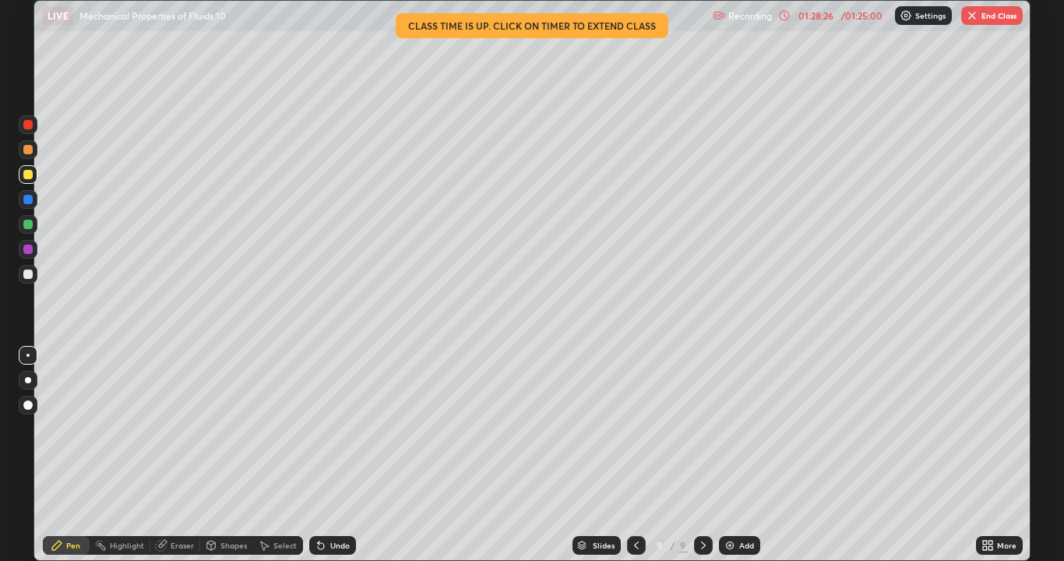
click at [991, 12] on button "End Class" at bounding box center [992, 15] width 62 height 19
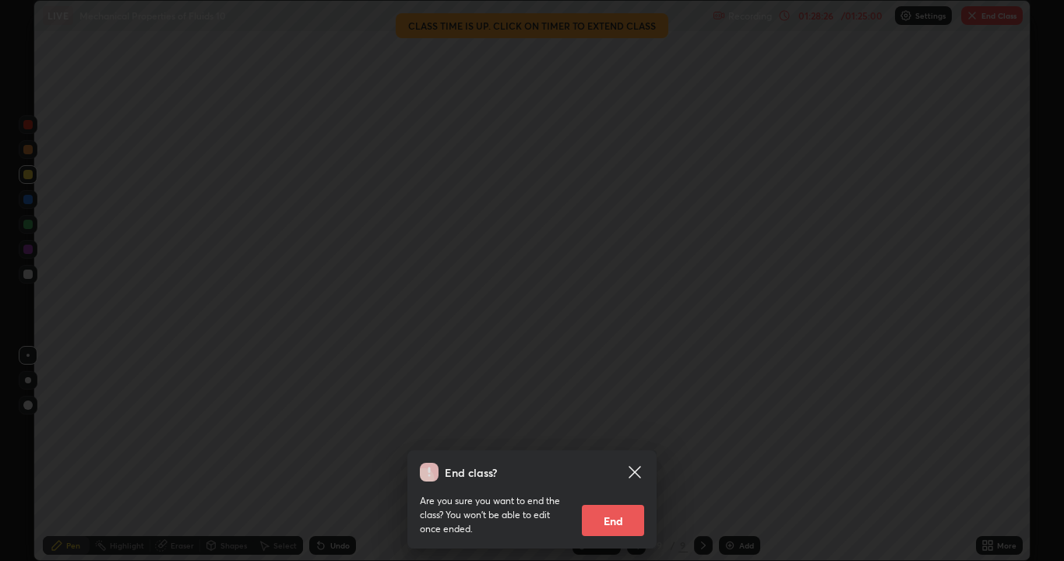
click at [625, 455] on button "End" at bounding box center [613, 520] width 62 height 31
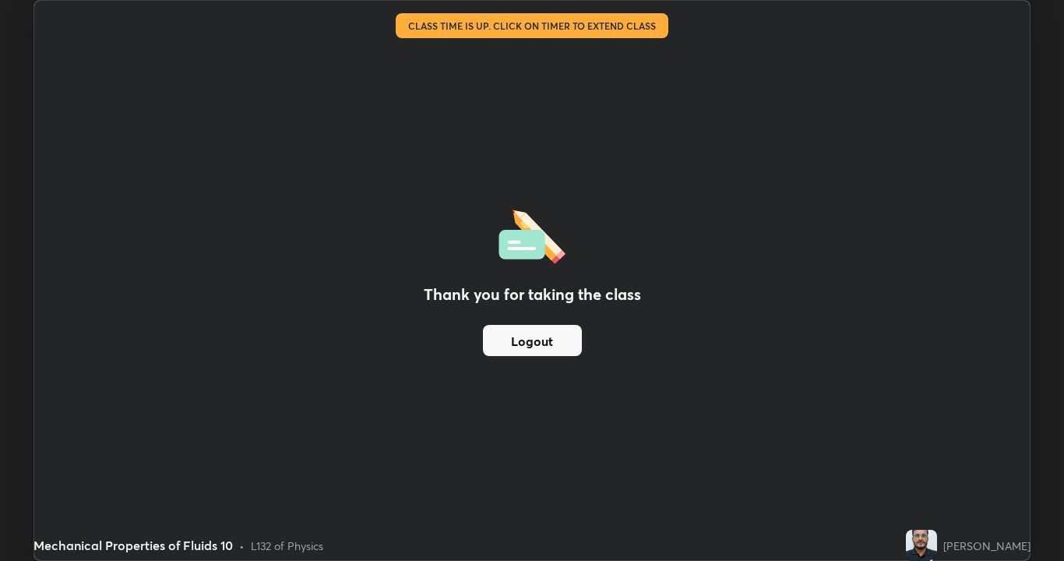
click at [522, 340] on button "Logout" at bounding box center [532, 340] width 99 height 31
click at [507, 336] on button "Logout" at bounding box center [532, 340] width 99 height 31
click at [533, 340] on button "Logout" at bounding box center [532, 340] width 99 height 31
click at [544, 345] on button "Logout" at bounding box center [532, 340] width 99 height 31
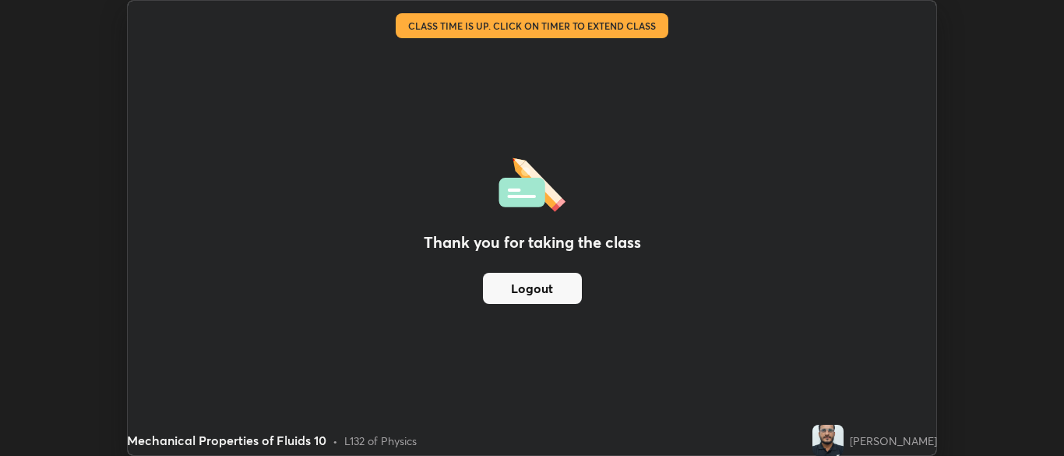
scroll to position [77415, 76807]
